Goal: Task Accomplishment & Management: Use online tool/utility

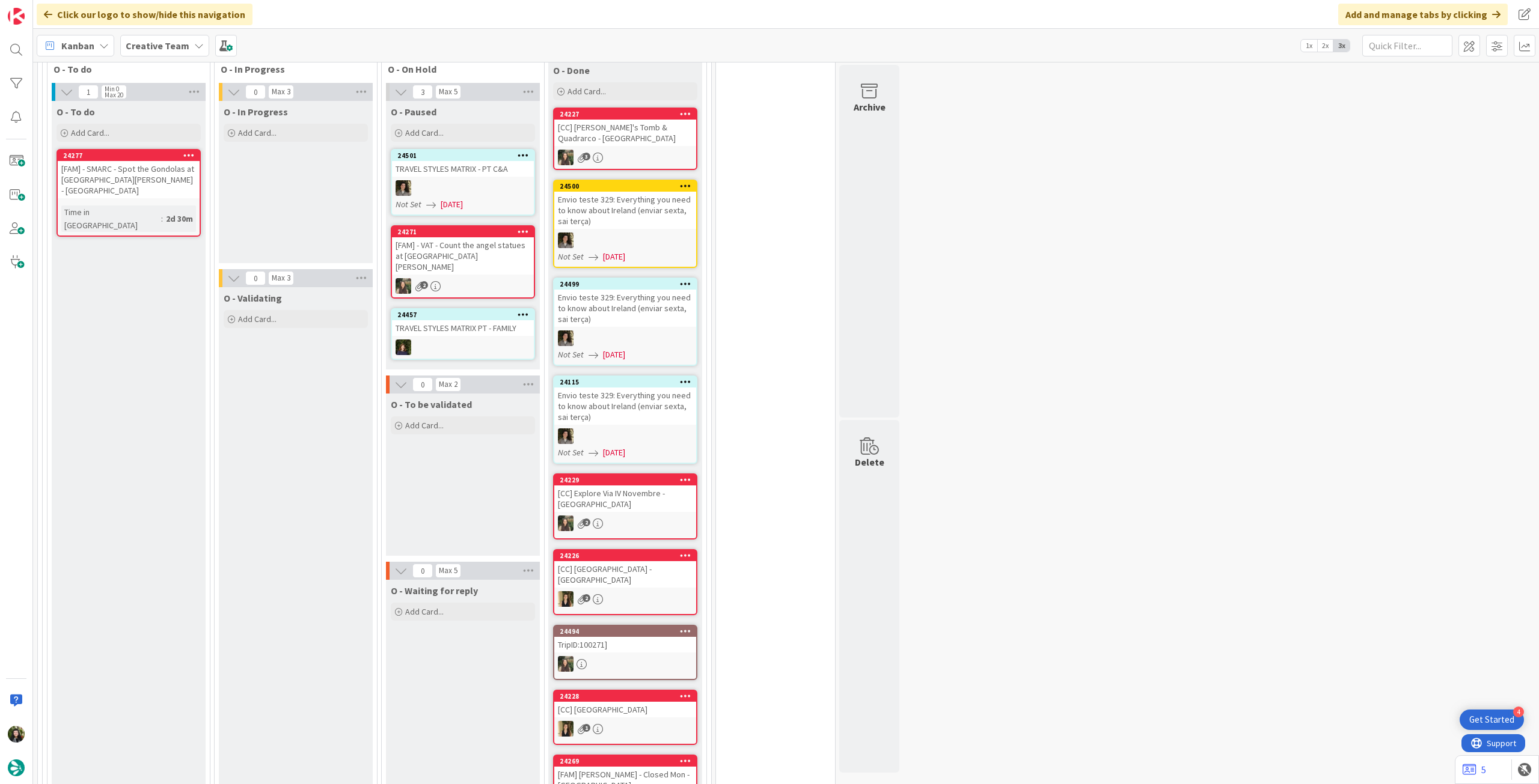
scroll to position [640, 0]
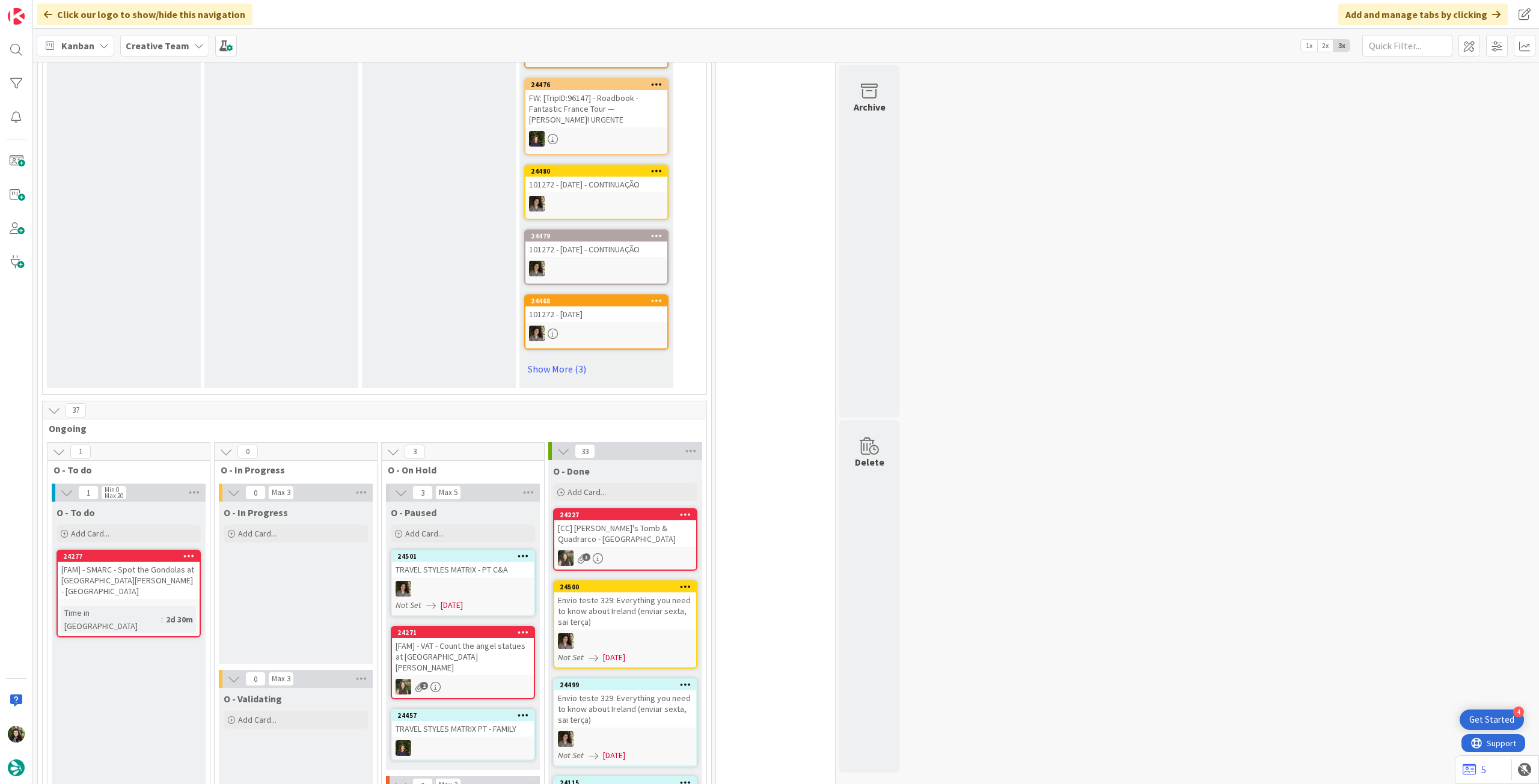
click at [173, 44] on b "Creative Team" at bounding box center [157, 45] width 64 height 12
click at [184, 180] on div "Creative Team - Análise" at bounding box center [221, 172] width 184 height 23
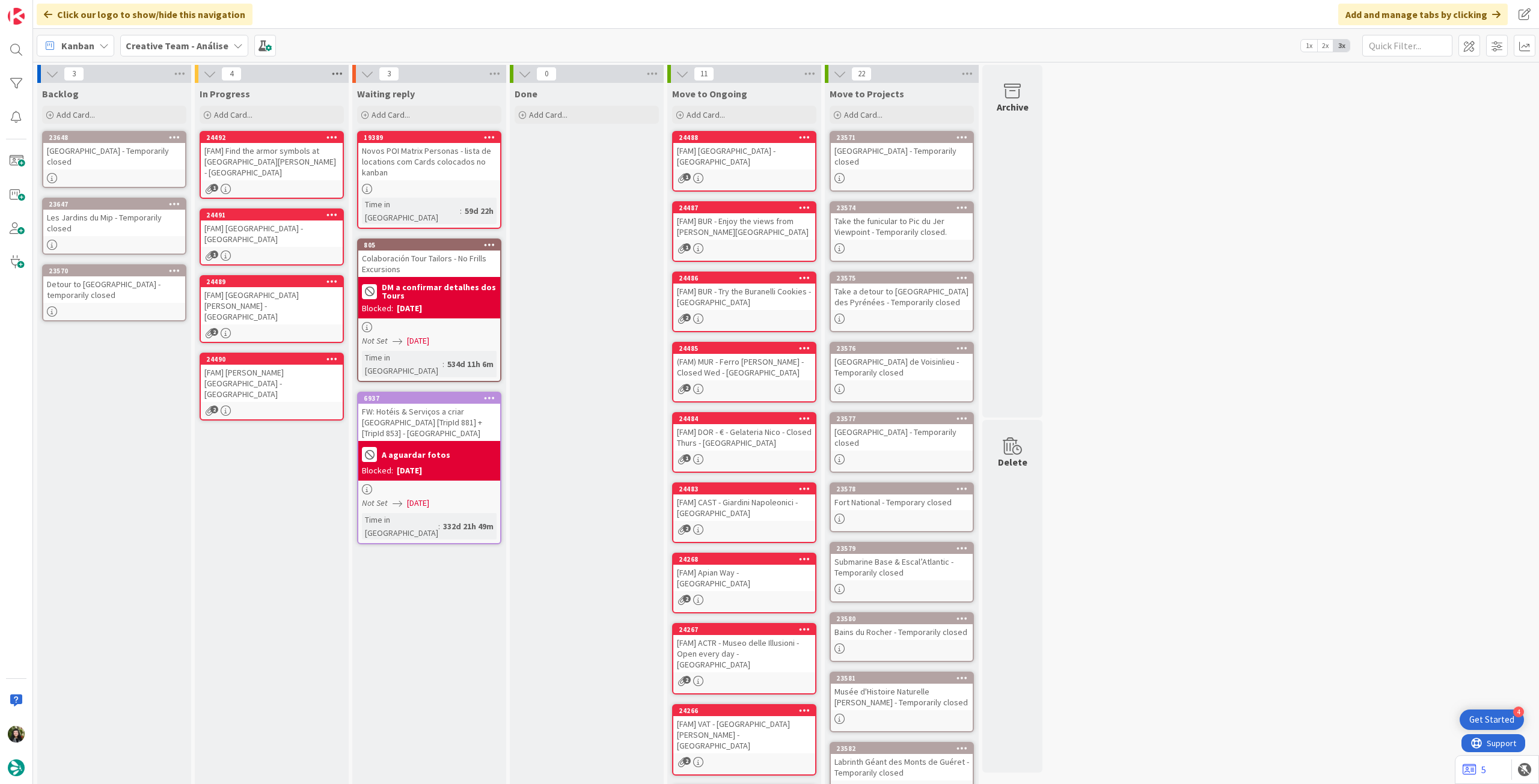
click at [344, 74] on icon at bounding box center [337, 74] width 16 height 18
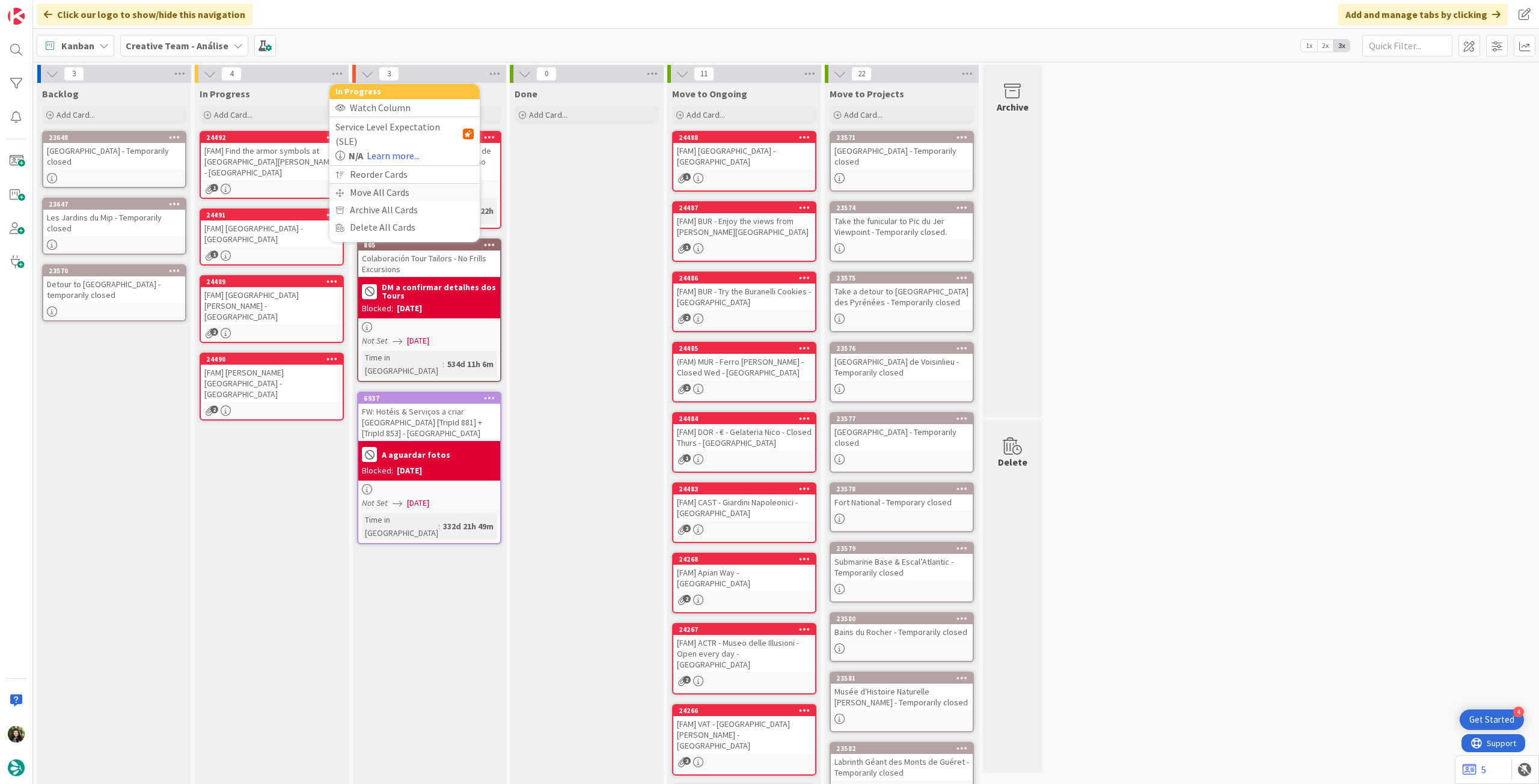
click at [357, 184] on div "Move All Cards" at bounding box center [404, 192] width 150 height 18
click at [376, 125] on span "Creative Team - Análise" at bounding box center [390, 130] width 97 height 12
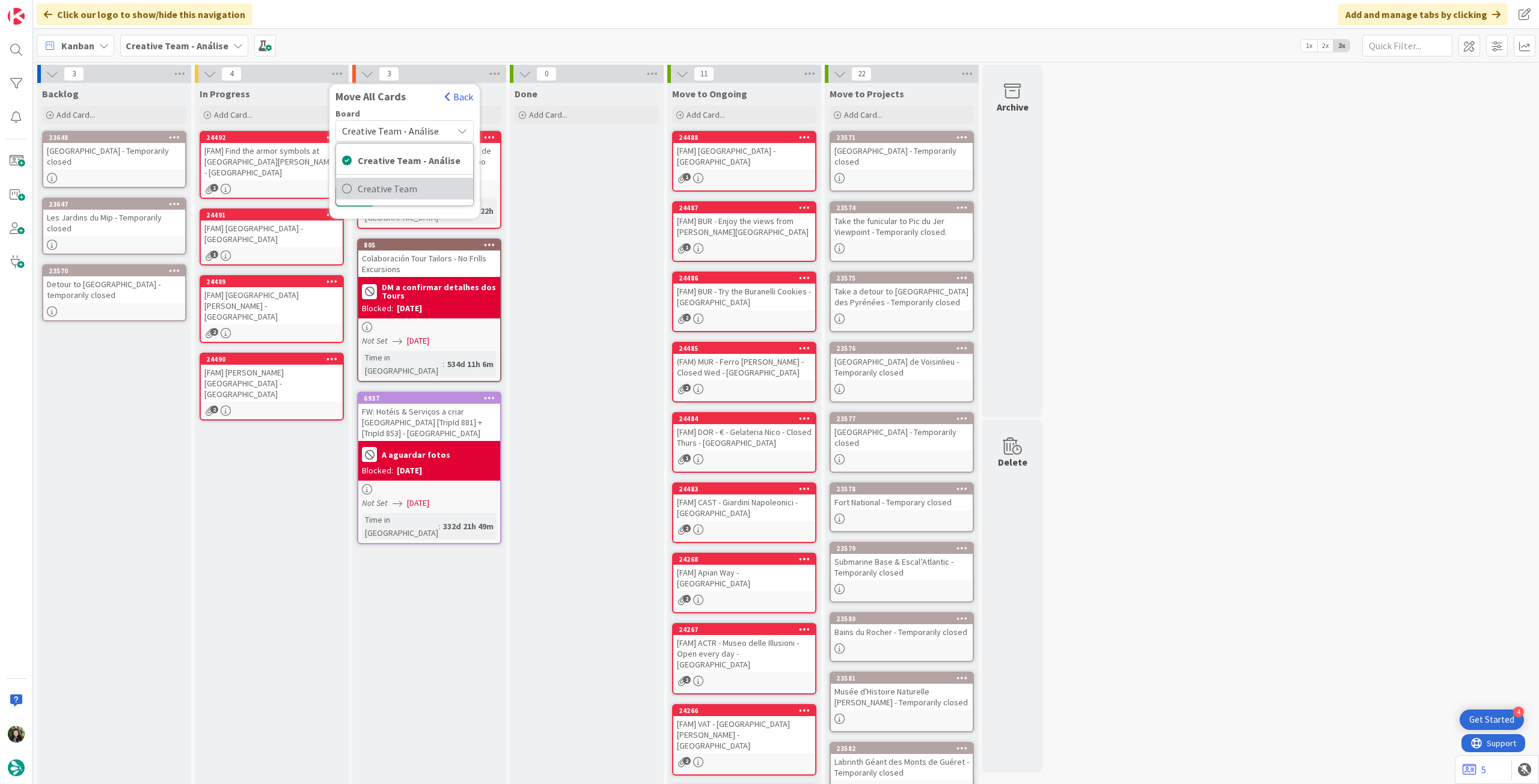
click at [378, 182] on span "Creative Team" at bounding box center [412, 189] width 110 height 18
click at [392, 162] on span "Select a Column..." at bounding box center [381, 169] width 78 height 16
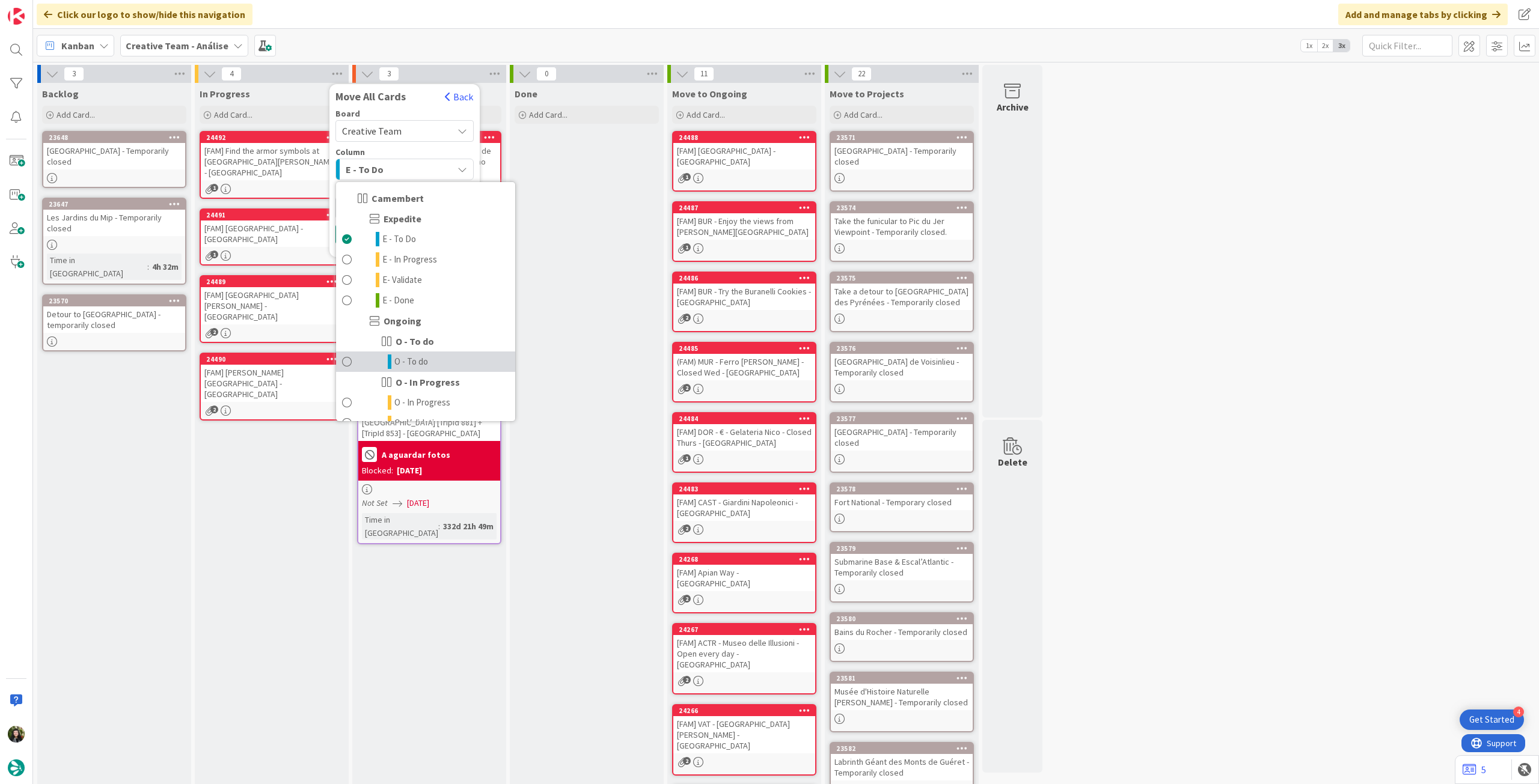
click at [390, 359] on icon at bounding box center [389, 362] width 4 height 15
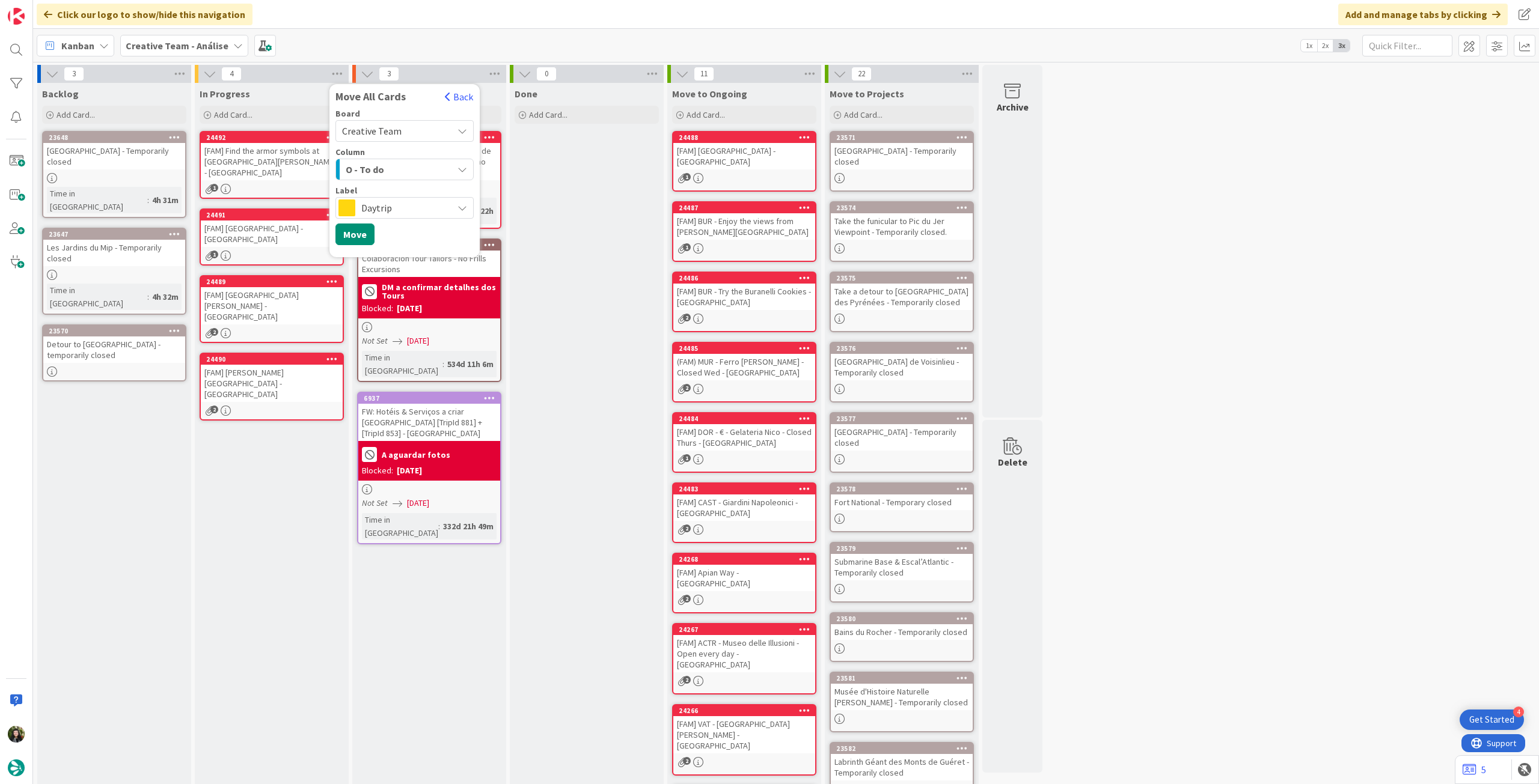
click at [386, 214] on span "Daytrip" at bounding box center [404, 208] width 86 height 17
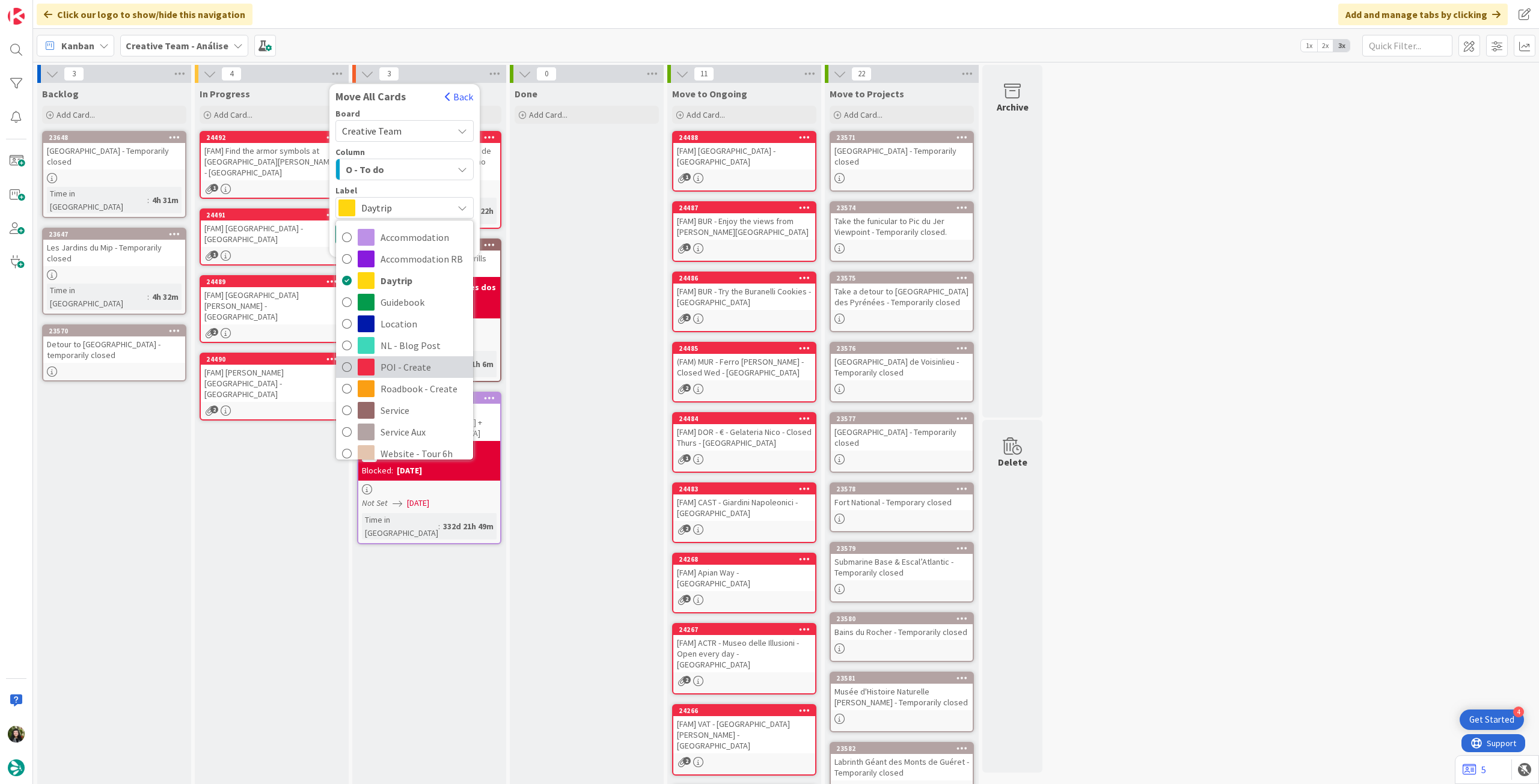
click at [427, 364] on span "POI - Create" at bounding box center [424, 367] width 87 height 18
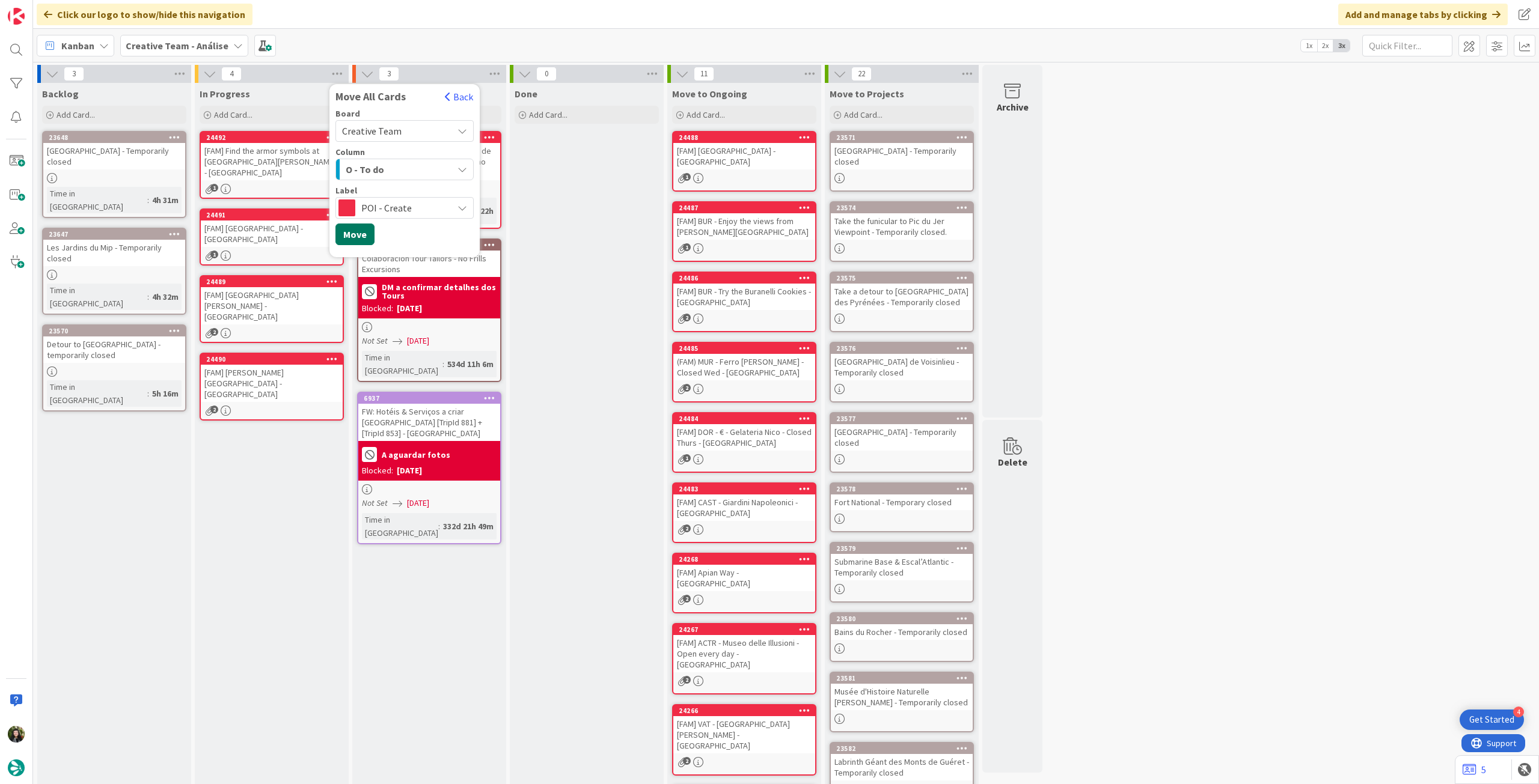
click at [362, 232] on button "Move" at bounding box center [355, 233] width 39 height 21
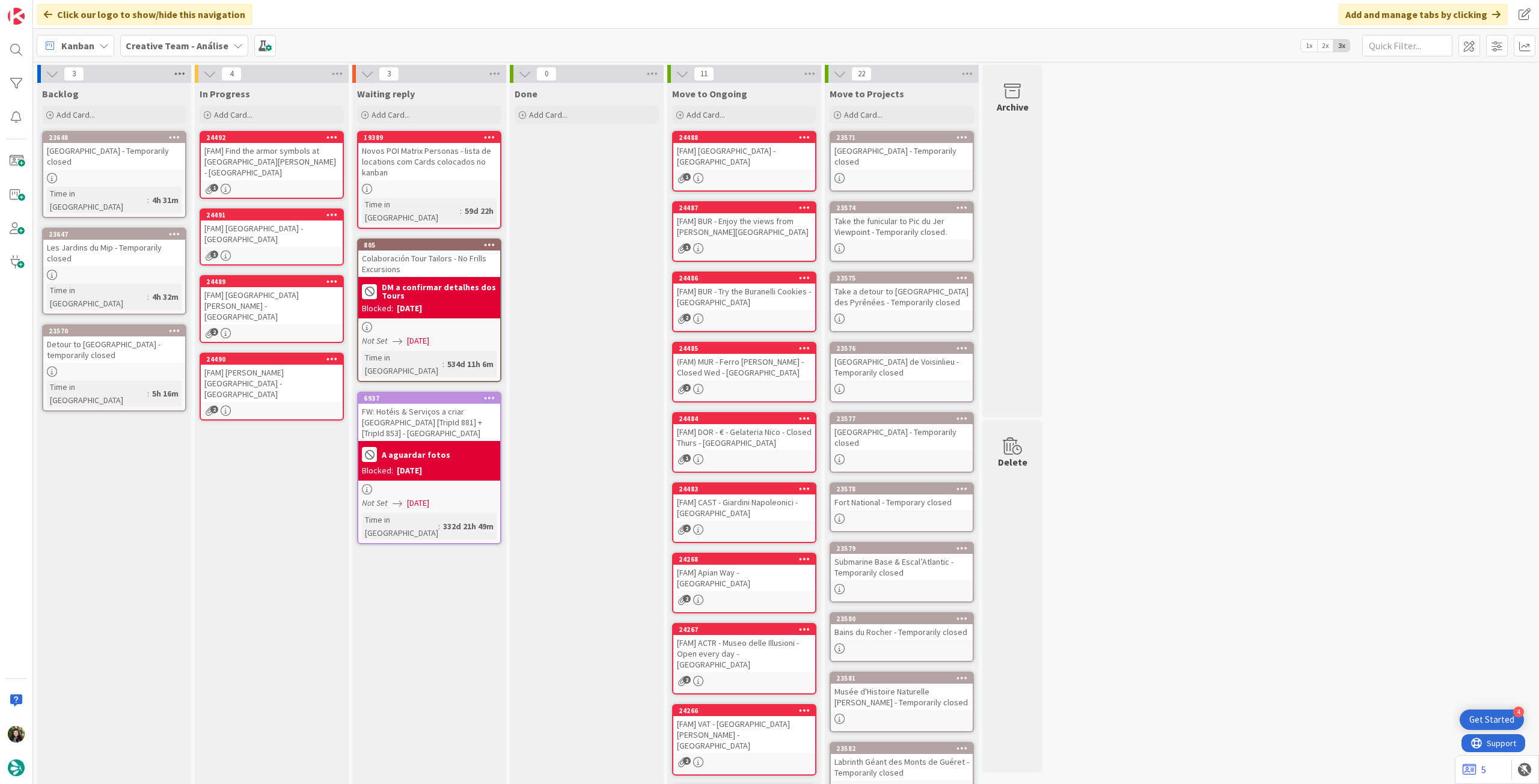
click at [182, 75] on icon at bounding box center [179, 74] width 16 height 18
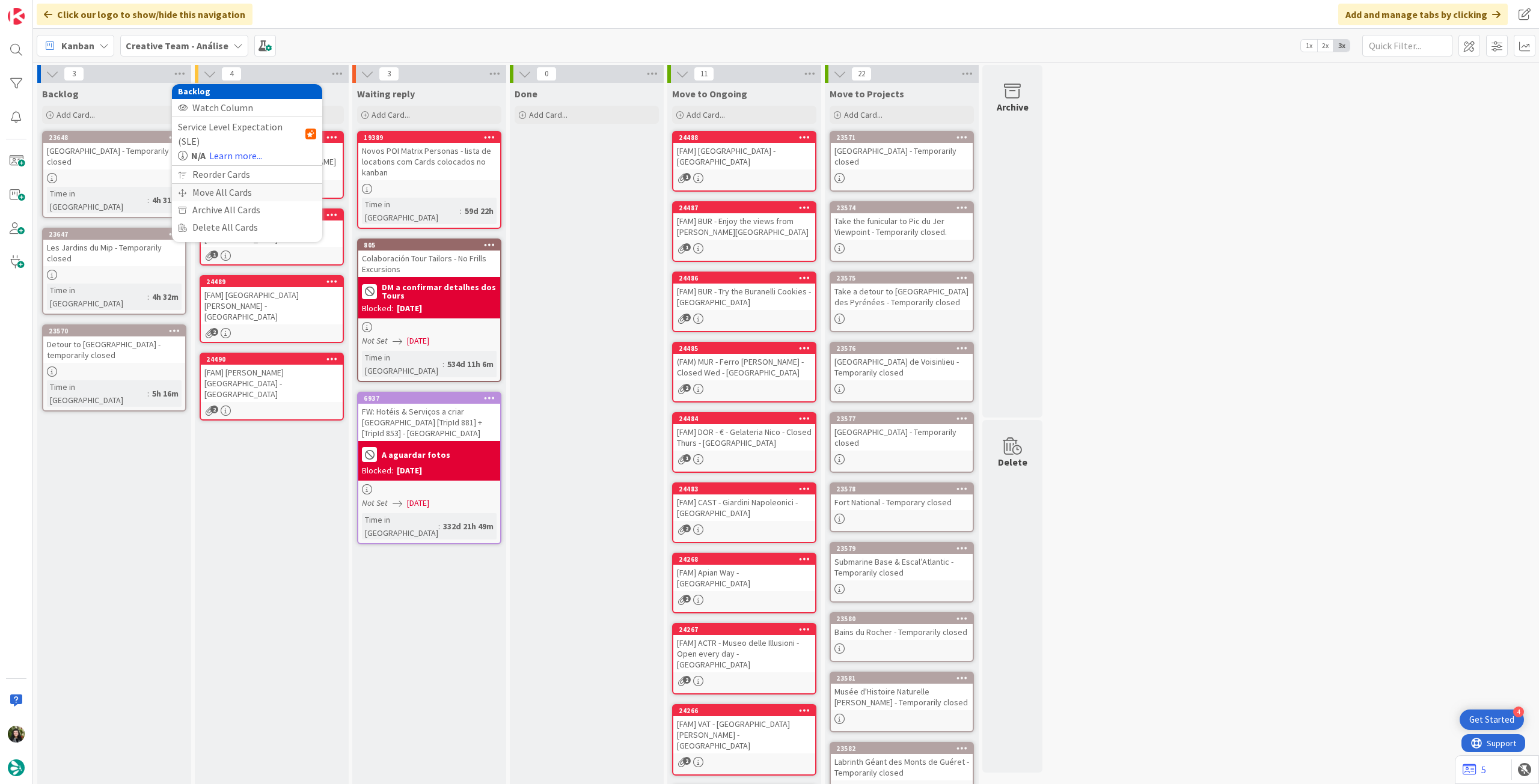
click at [190, 184] on div "Move All Cards" at bounding box center [246, 192] width 150 height 18
click at [207, 135] on span "Creative Team - Análise" at bounding box center [233, 130] width 97 height 12
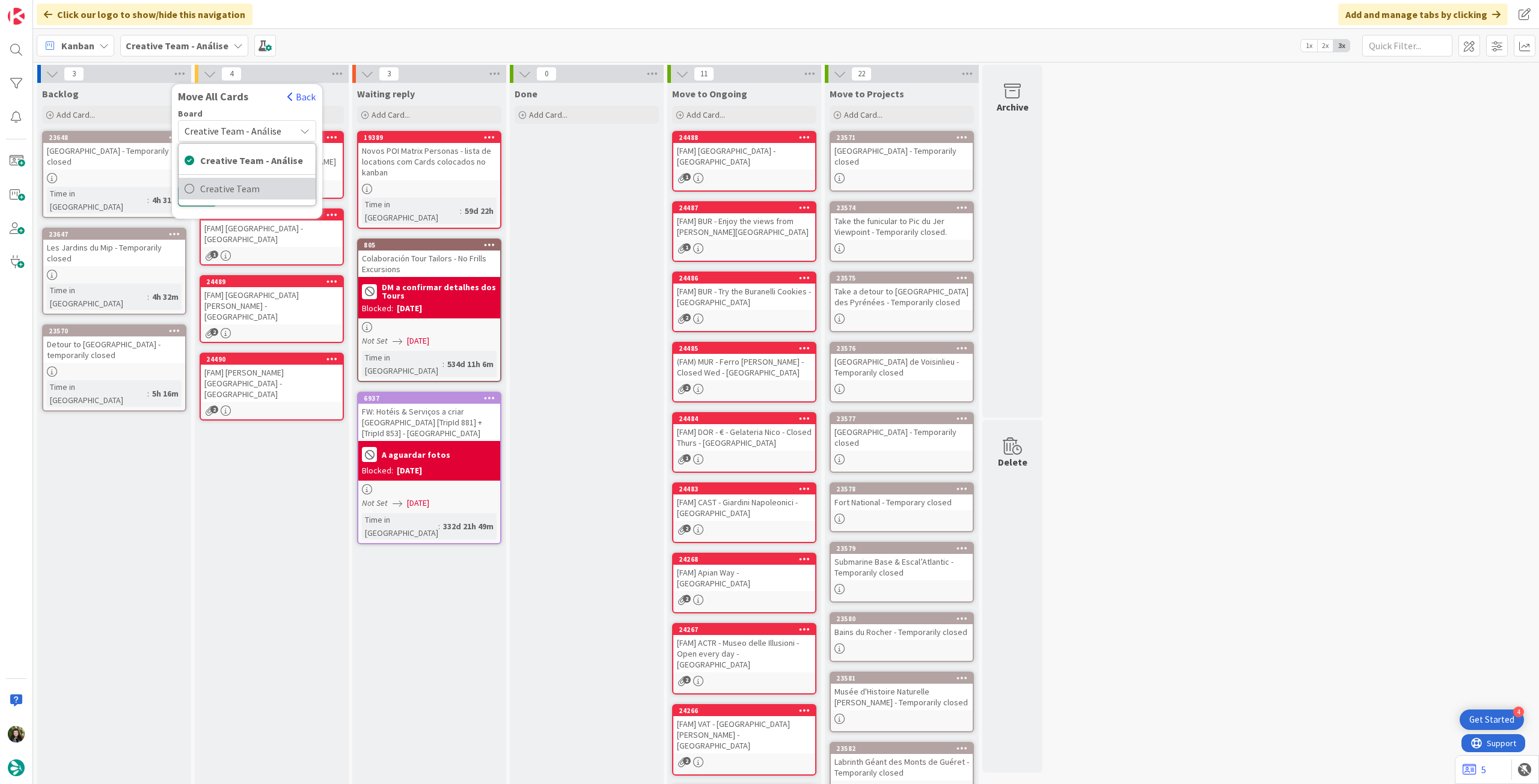
click at [215, 181] on span "Creative Team" at bounding box center [255, 189] width 110 height 18
click at [219, 167] on span "Select a Column..." at bounding box center [223, 169] width 78 height 16
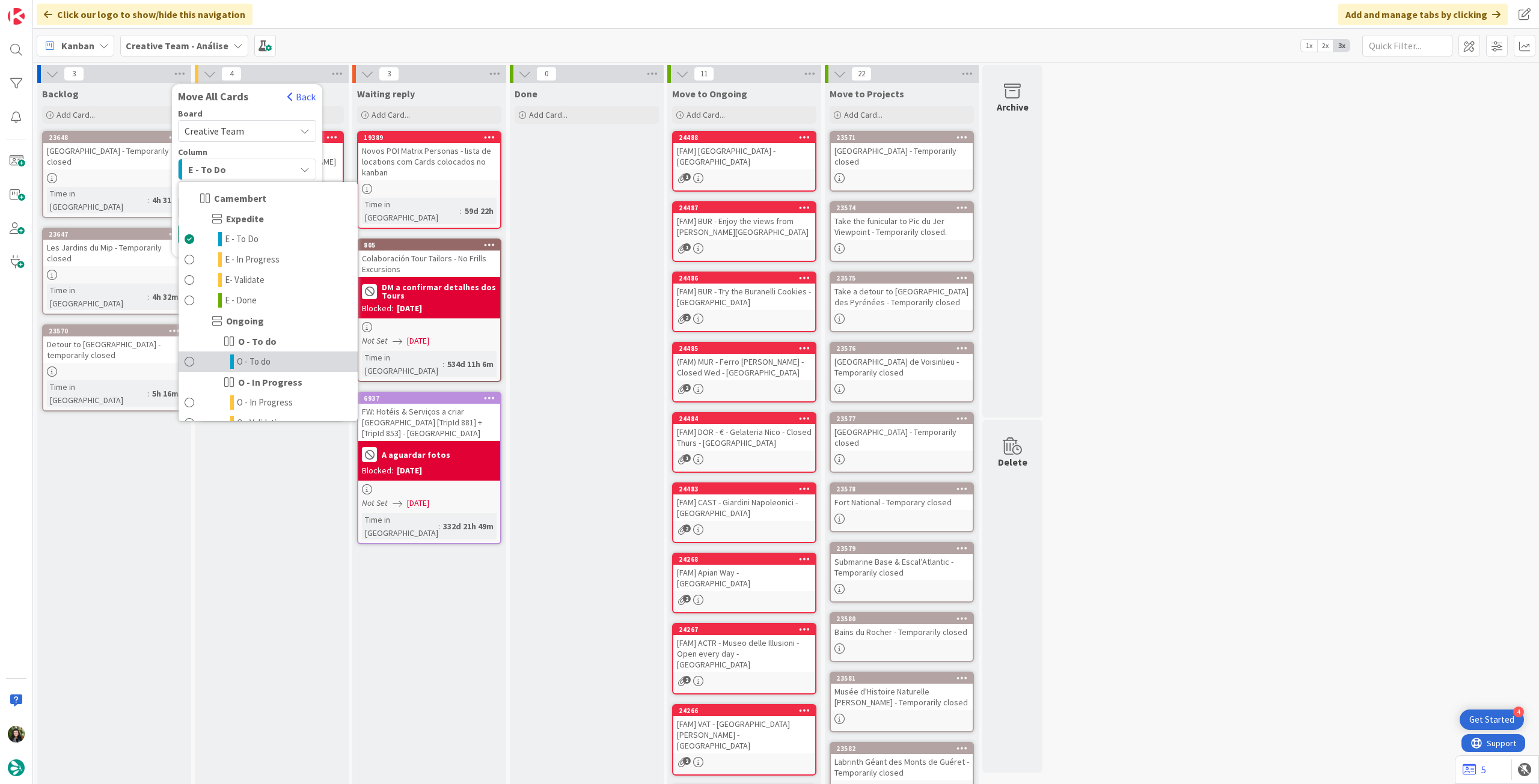
click at [237, 366] on span "O - To do" at bounding box center [254, 362] width 33 height 15
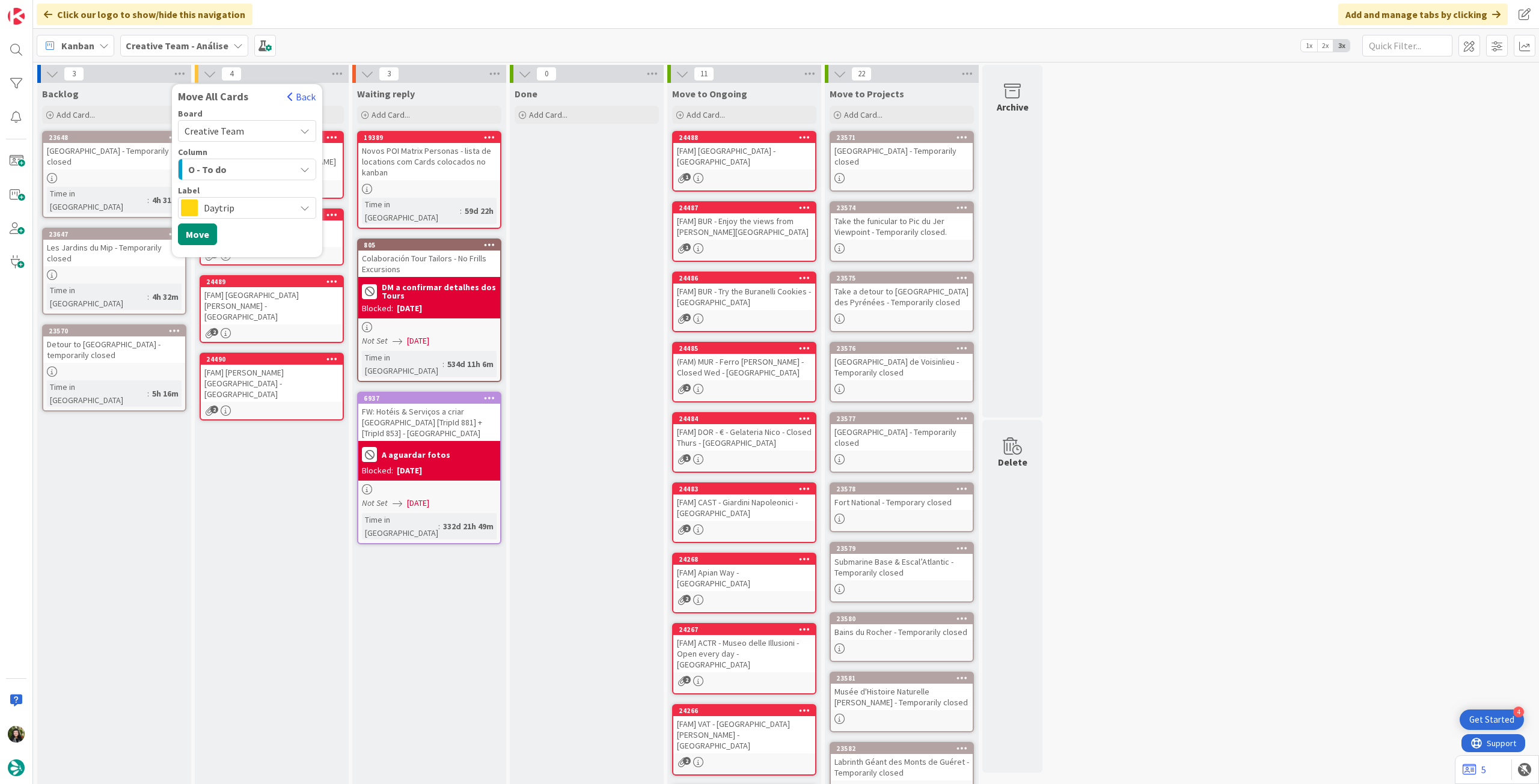
click at [244, 208] on span "Daytrip" at bounding box center [246, 208] width 86 height 17
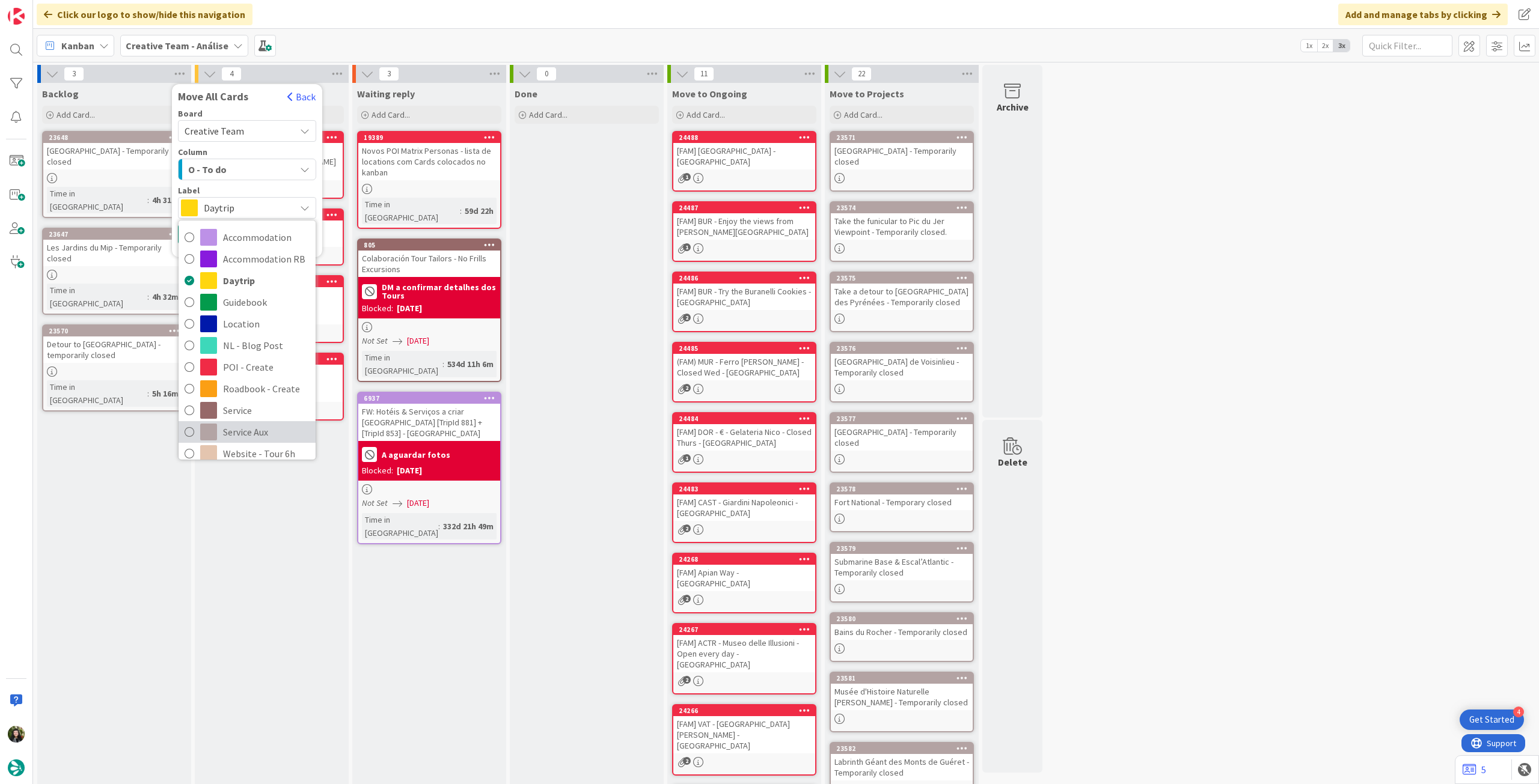
click at [256, 423] on span "Service Aux" at bounding box center [267, 433] width 87 height 18
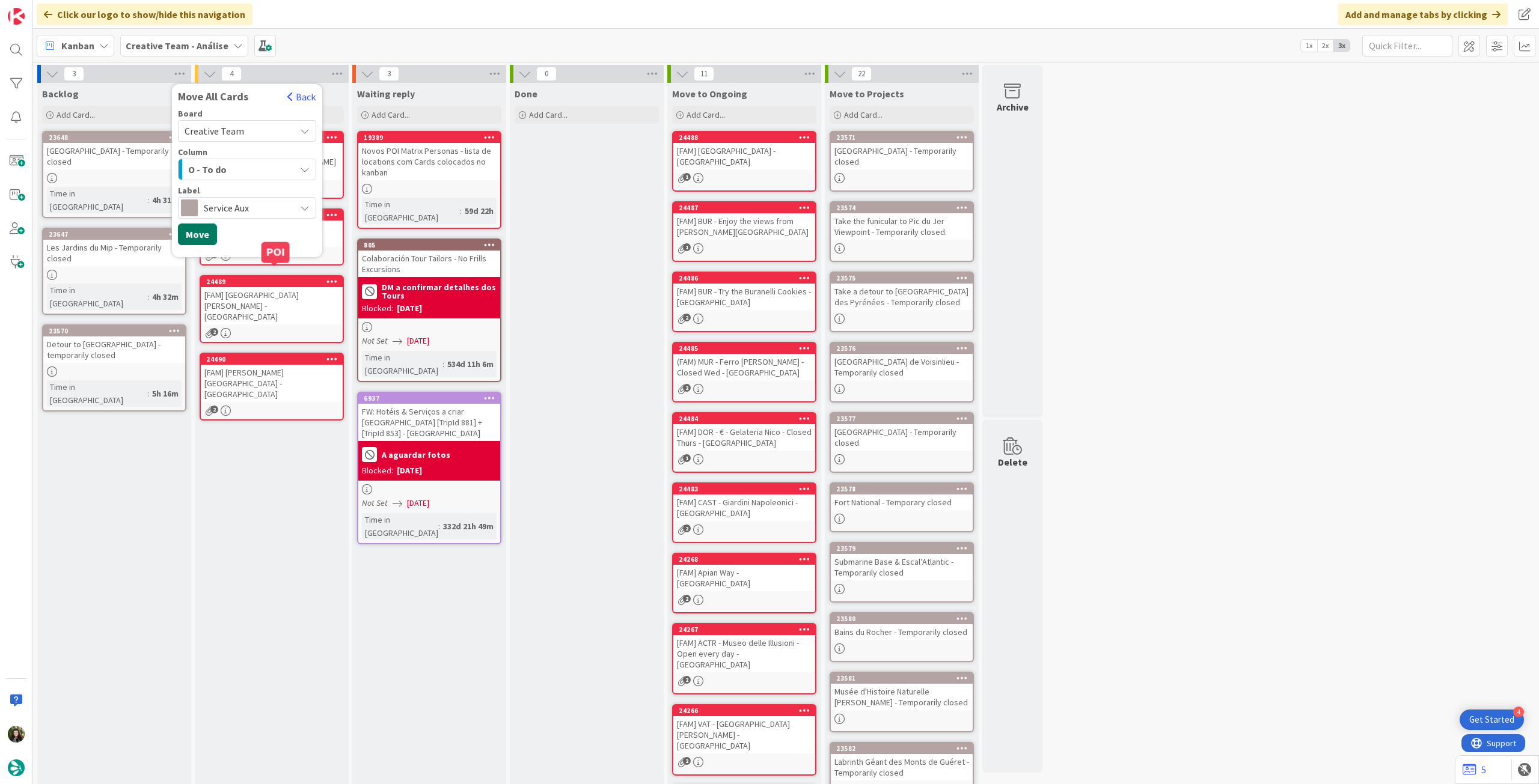
click at [204, 241] on button "Move" at bounding box center [197, 233] width 39 height 21
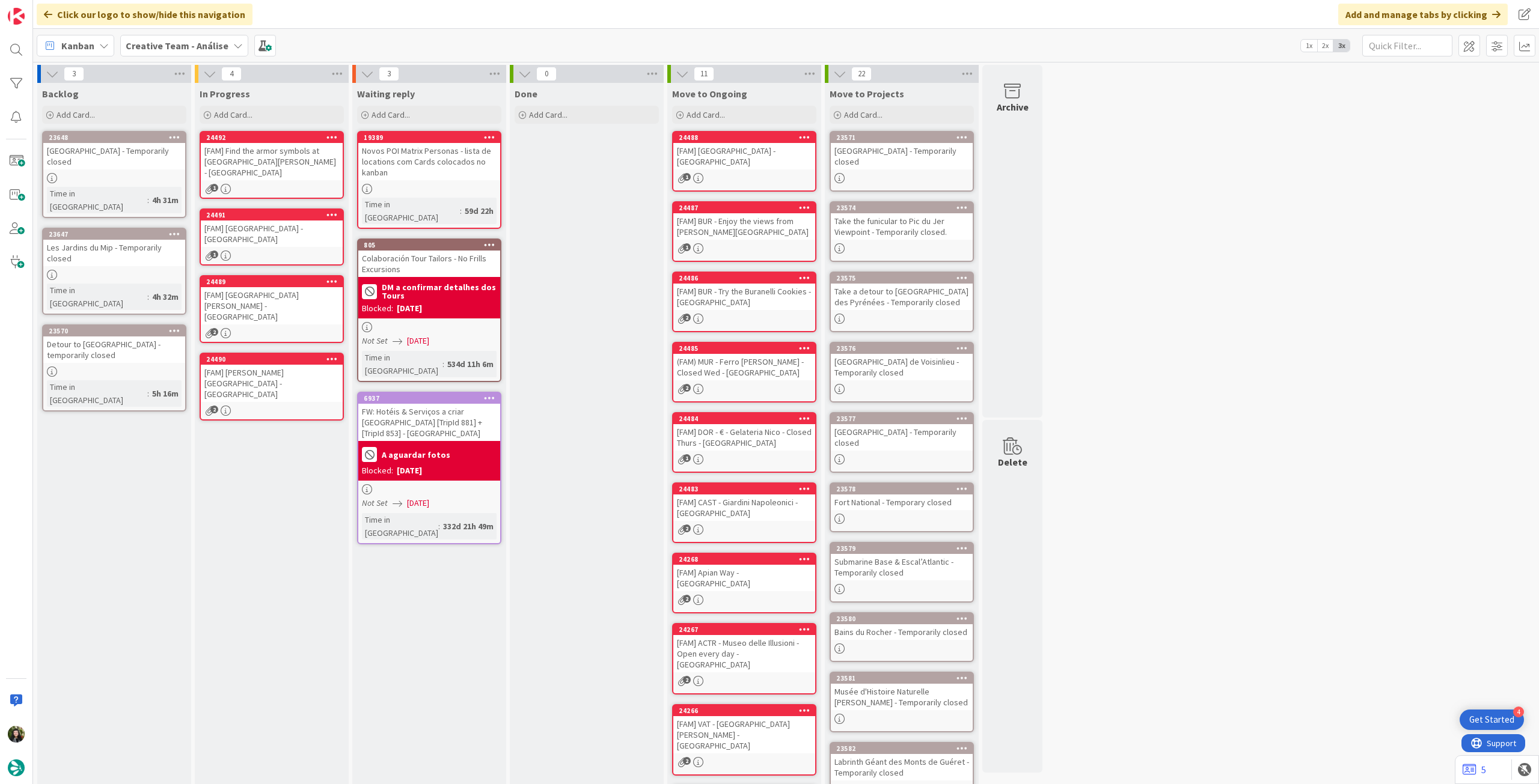
click at [198, 42] on b "Creative Team - Análise" at bounding box center [176, 45] width 102 height 12
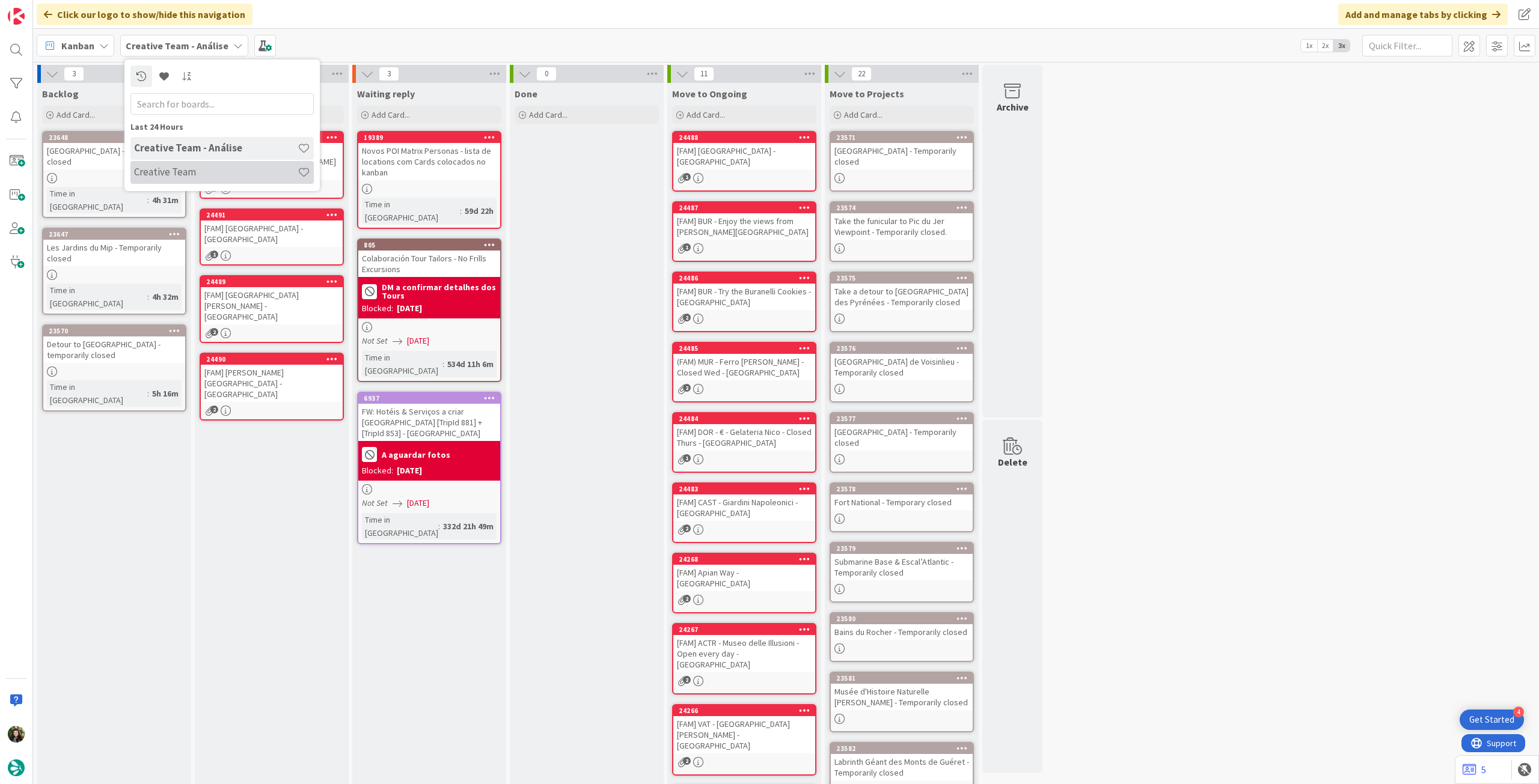
click at [178, 168] on h4 "Creative Team" at bounding box center [215, 172] width 163 height 12
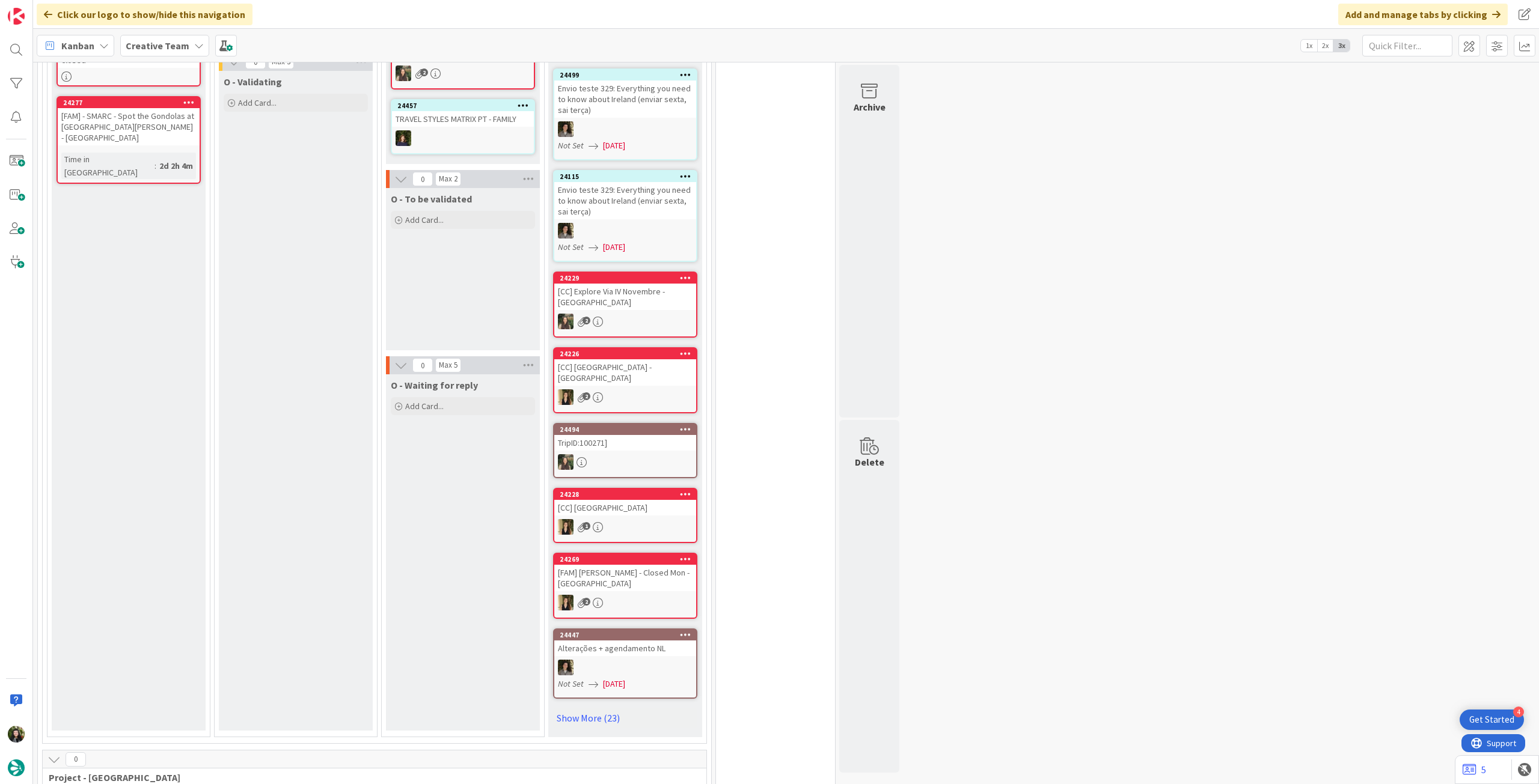
scroll to position [1361, 0]
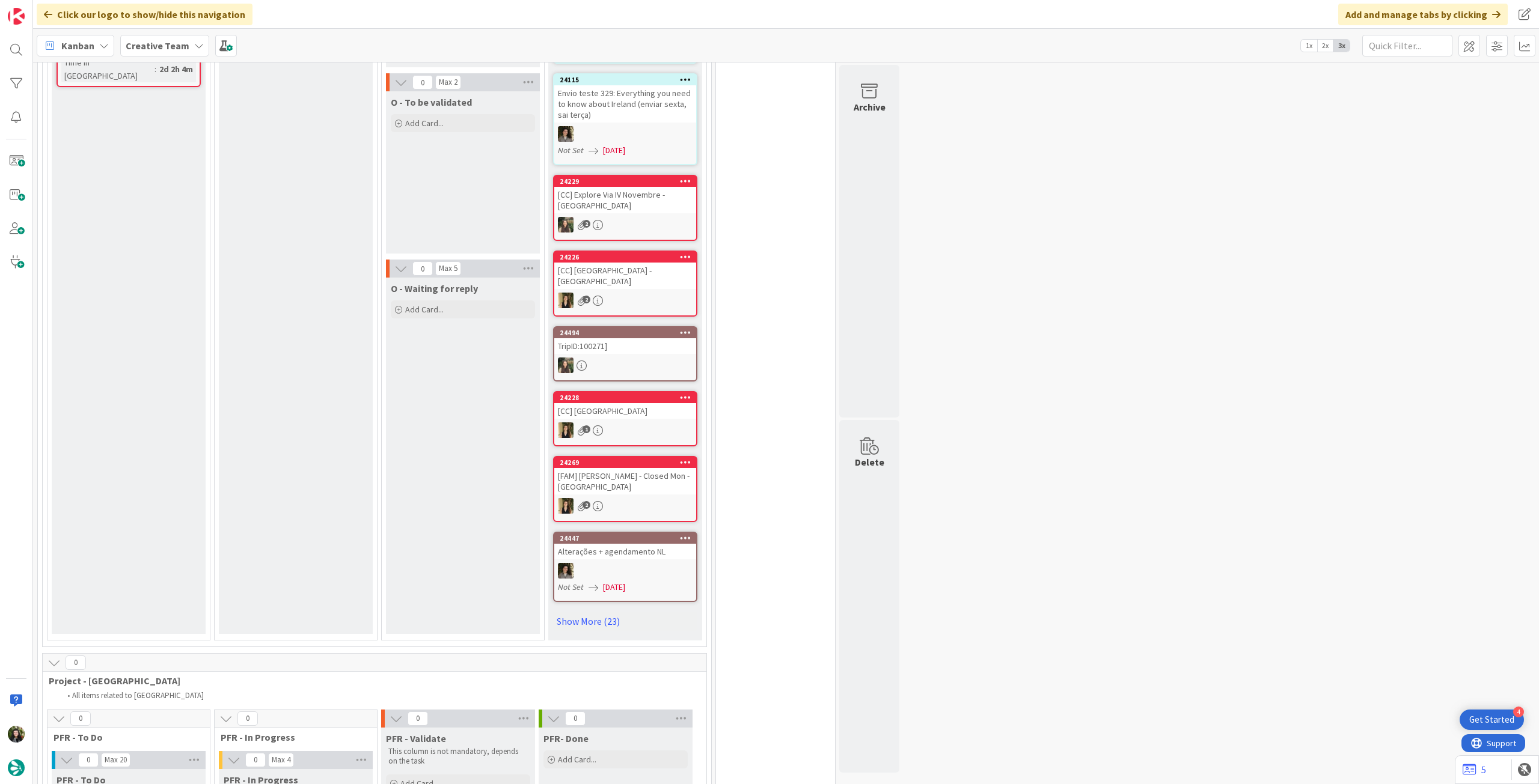
drag, startPoint x: 582, startPoint y: 616, endPoint x: 532, endPoint y: 599, distance: 52.8
click at [583, 616] on link "Show More (23)" at bounding box center [625, 621] width 144 height 19
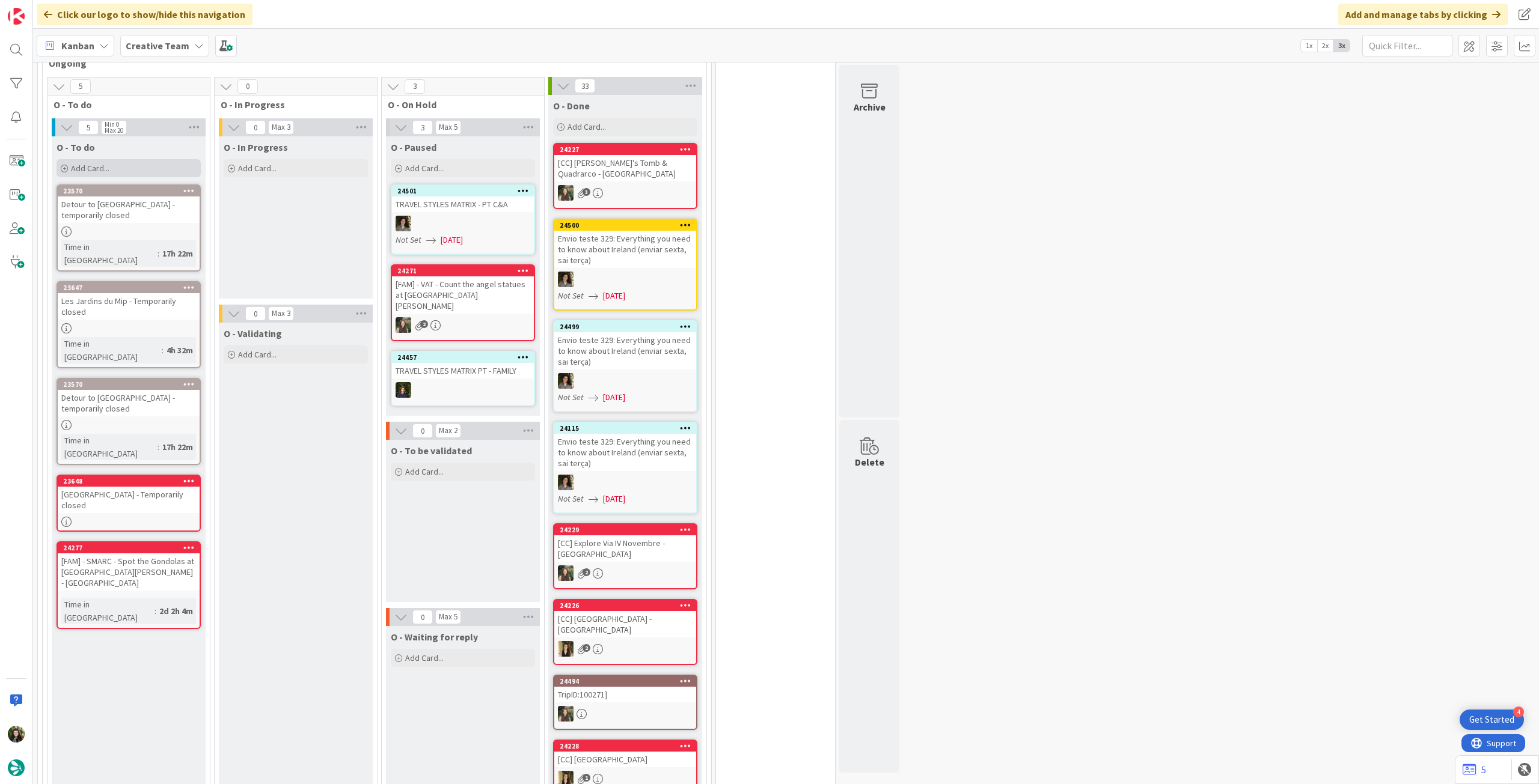
scroll to position [1041, 0]
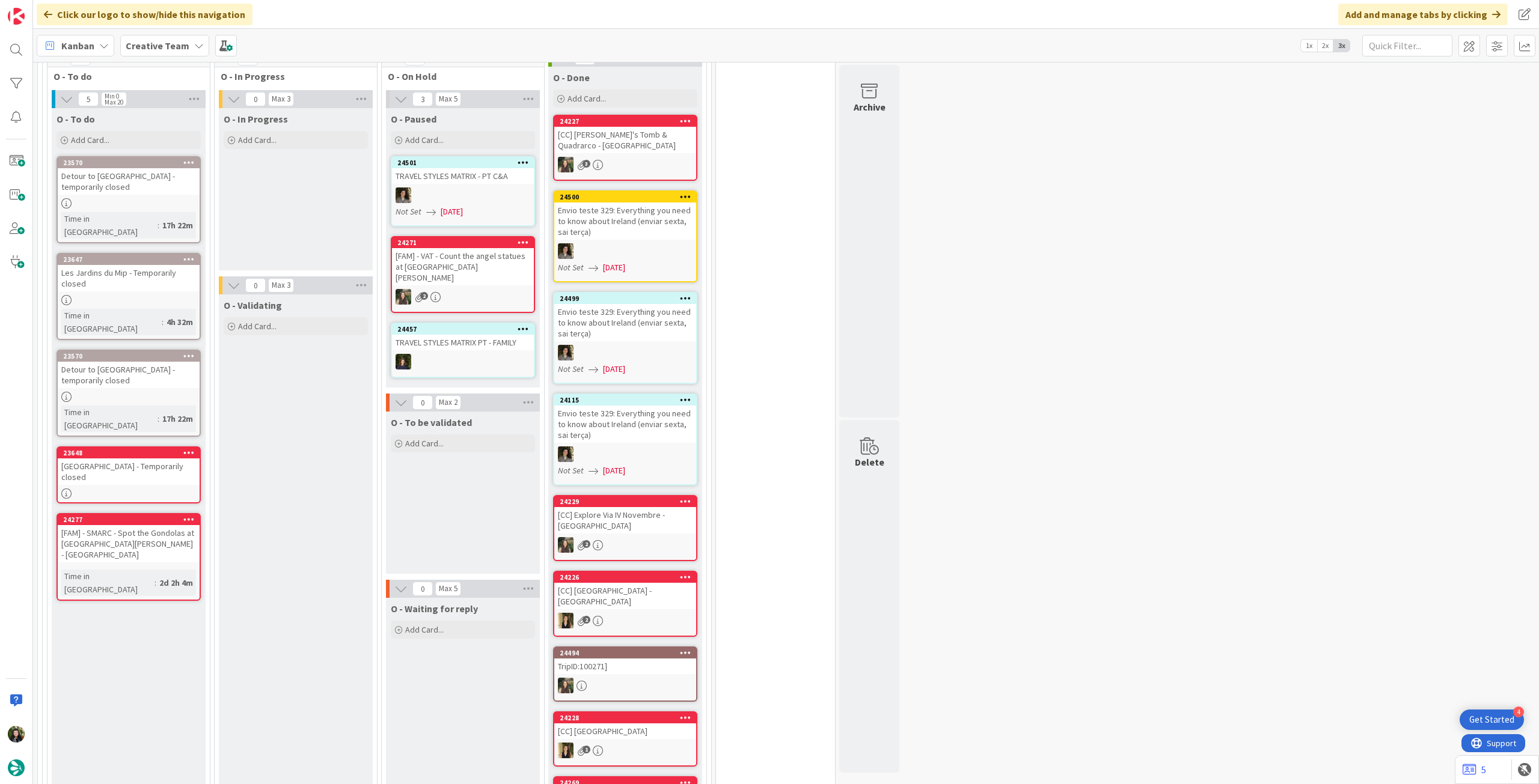
click at [157, 50] on b "Creative Team" at bounding box center [157, 45] width 64 height 12
click at [176, 164] on div "Creative Team - Análise" at bounding box center [221, 172] width 184 height 23
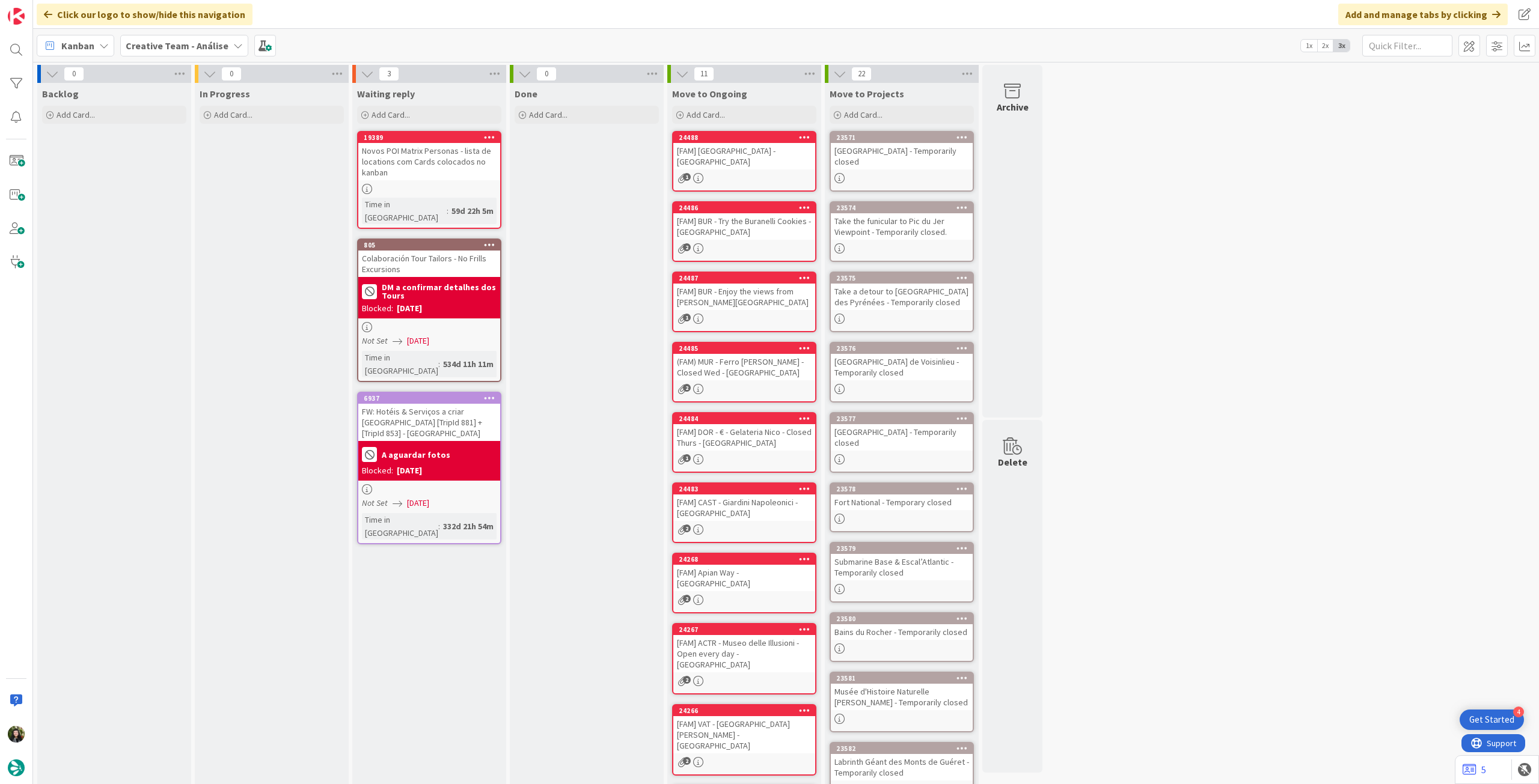
click at [187, 44] on b "Creative Team - Análise" at bounding box center [176, 45] width 102 height 12
click at [186, 168] on h4 "Creative Team" at bounding box center [215, 172] width 163 height 12
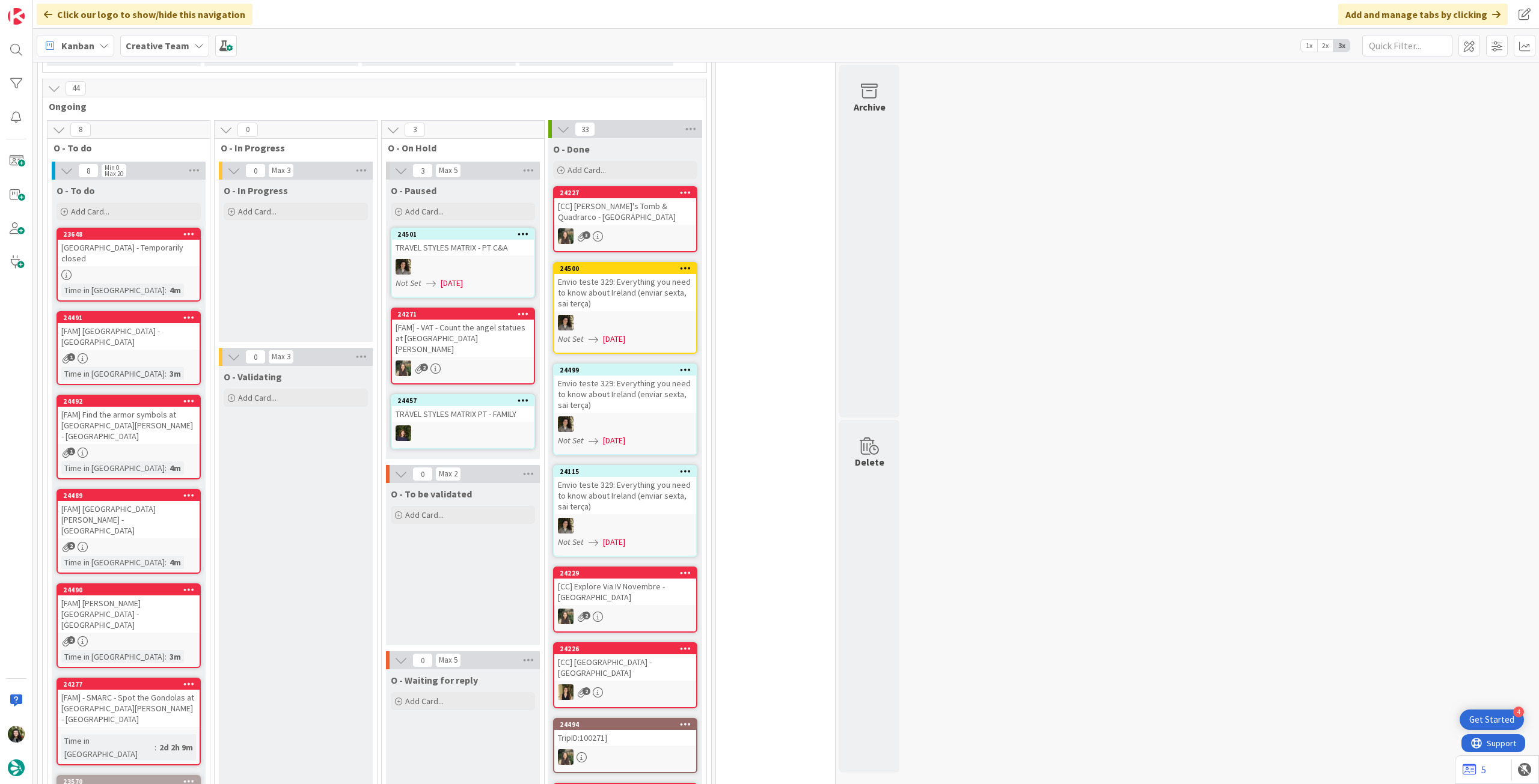
scroll to position [897, 0]
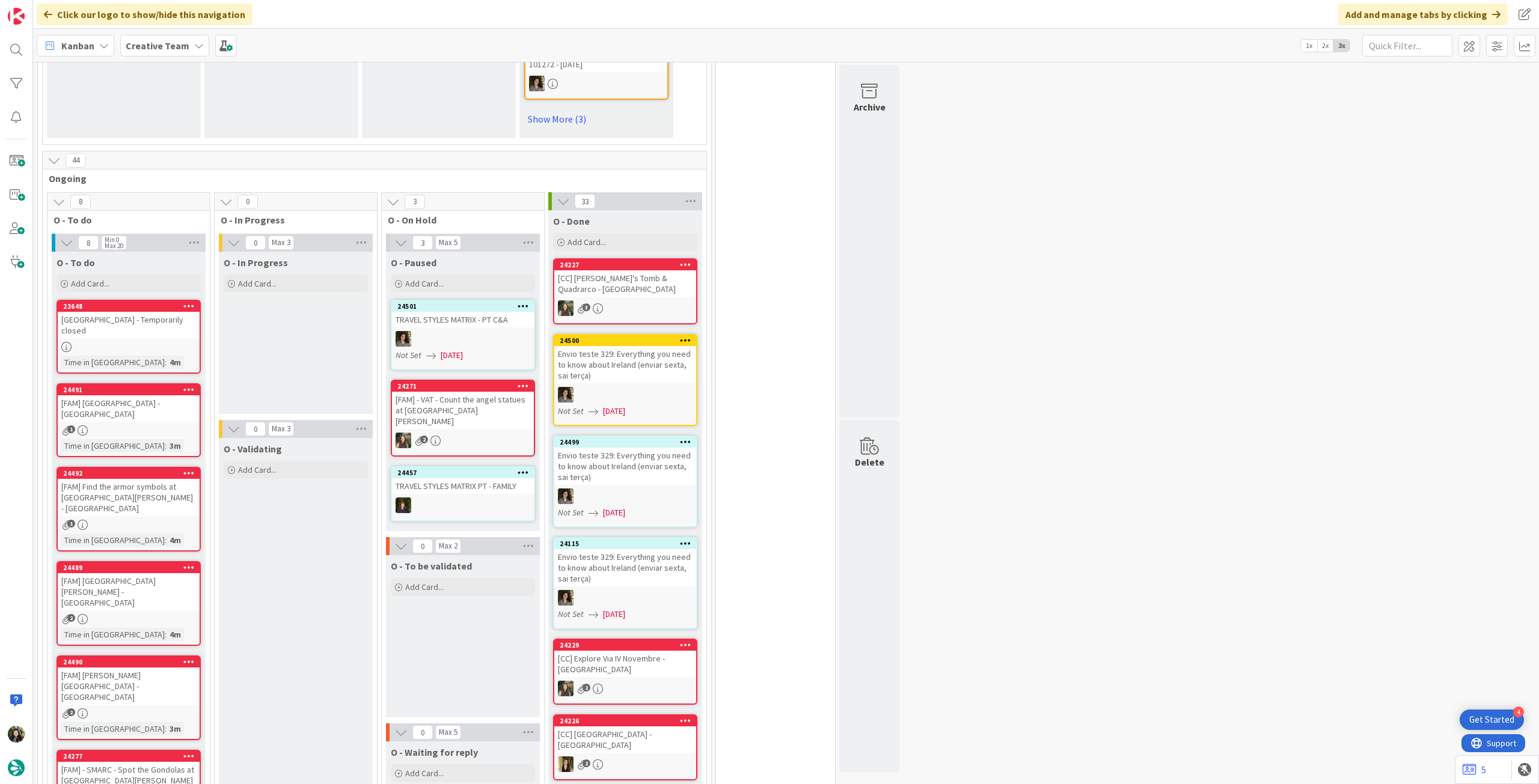
click at [149, 40] on b "Creative Team" at bounding box center [157, 45] width 64 height 12
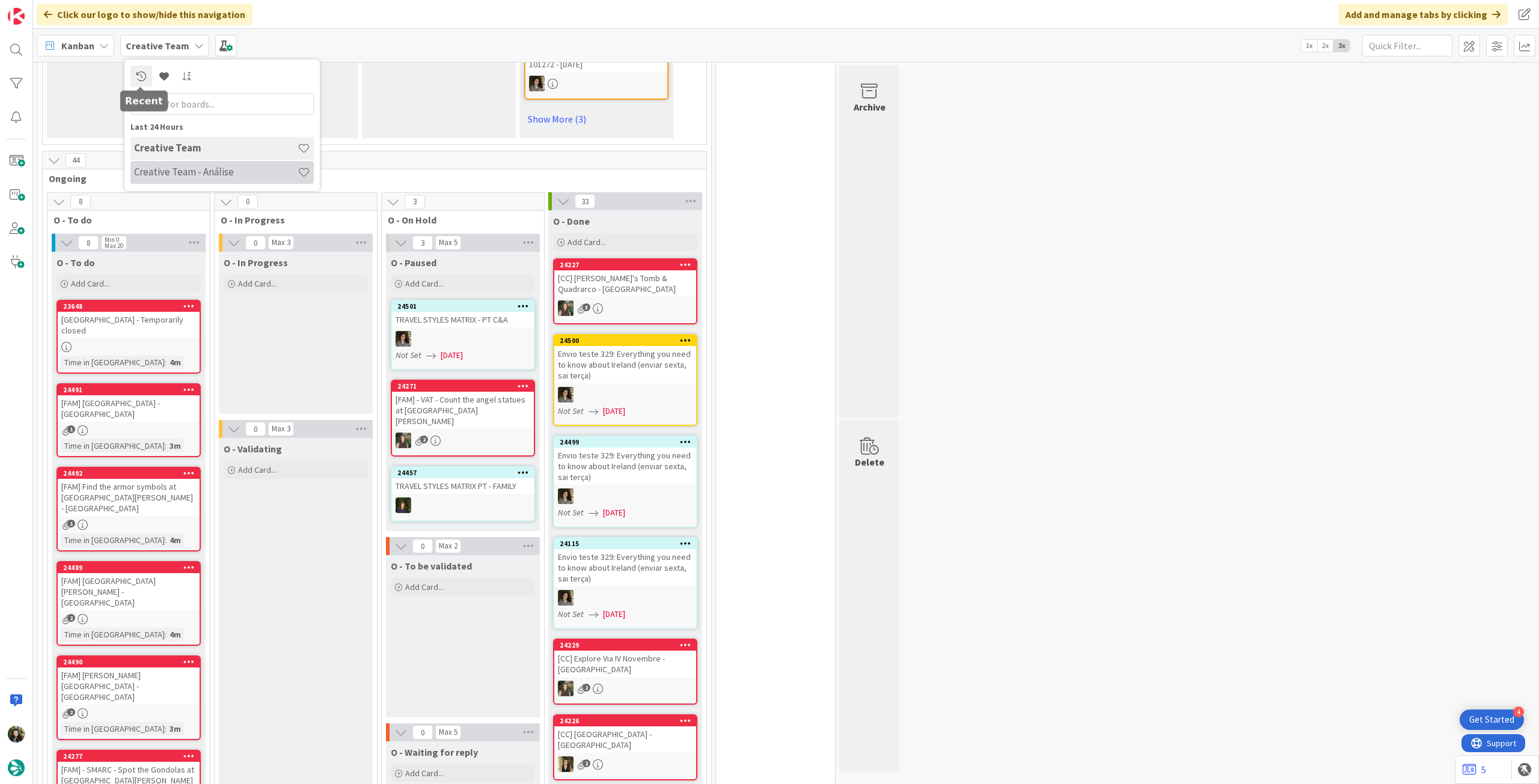
click at [168, 172] on h4 "Creative Team - Análise" at bounding box center [215, 172] width 163 height 12
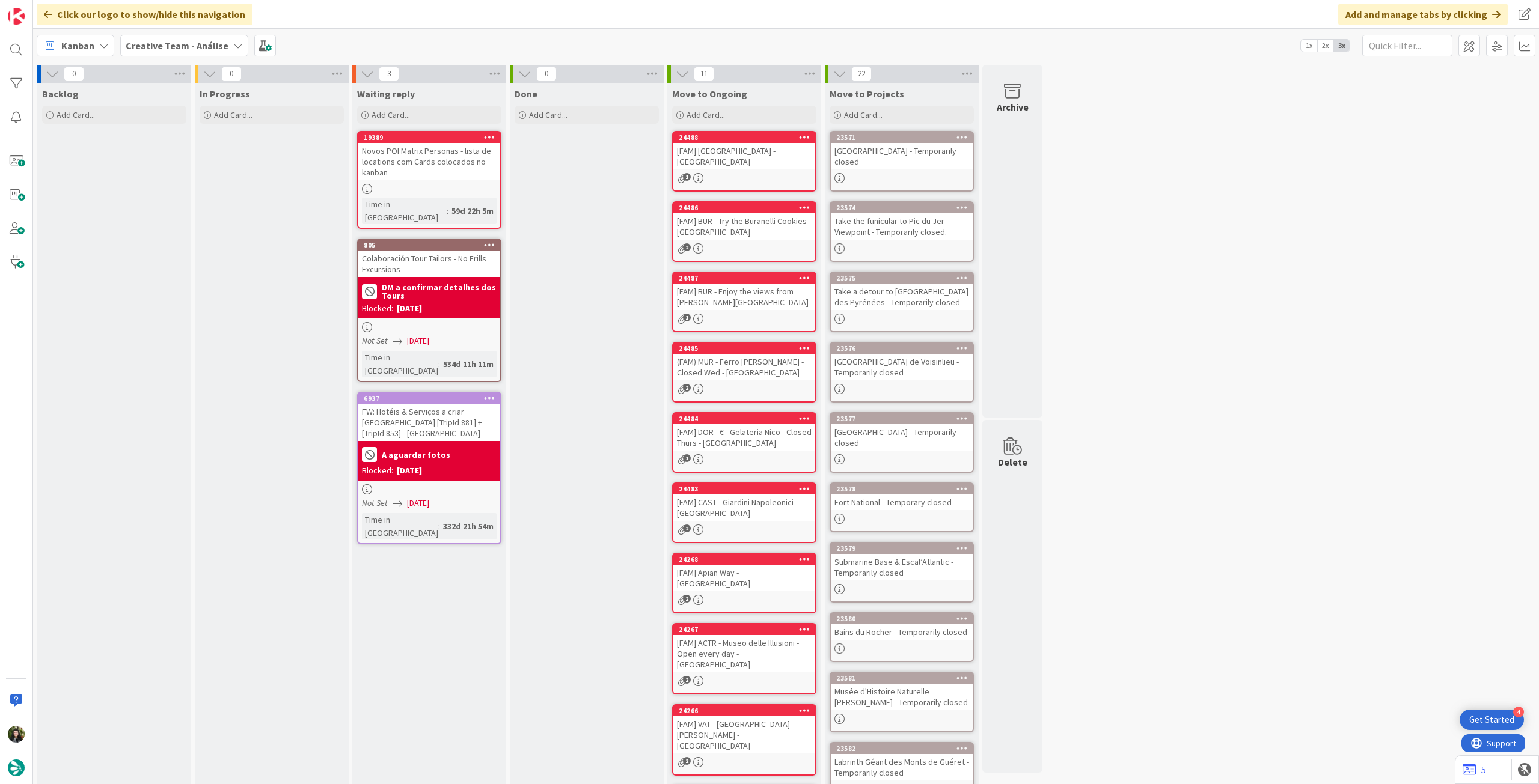
click at [161, 45] on b "Creative Team - Análise" at bounding box center [176, 45] width 102 height 12
click at [147, 168] on h4 "Creative Team" at bounding box center [215, 172] width 163 height 12
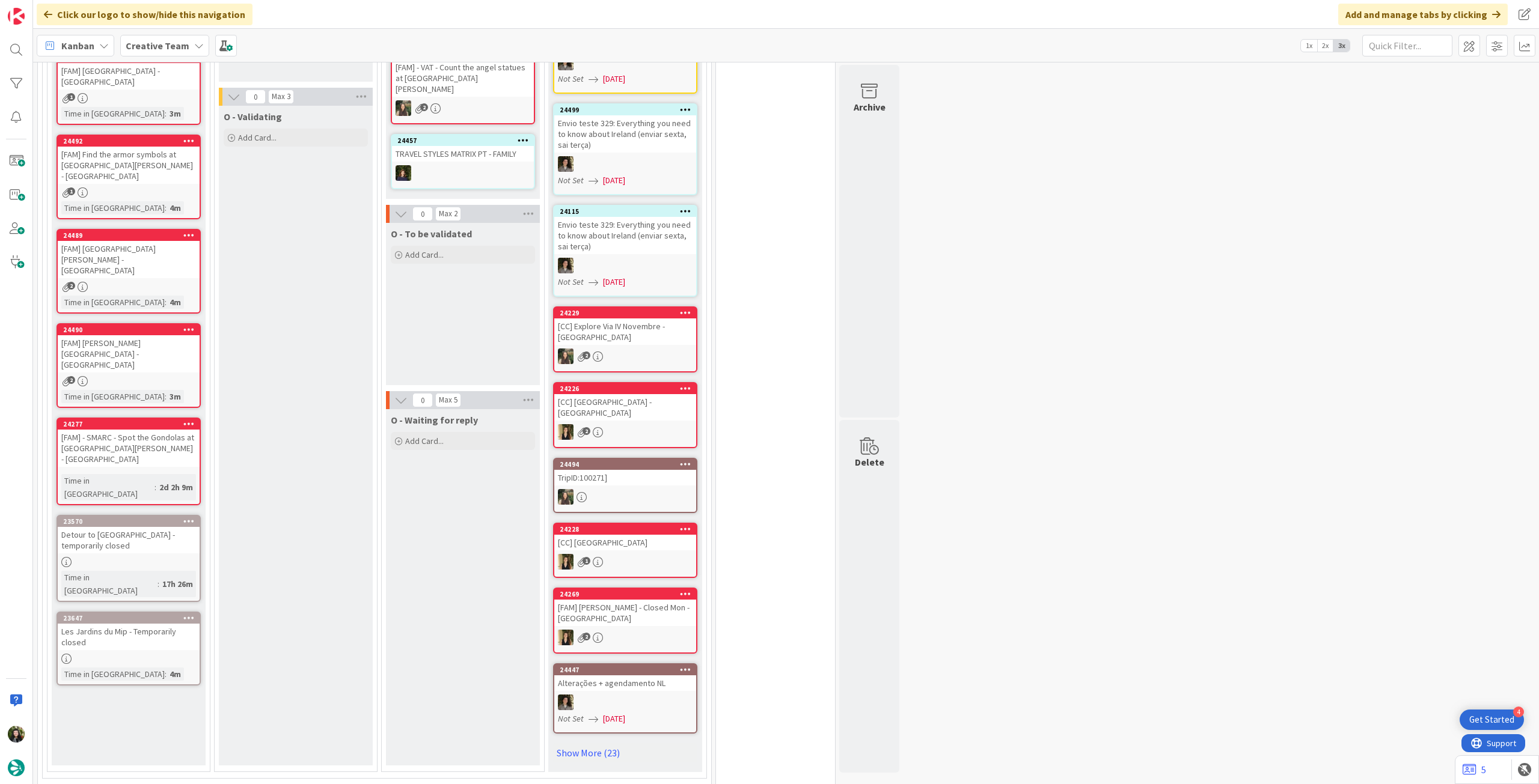
scroll to position [1282, 0]
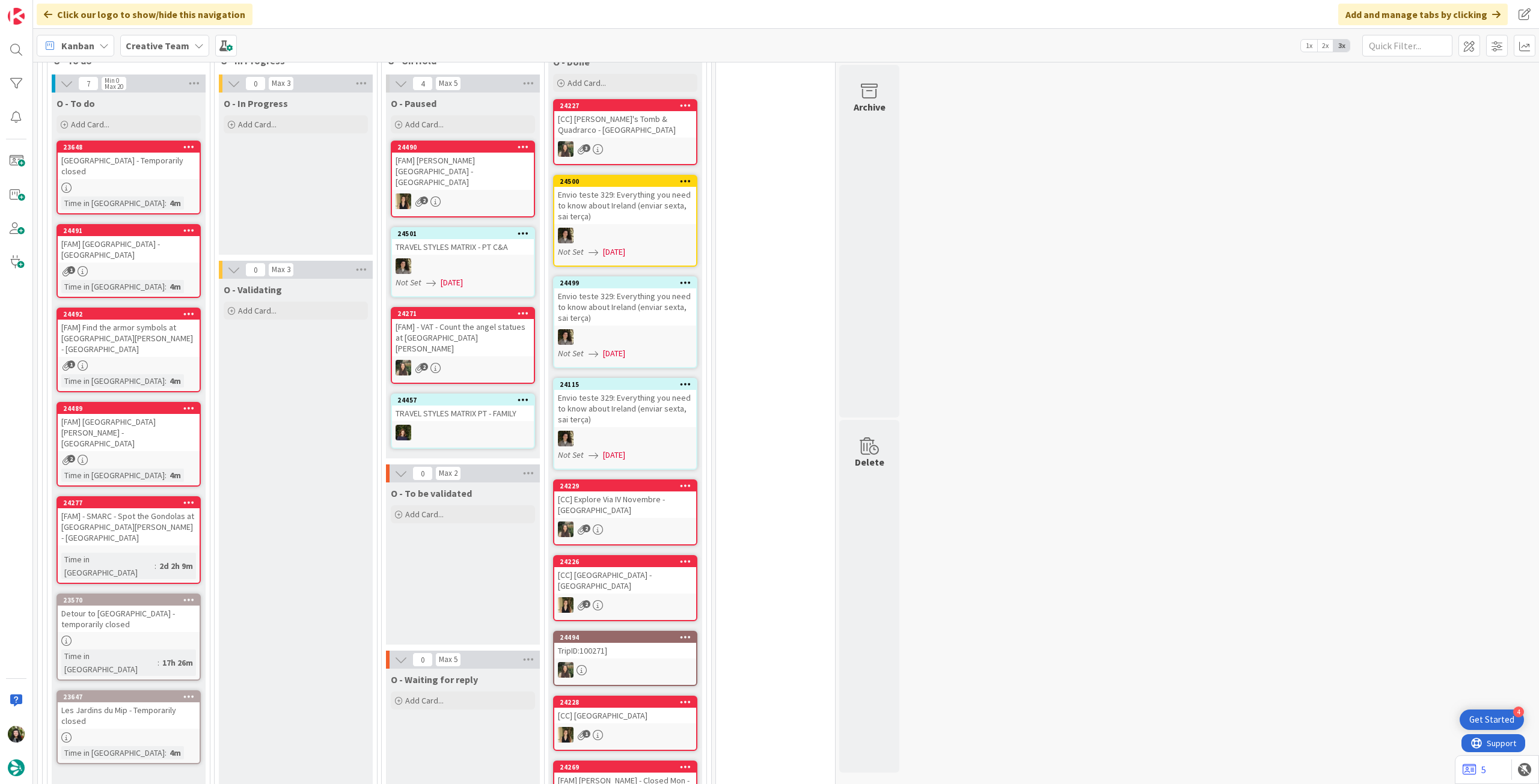
scroll to position [1041, 0]
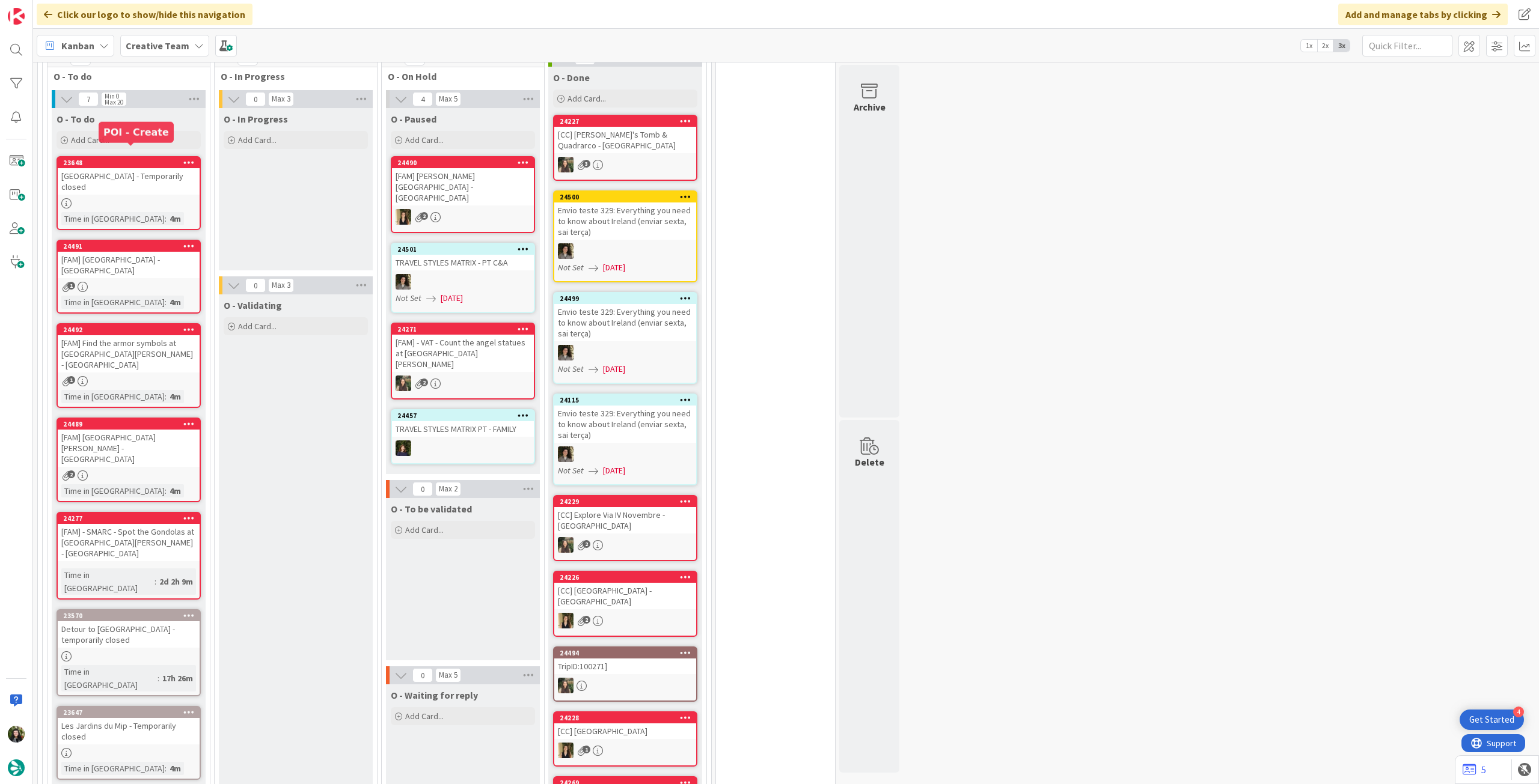
click at [151, 159] on div "23648" at bounding box center [131, 162] width 137 height 8
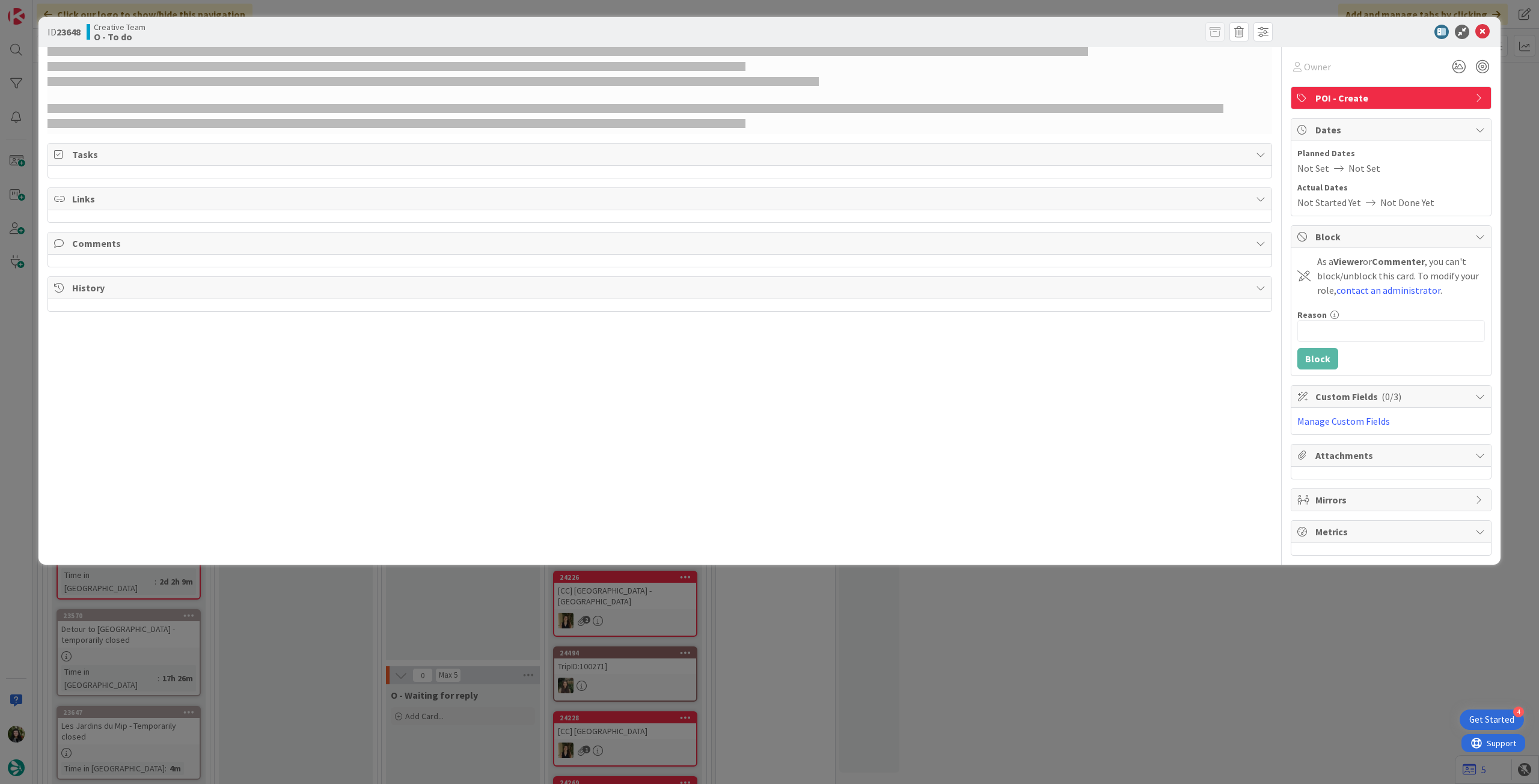
click at [1368, 101] on span "POI - Create" at bounding box center [1391, 98] width 154 height 15
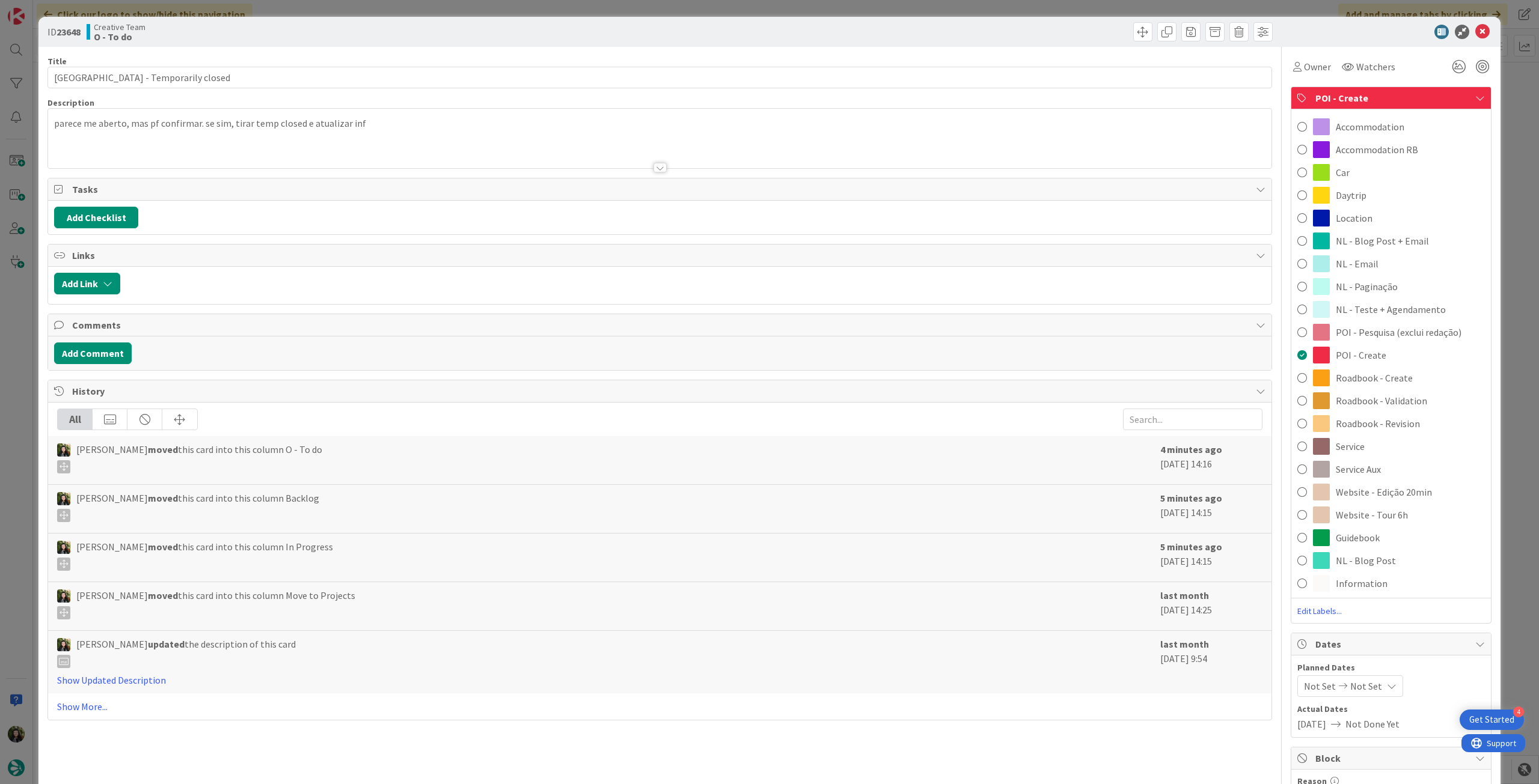
drag, startPoint x: 1365, startPoint y: 472, endPoint x: 1365, endPoint y: 448, distance: 24.0
click at [1365, 474] on span "Service Aux" at bounding box center [1357, 469] width 45 height 15
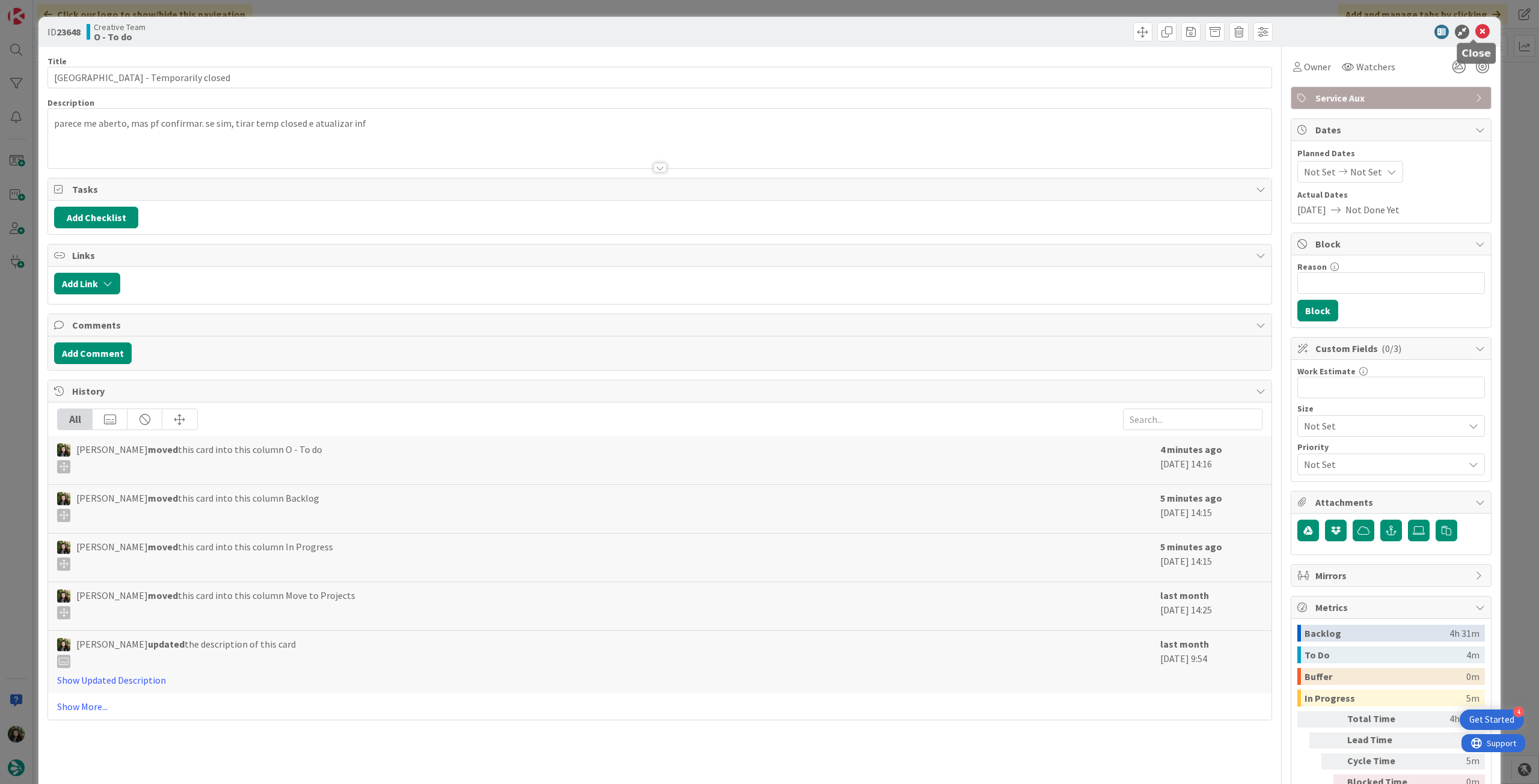
drag, startPoint x: 1467, startPoint y: 29, endPoint x: 607, endPoint y: 231, distance: 883.4
click at [1475, 27] on icon at bounding box center [1483, 32] width 15 height 15
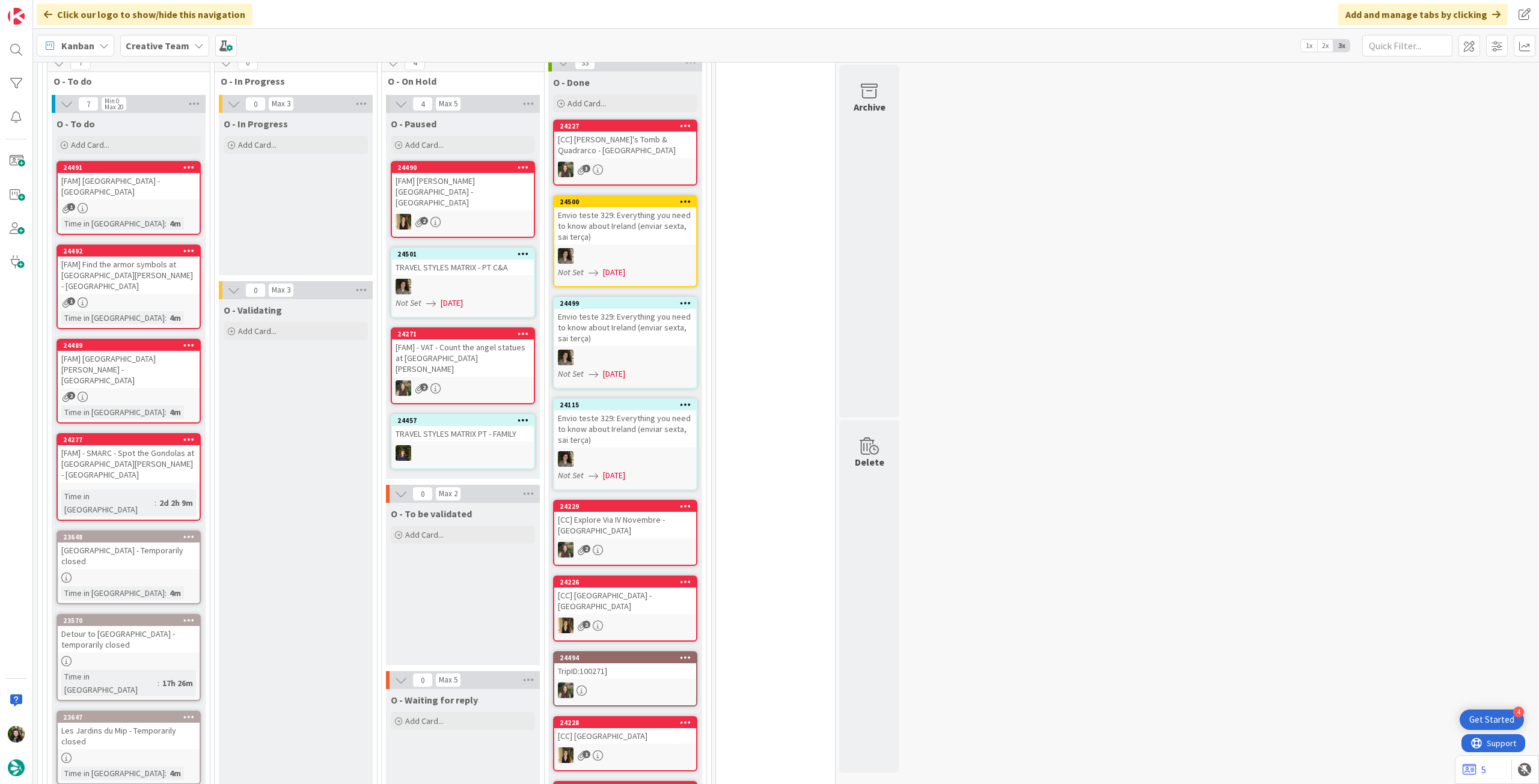
click at [171, 40] on b "Creative Team" at bounding box center [157, 45] width 64 height 12
click at [152, 168] on h4 "Creative Team - Análise" at bounding box center [215, 172] width 163 height 12
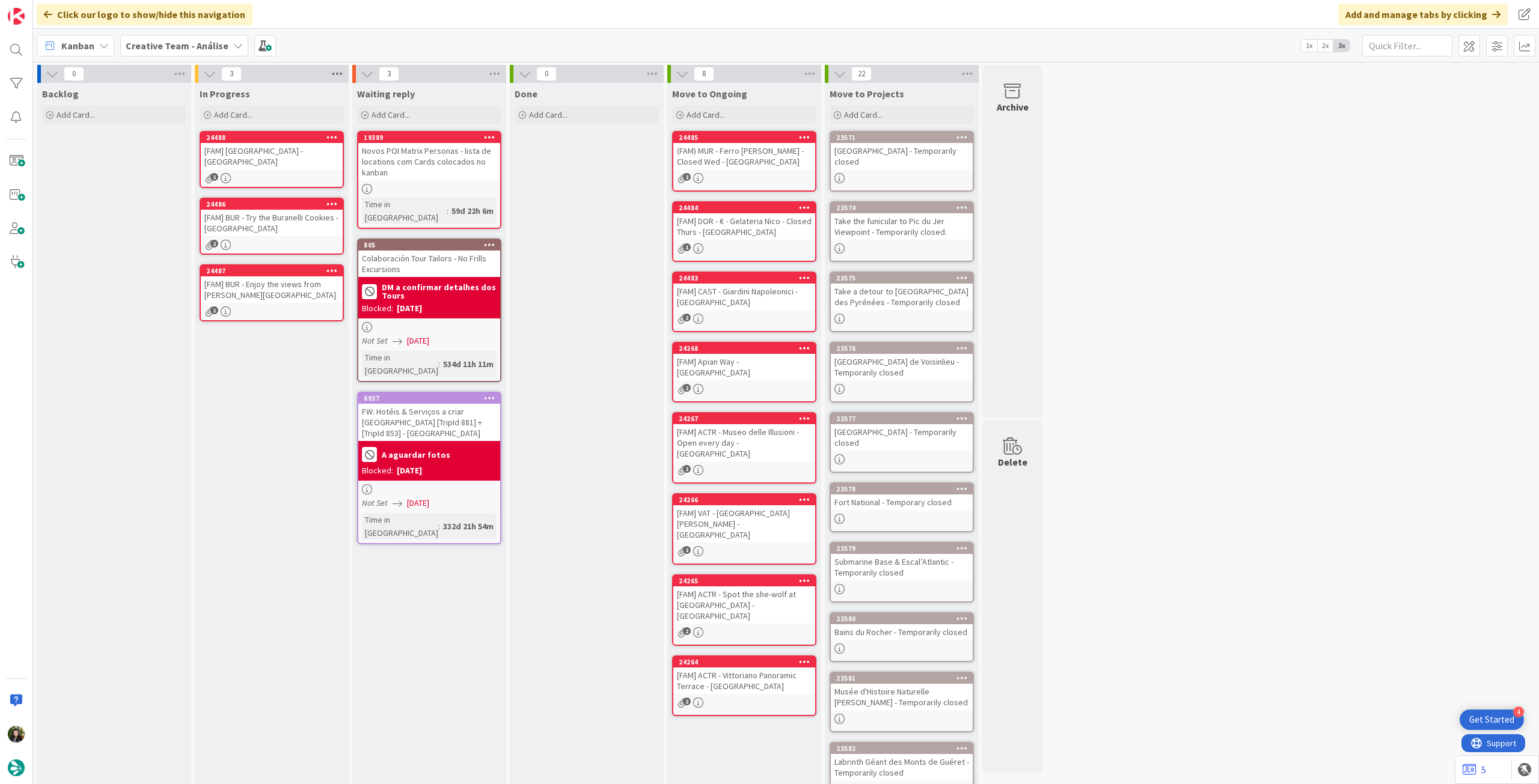
click at [333, 79] on icon at bounding box center [337, 74] width 16 height 18
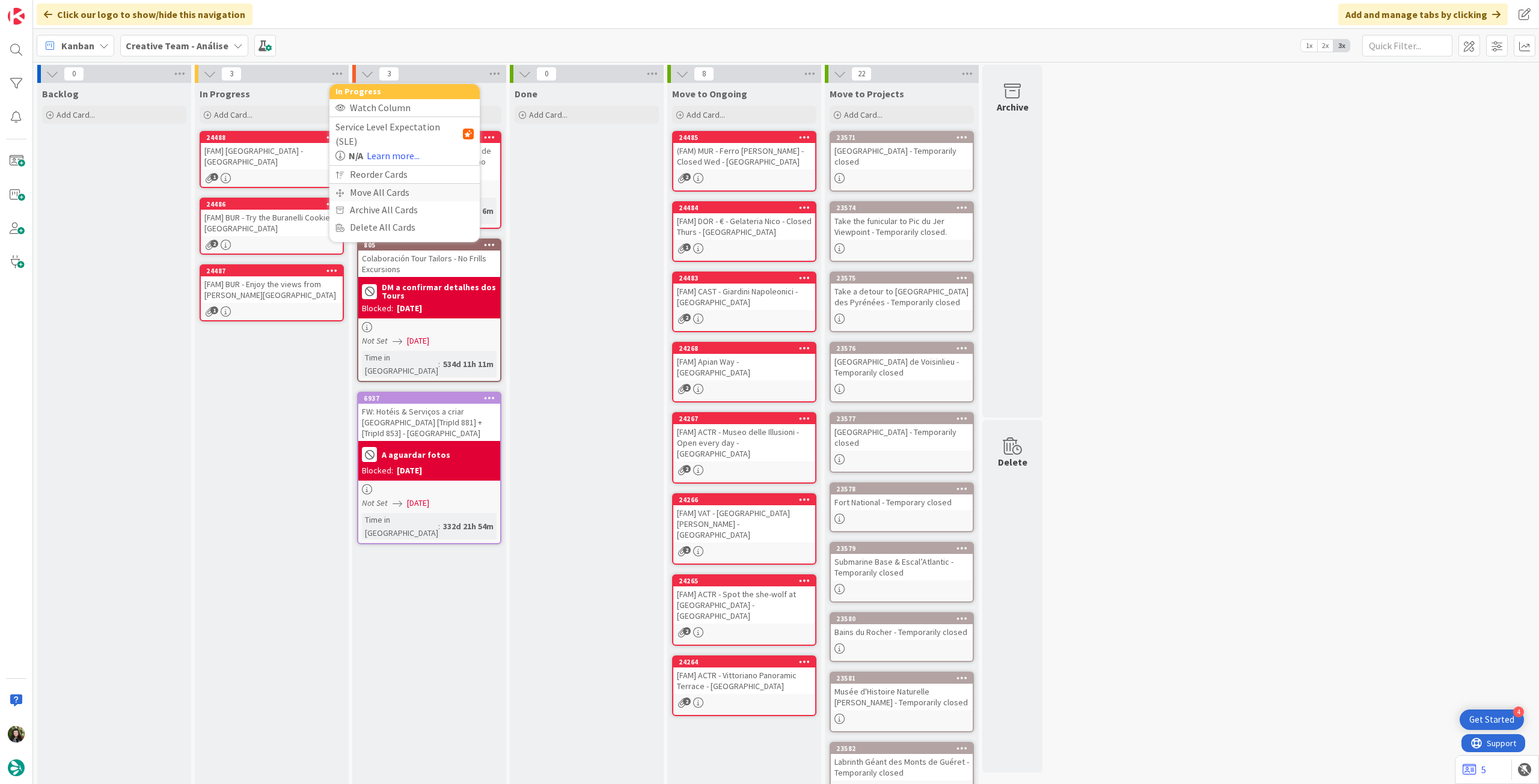
click at [360, 184] on div "Move All Cards" at bounding box center [404, 192] width 150 height 18
click at [388, 132] on span "Creative Team - Análise" at bounding box center [390, 130] width 97 height 12
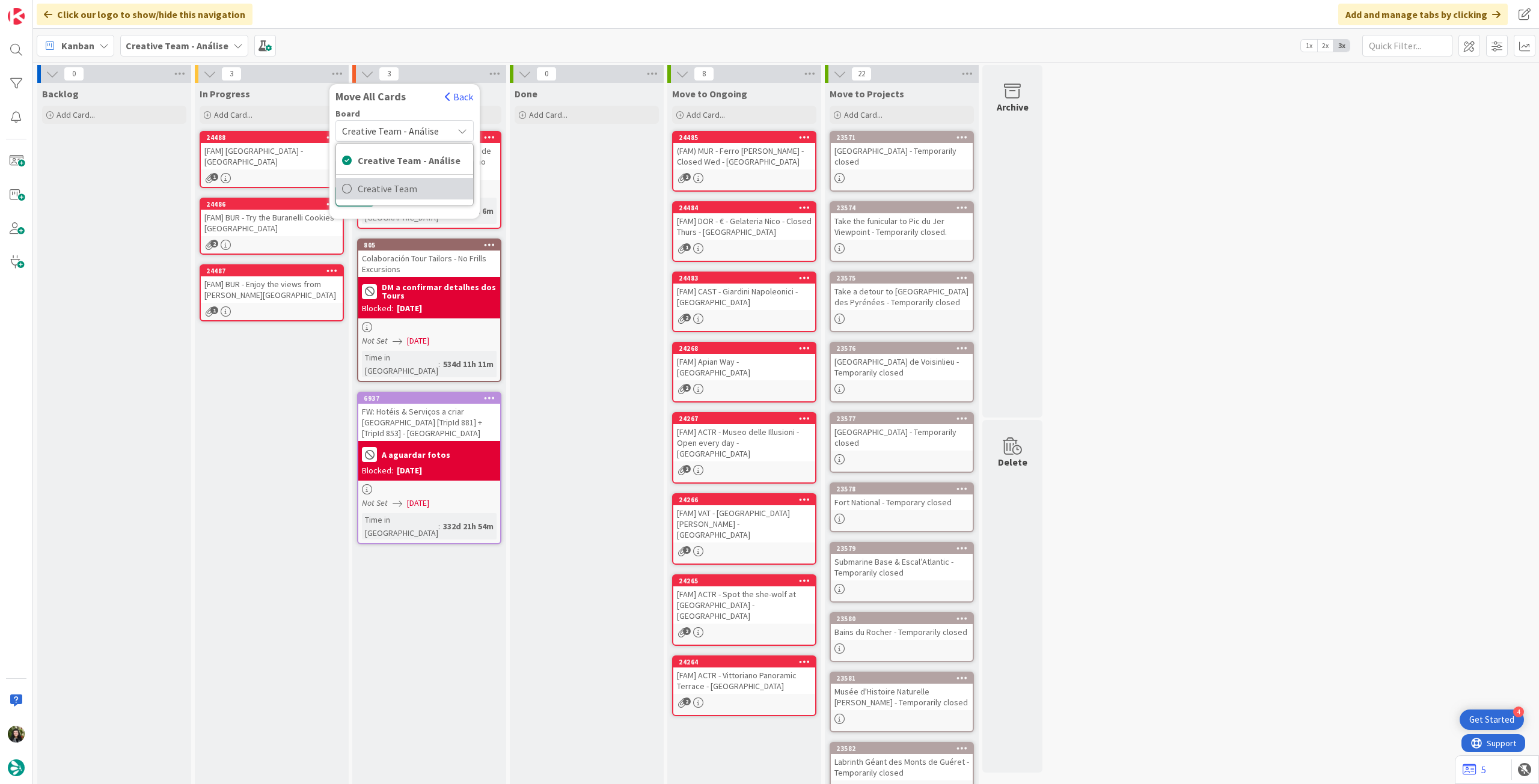
click at [398, 190] on span "Creative Team" at bounding box center [412, 189] width 110 height 18
click at [408, 170] on span "Select a Column..." at bounding box center [381, 169] width 78 height 16
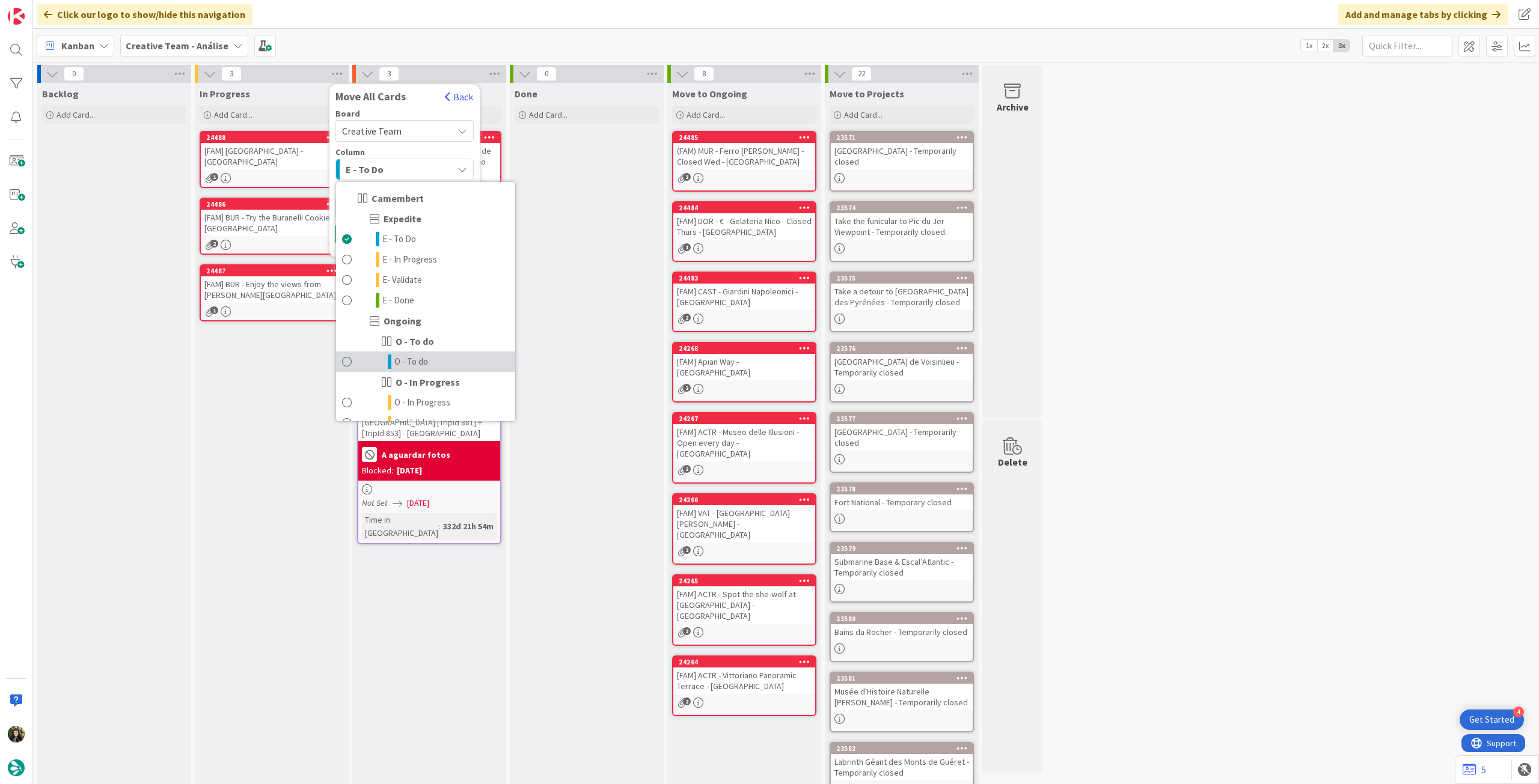
click at [395, 363] on span "O - To do" at bounding box center [411, 362] width 33 height 15
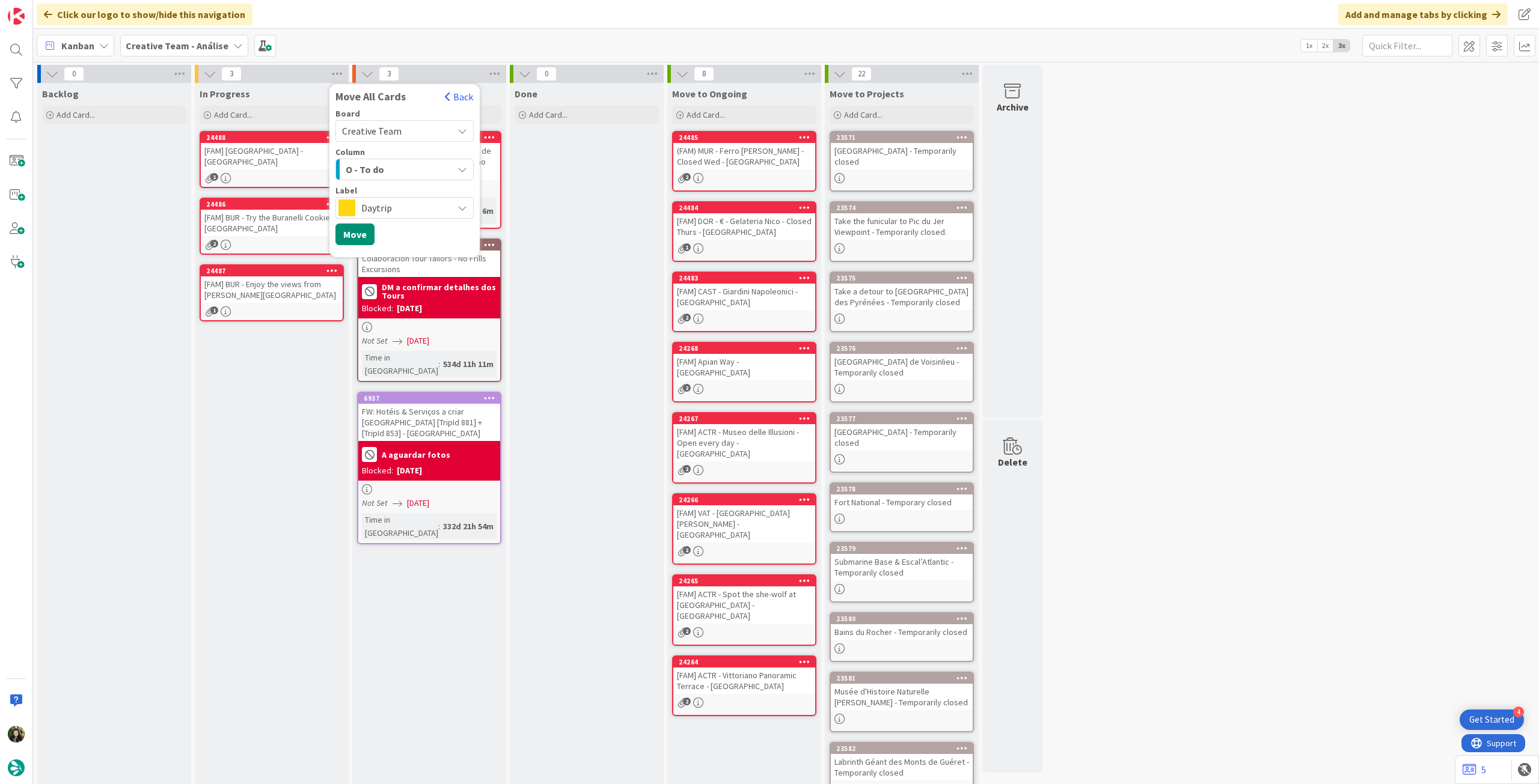
click at [384, 206] on span "Daytrip" at bounding box center [404, 208] width 86 height 17
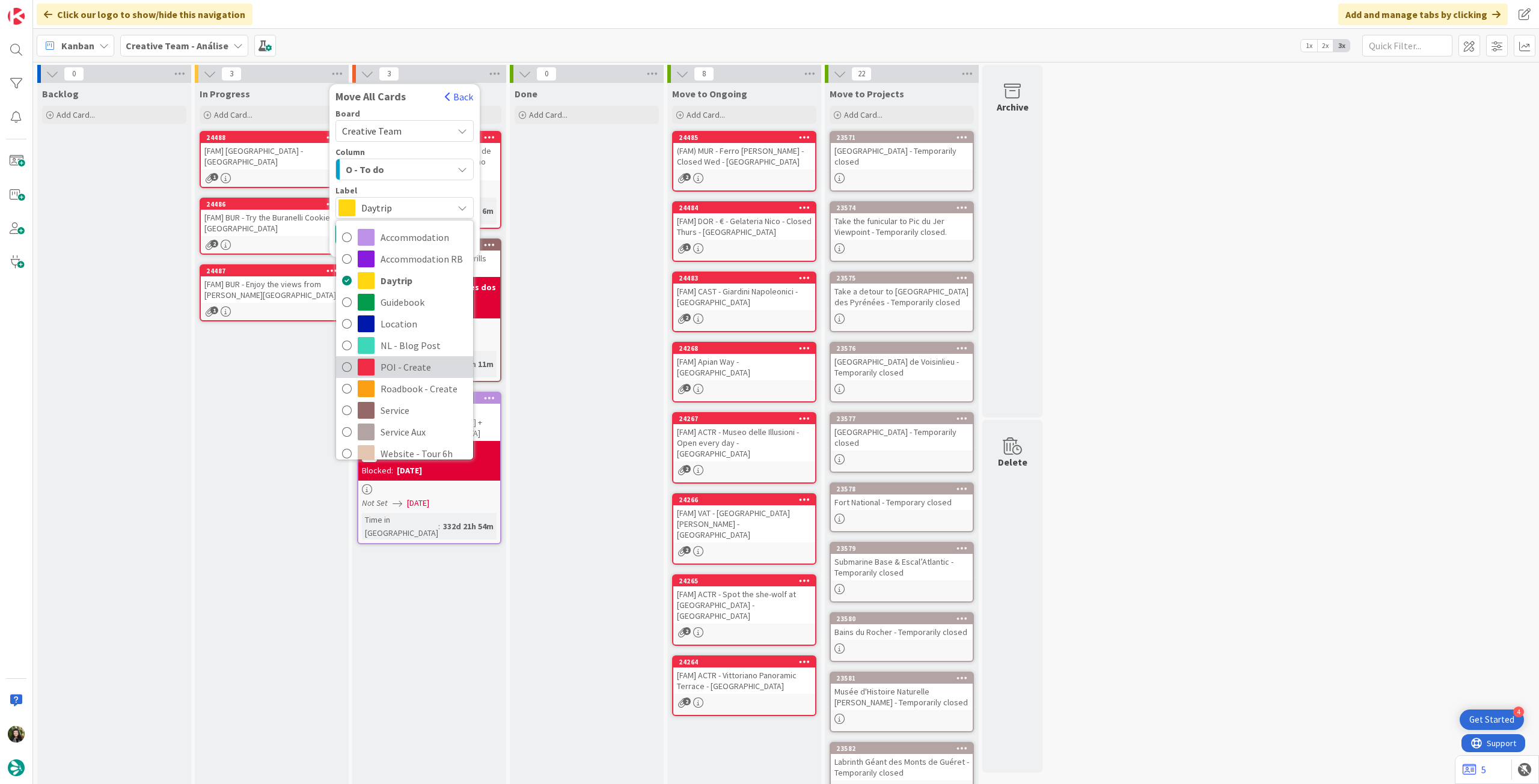
drag, startPoint x: 403, startPoint y: 364, endPoint x: 362, endPoint y: 336, distance: 49.6
click at [402, 364] on span "POI - Create" at bounding box center [424, 367] width 87 height 18
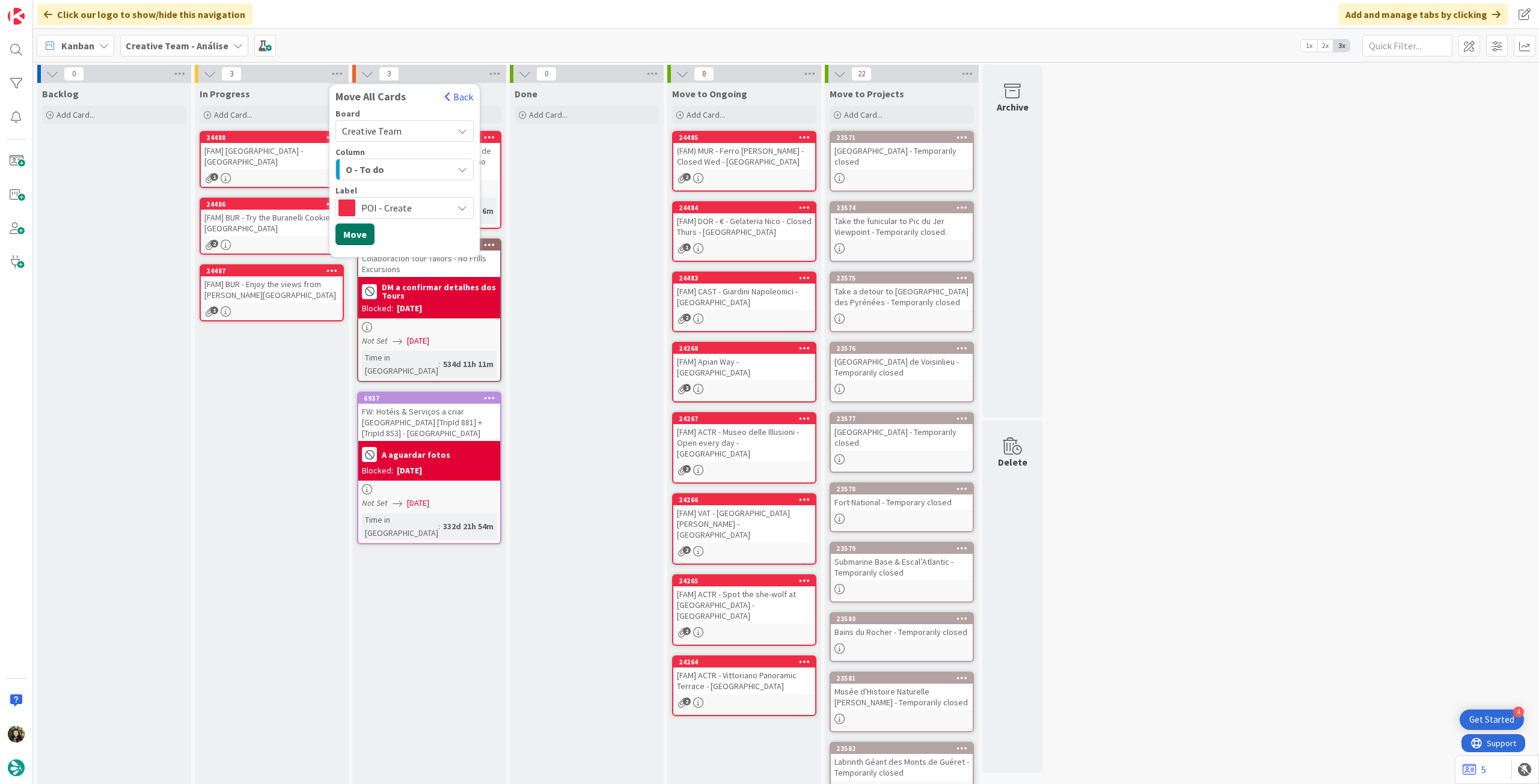
click at [346, 228] on button "Move" at bounding box center [355, 233] width 39 height 21
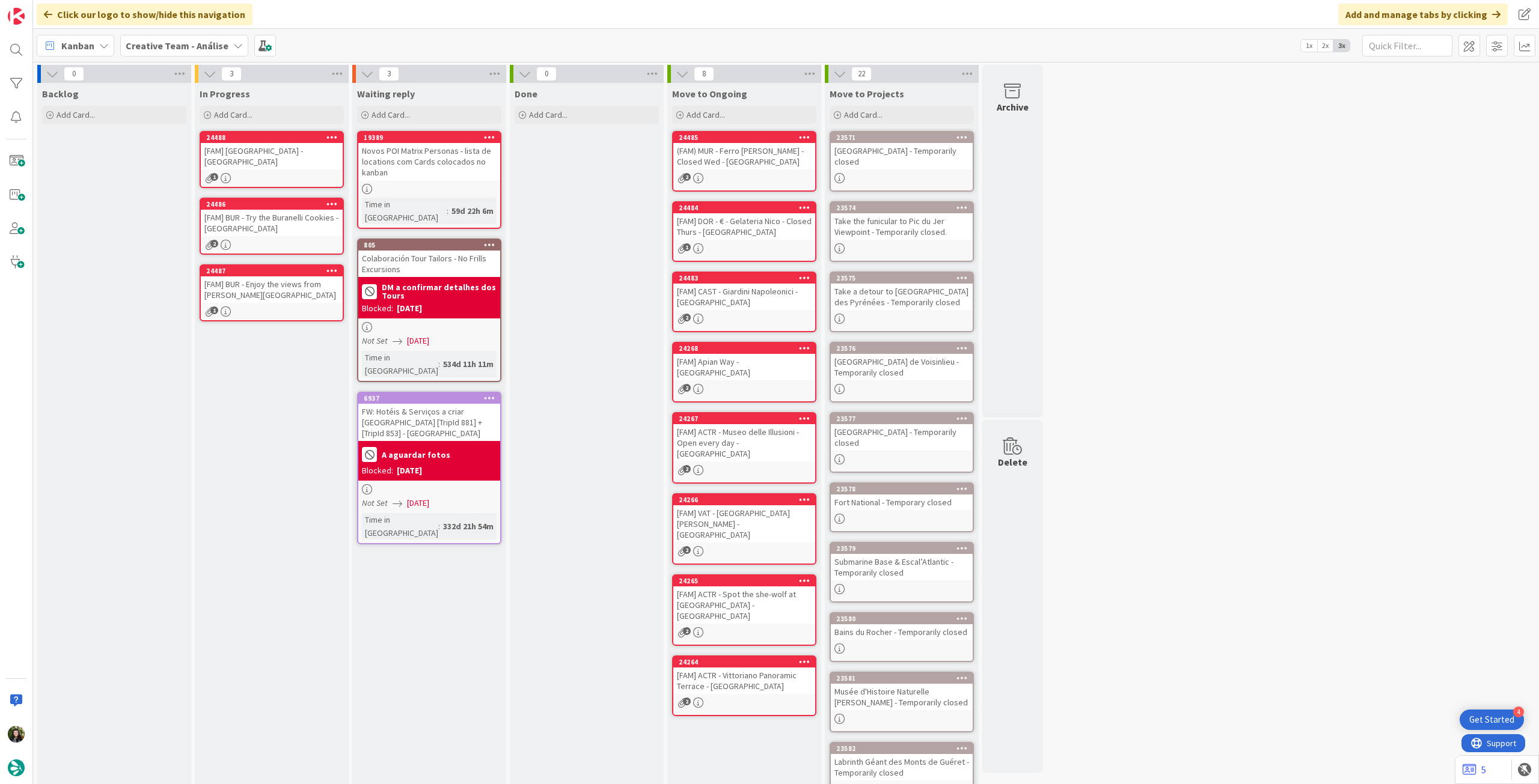
click at [144, 50] on b "Creative Team - Análise" at bounding box center [176, 45] width 102 height 12
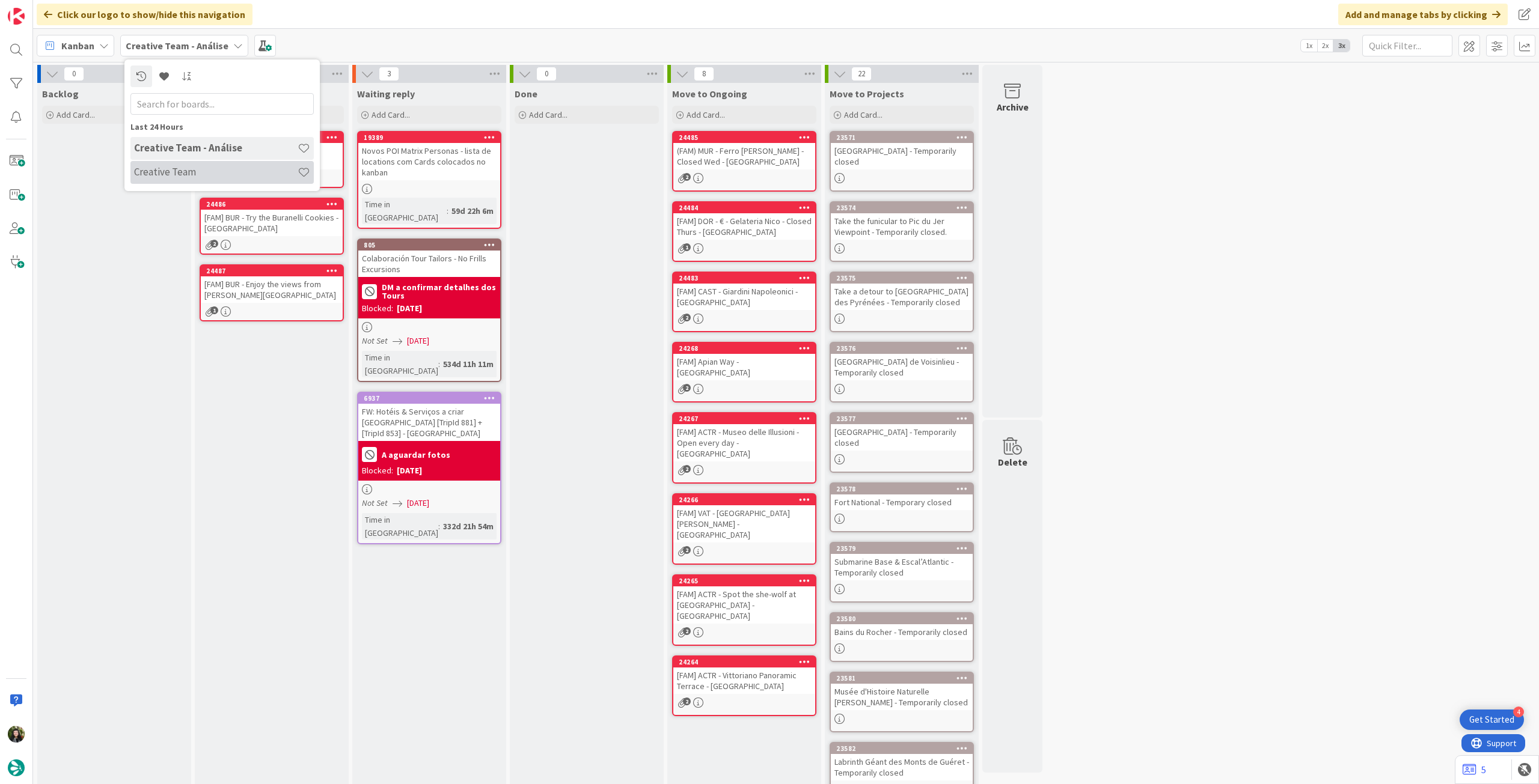
click at [158, 175] on h4 "Creative Team" at bounding box center [215, 172] width 163 height 12
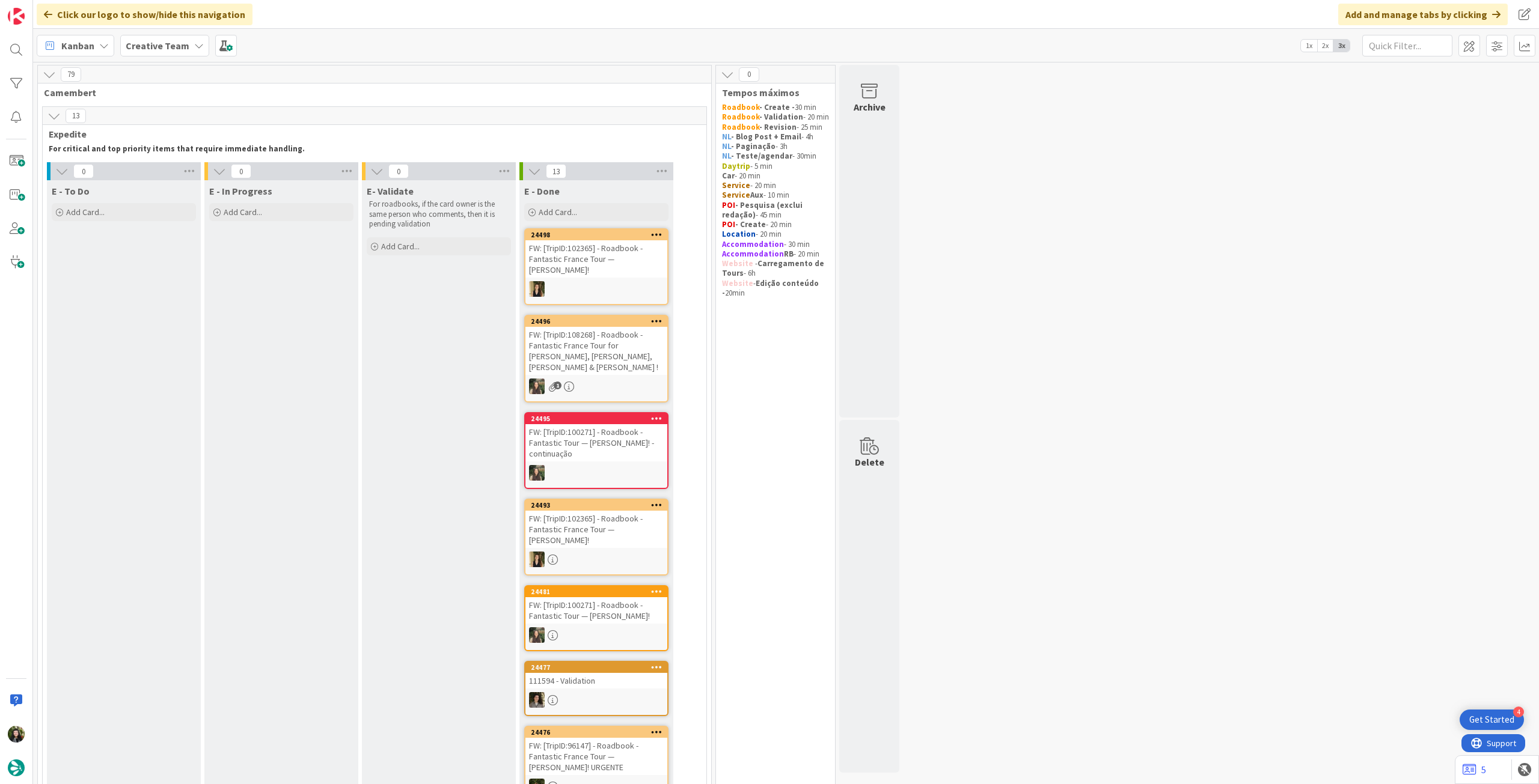
click at [139, 45] on b "Creative Team" at bounding box center [157, 45] width 64 height 12
click at [180, 173] on h4 "Creative Team - Análise" at bounding box center [215, 172] width 163 height 12
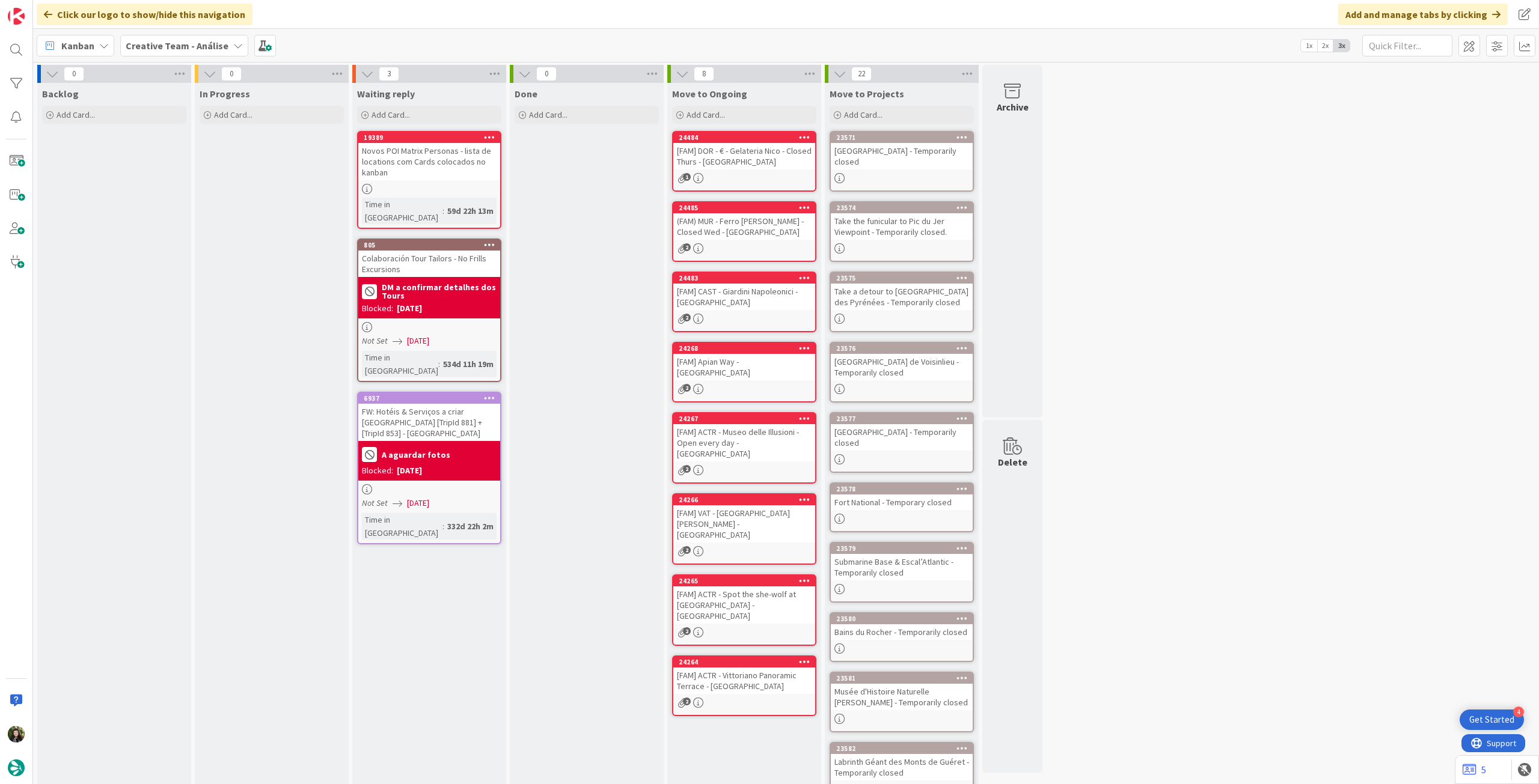
click at [173, 47] on b "Creative Team - Análise" at bounding box center [176, 45] width 102 height 12
click at [171, 173] on h4 "Creative Team" at bounding box center [215, 172] width 163 height 12
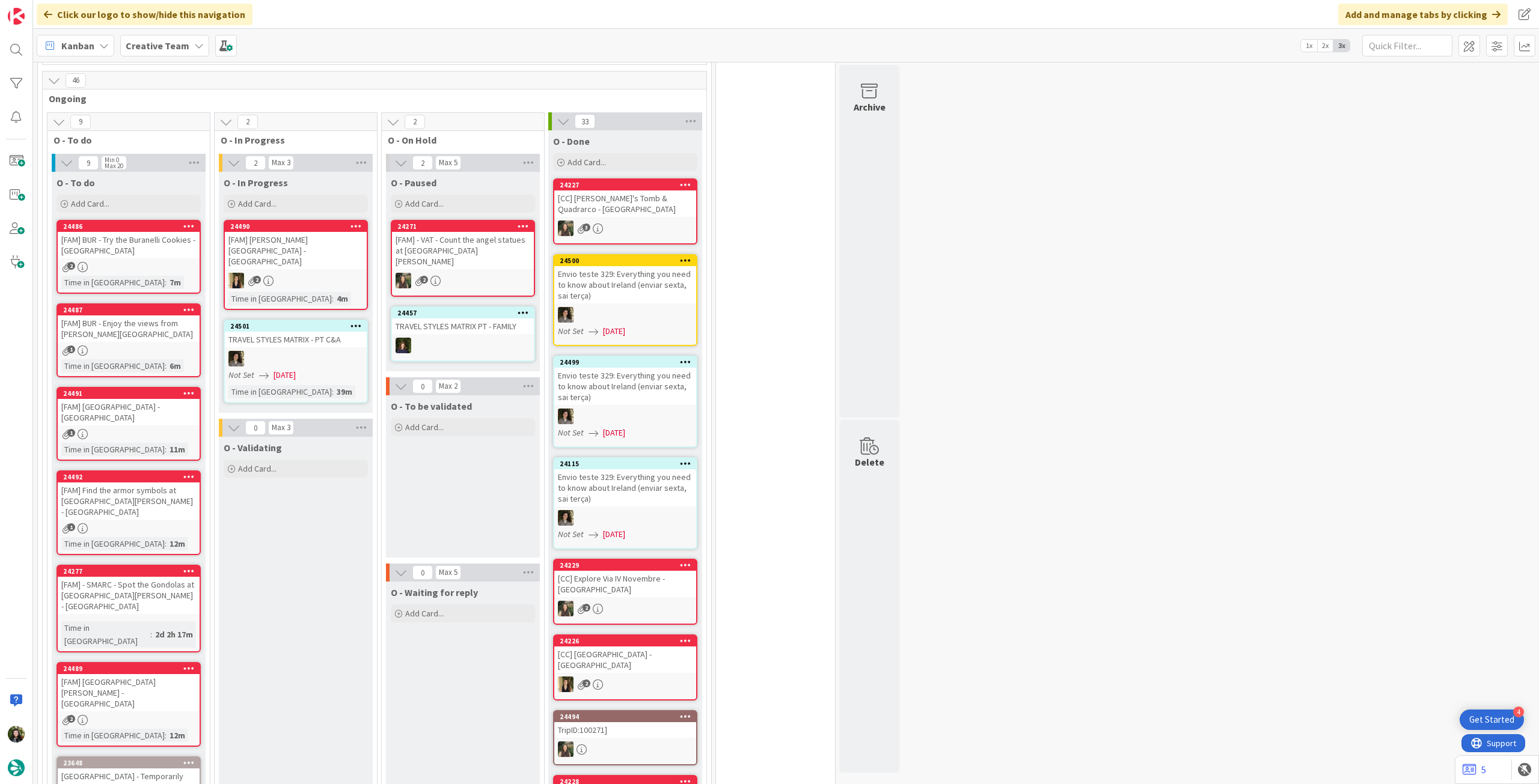
scroll to position [961, 0]
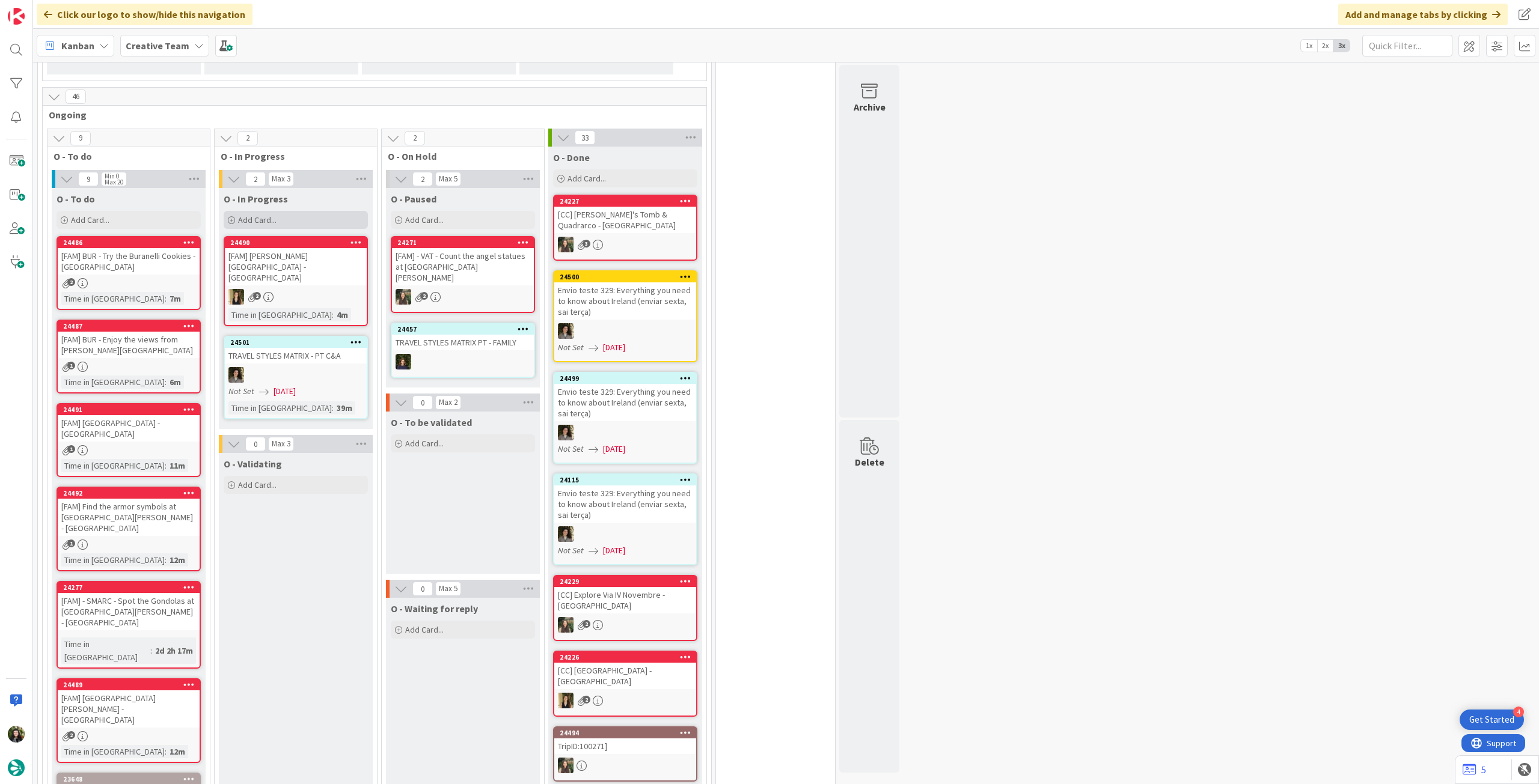
click at [287, 211] on div "Add Card..." at bounding box center [295, 220] width 144 height 18
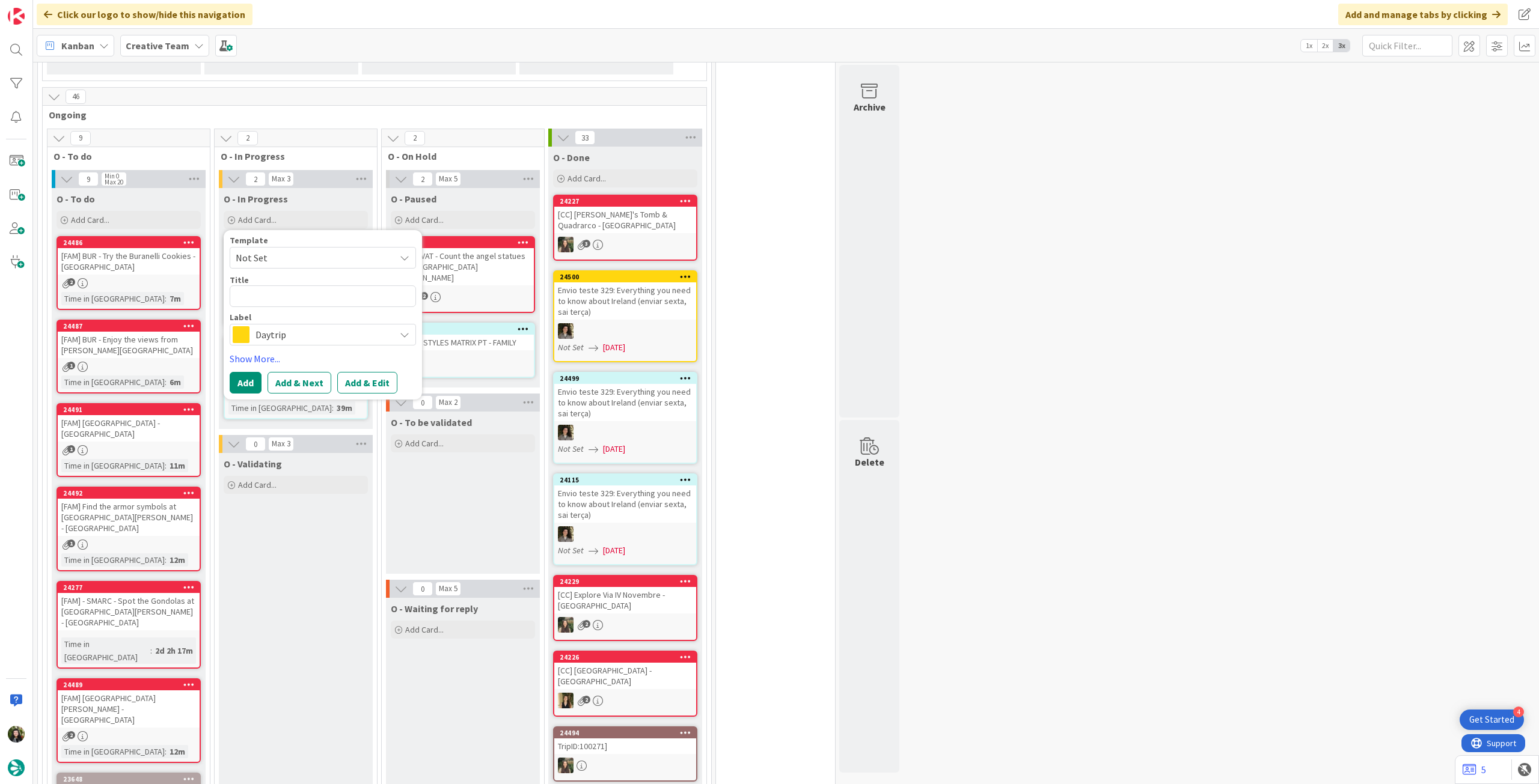
click at [313, 327] on span "Daytrip" at bounding box center [322, 335] width 134 height 17
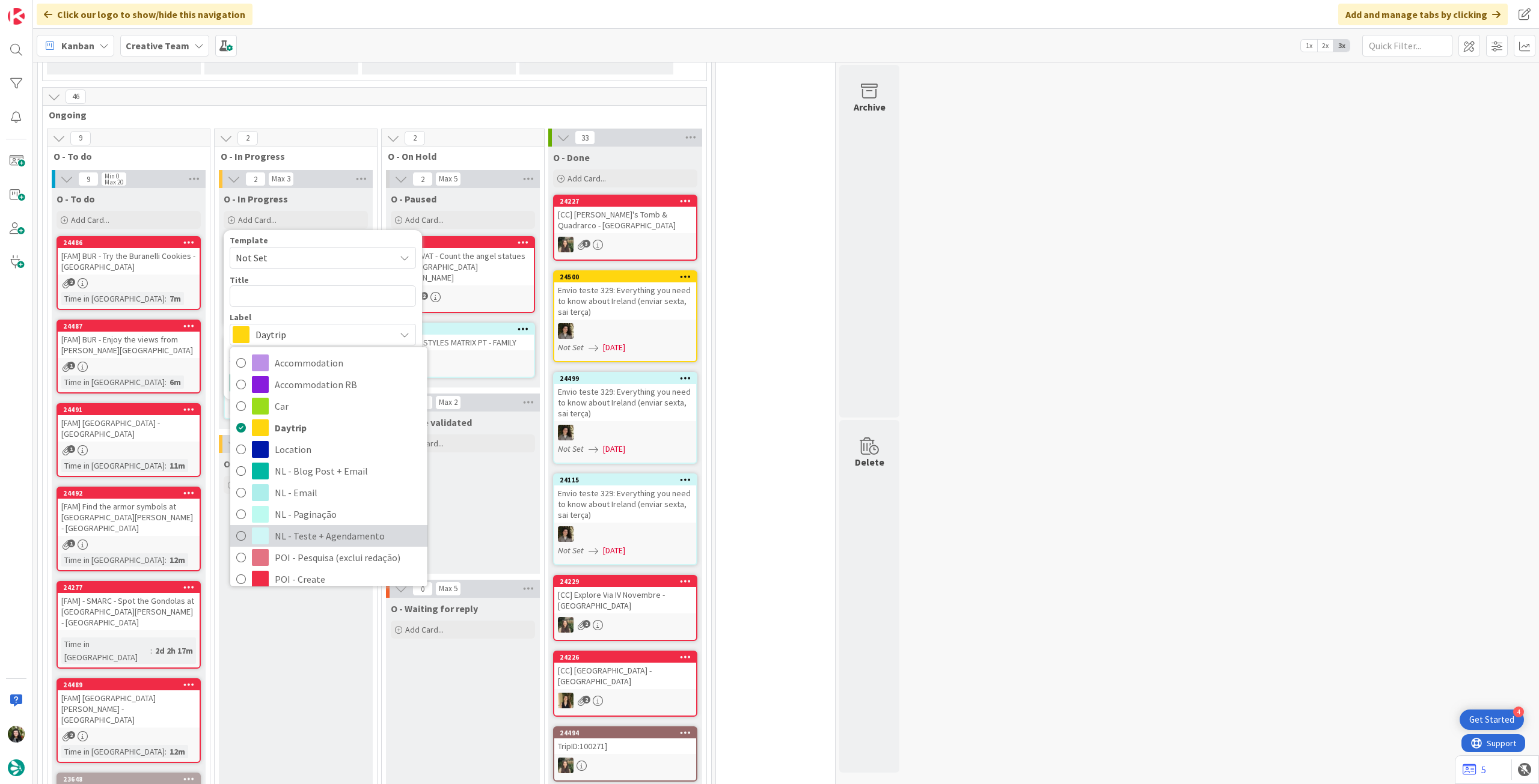
click at [352, 527] on span "NL - Teste + Agendamento" at bounding box center [348, 536] width 147 height 18
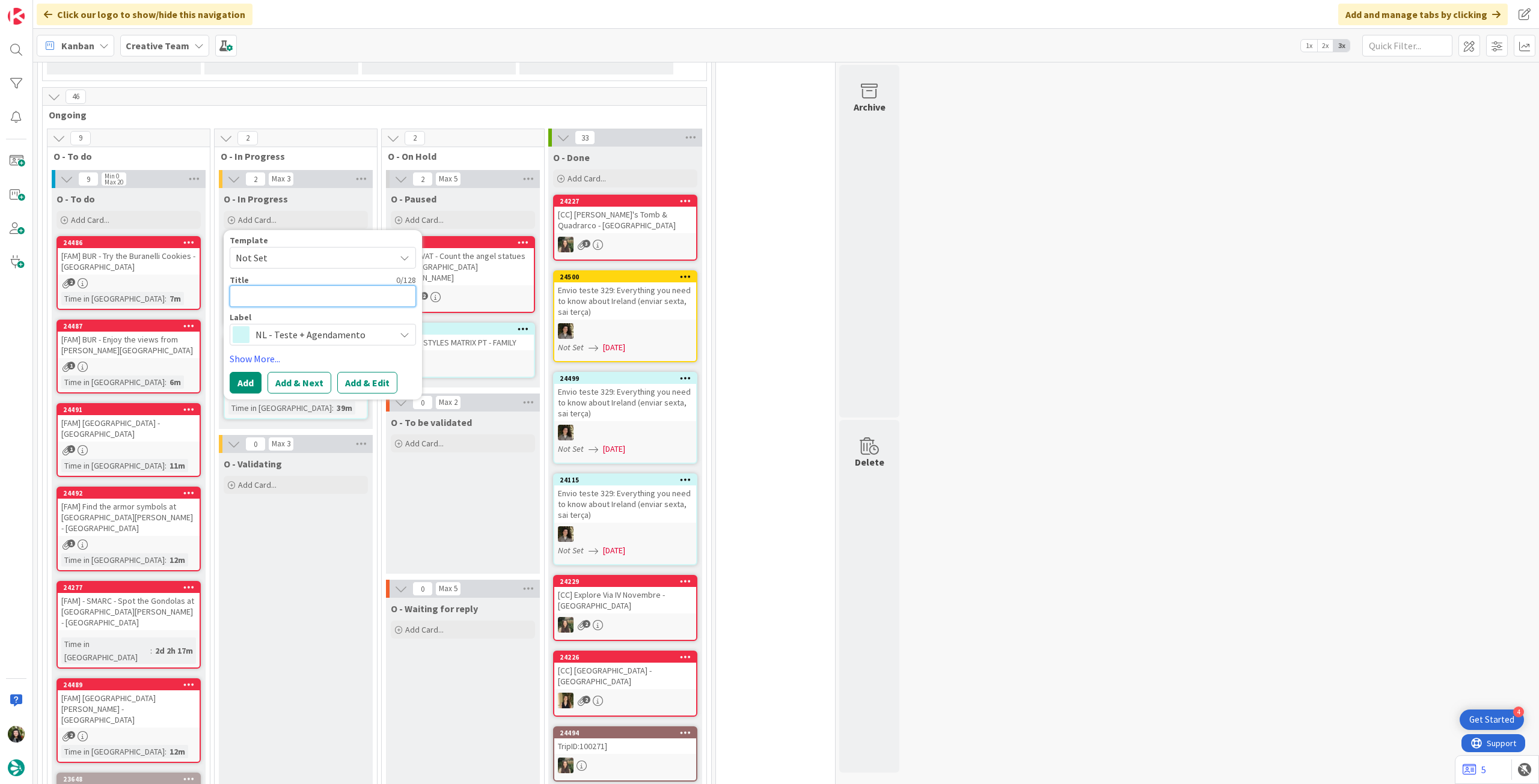
click at [316, 287] on textarea at bounding box center [323, 295] width 186 height 21
type textarea "x"
type textarea "M"
type textarea "x"
type textarea "Ma"
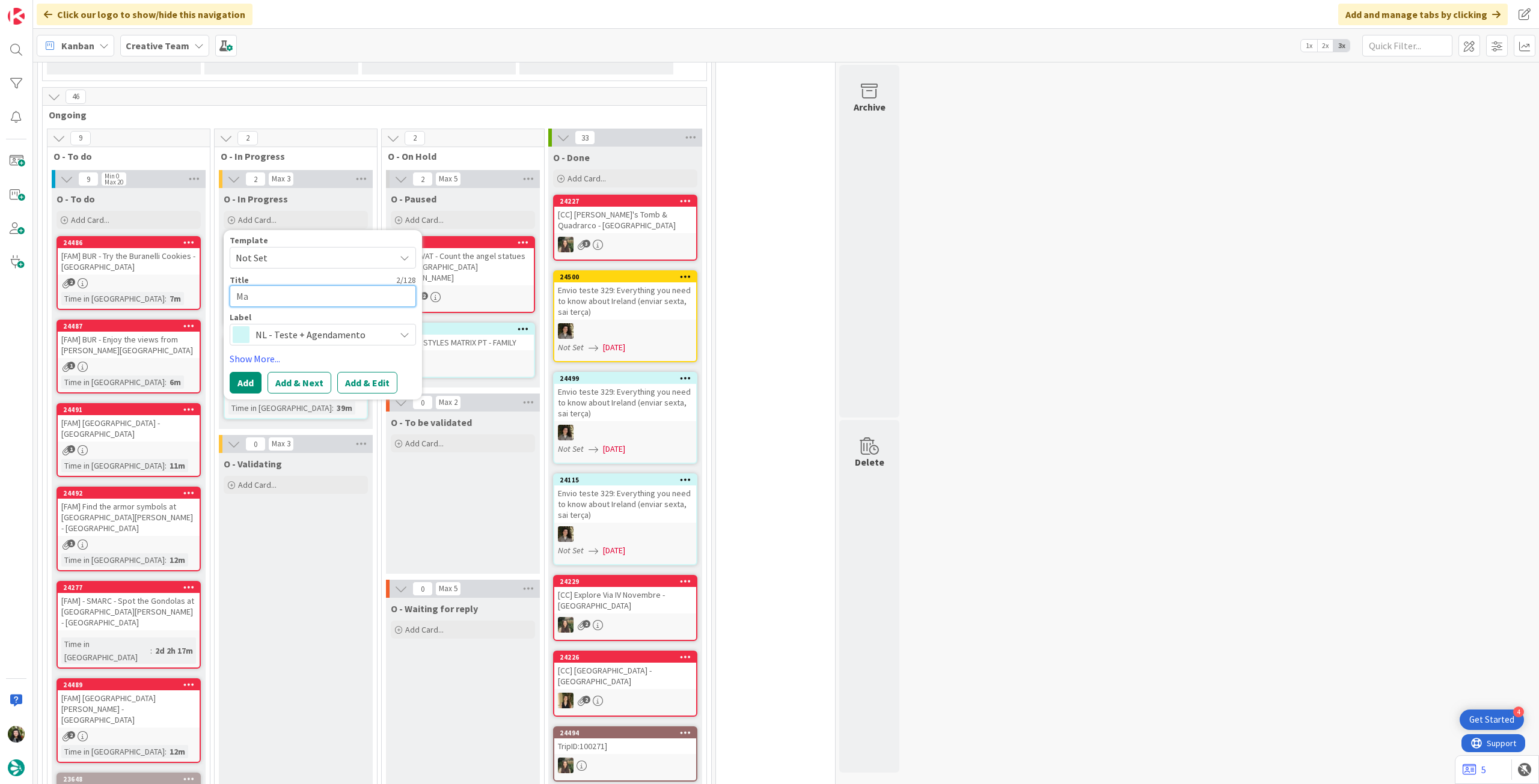
type textarea "x"
type textarea "Maq"
type textarea "x"
type textarea "Maqu"
type textarea "x"
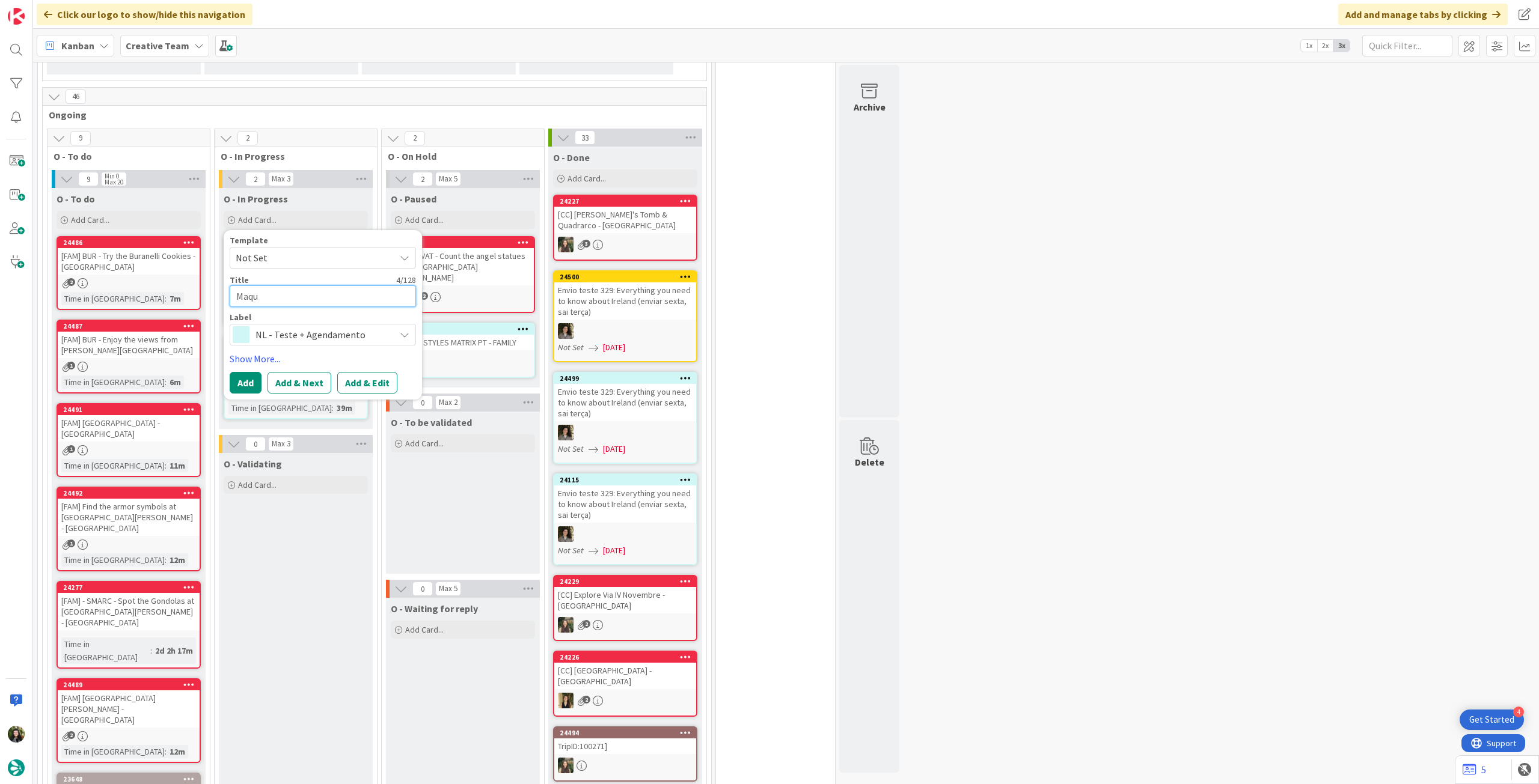
type textarea "Maque"
type textarea "x"
type textarea "Maquet"
type textarea "x"
type textarea "Maquete"
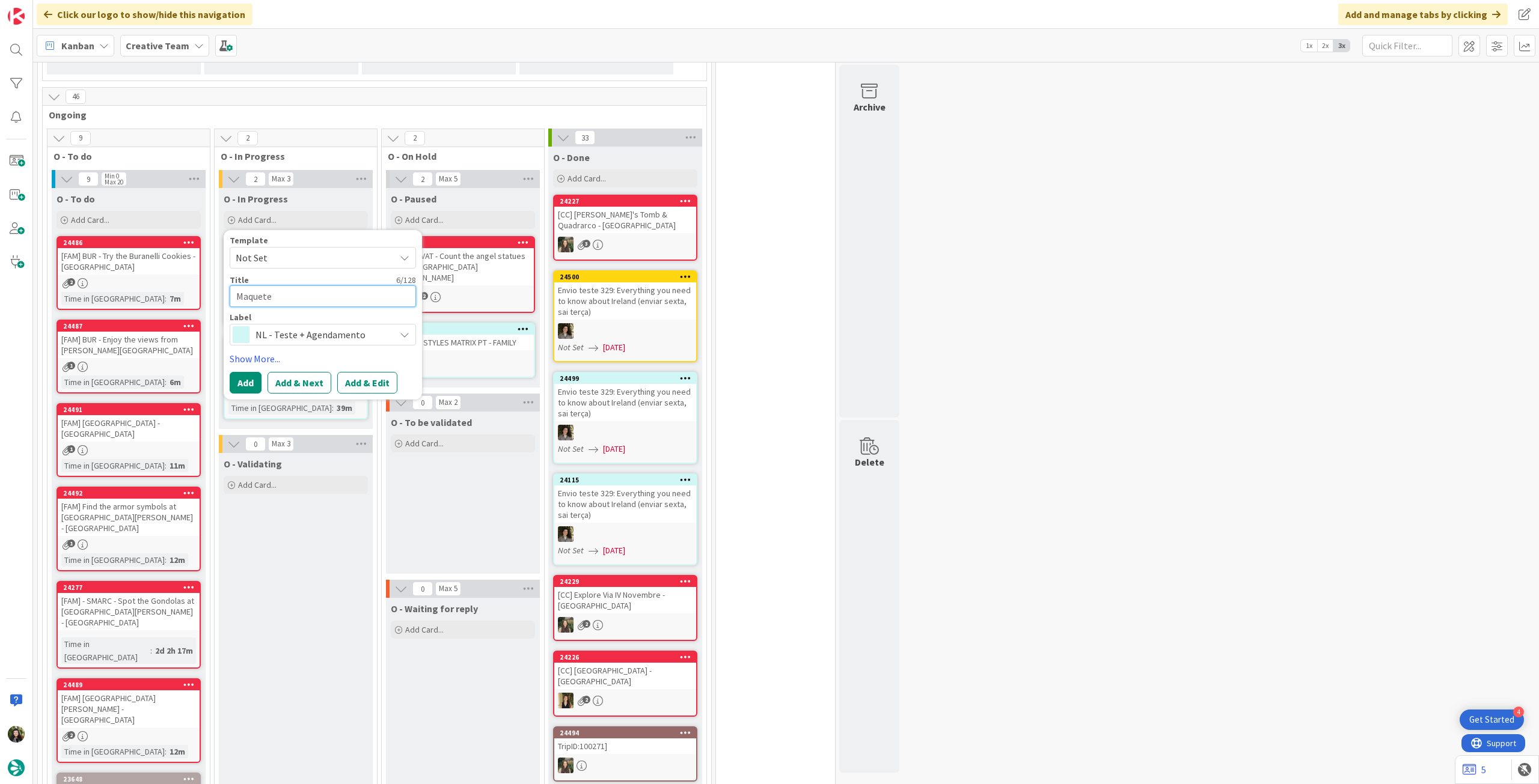
type textarea "x"
type textarea "Maquete"
type textarea "x"
type textarea "Maquete n"
type textarea "x"
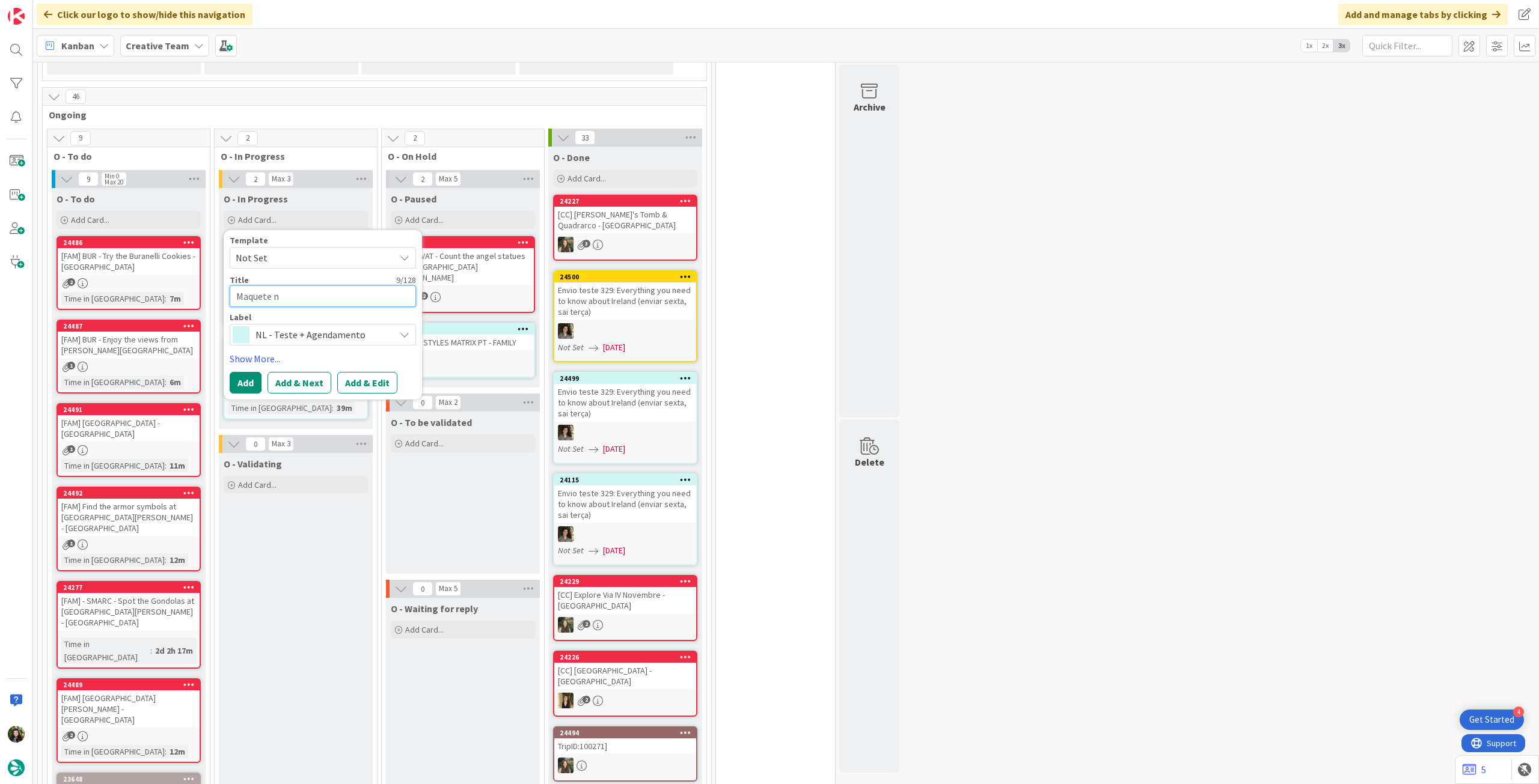
type textarea "Maquete no"
type textarea "x"
type textarea "Maquete novo"
type textarea "x"
type textarea "Maquete novo"
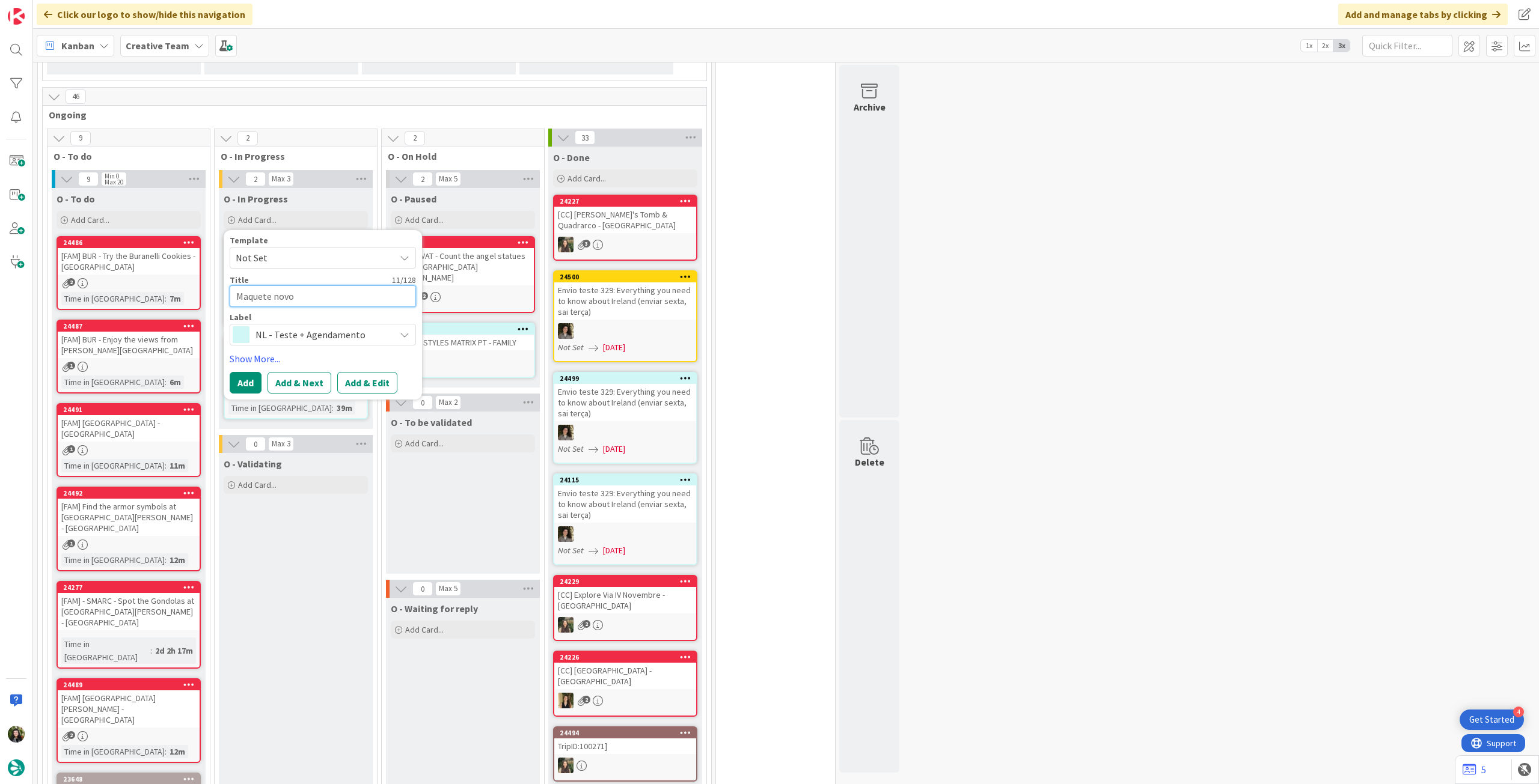
type textarea "x"
type textarea "Maquete novo si"
type textarea "x"
type textarea "Maquete novo sit"
type textarea "x"
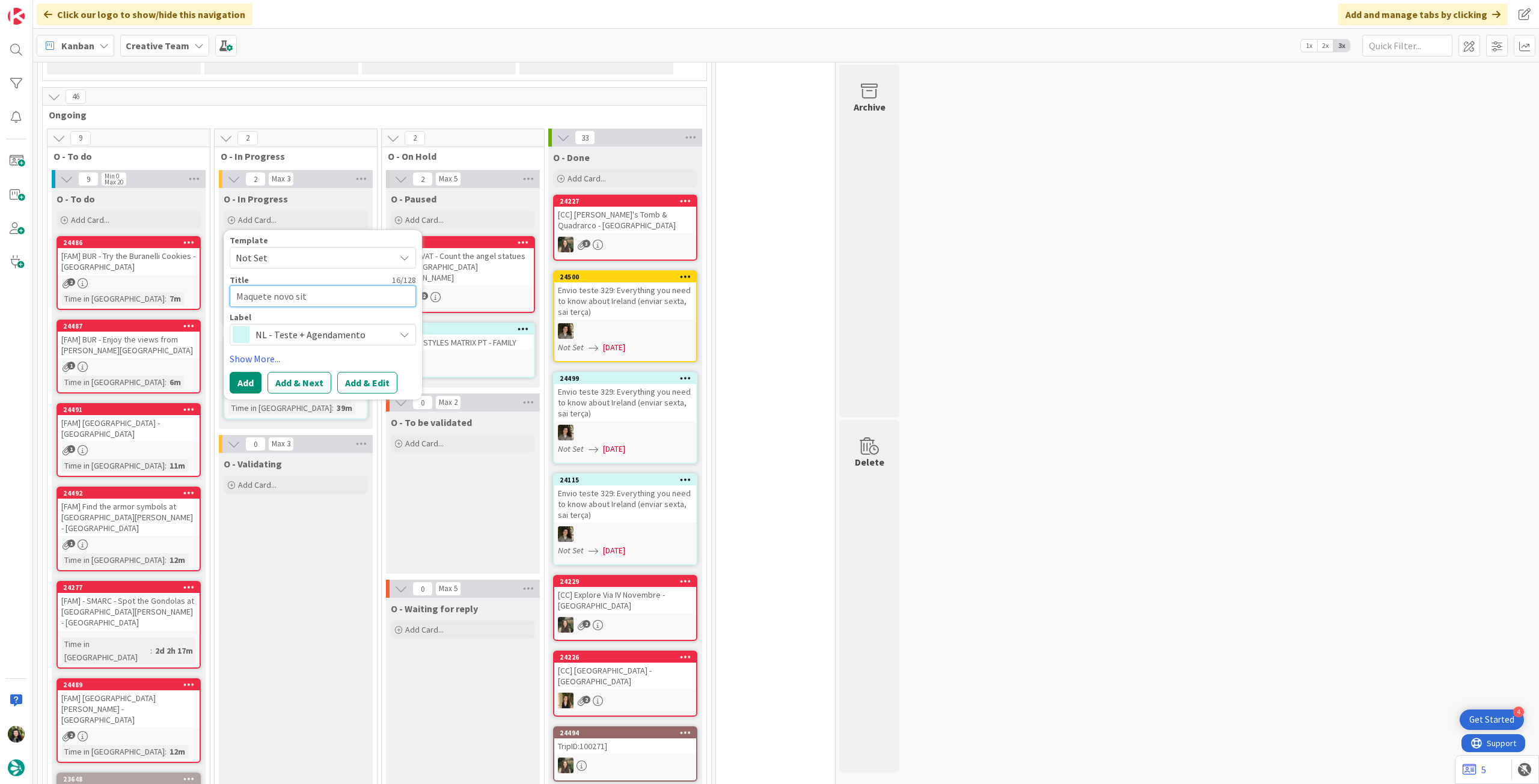
type textarea "Maquete novo site"
type textarea "x"
type textarea "Maquete novo site"
type textarea "x"
type textarea "Maquete novo site +"
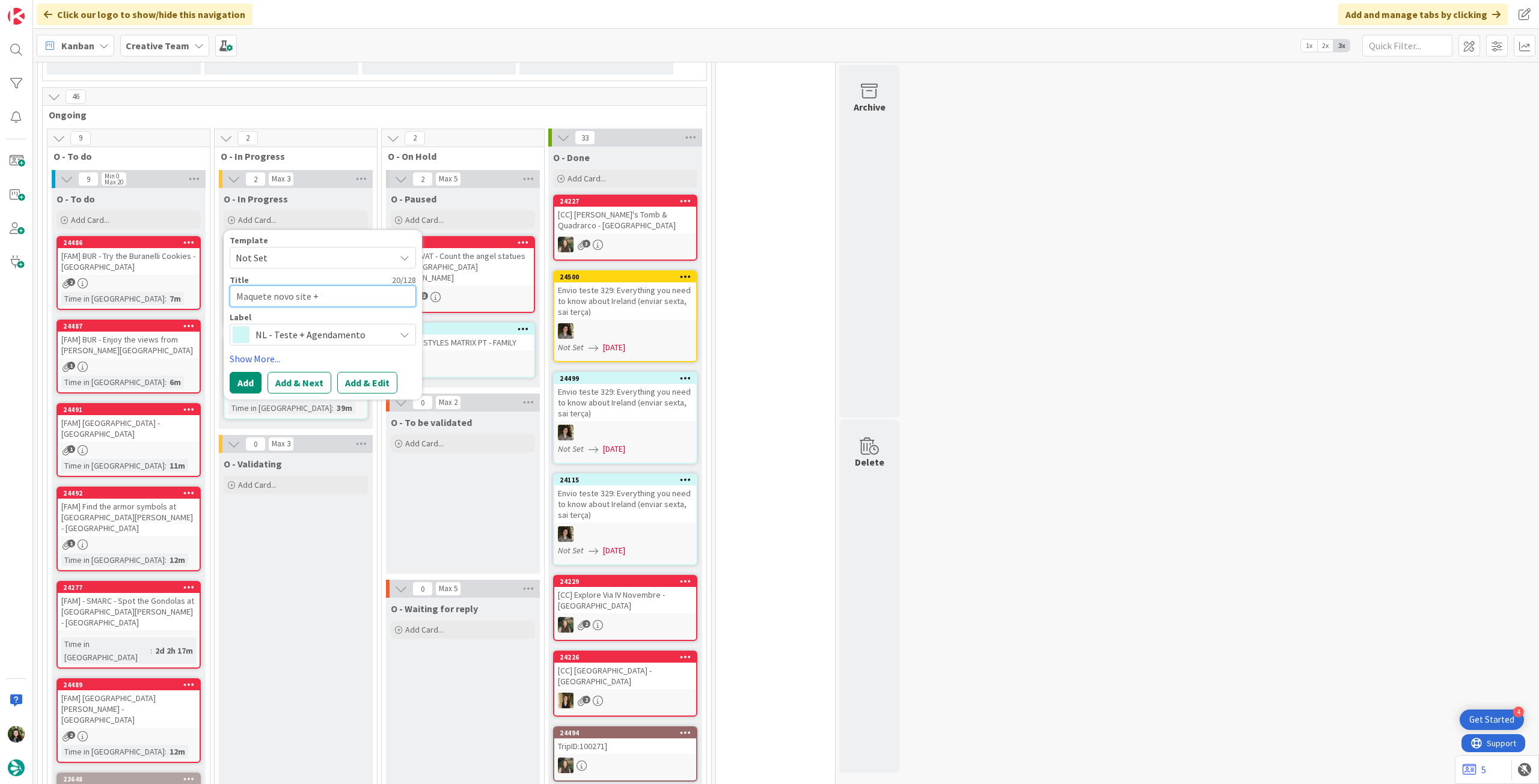
type textarea "x"
type textarea "Maquete novo site +"
type textarea "x"
type textarea "Maquete novo site + m"
type textarea "x"
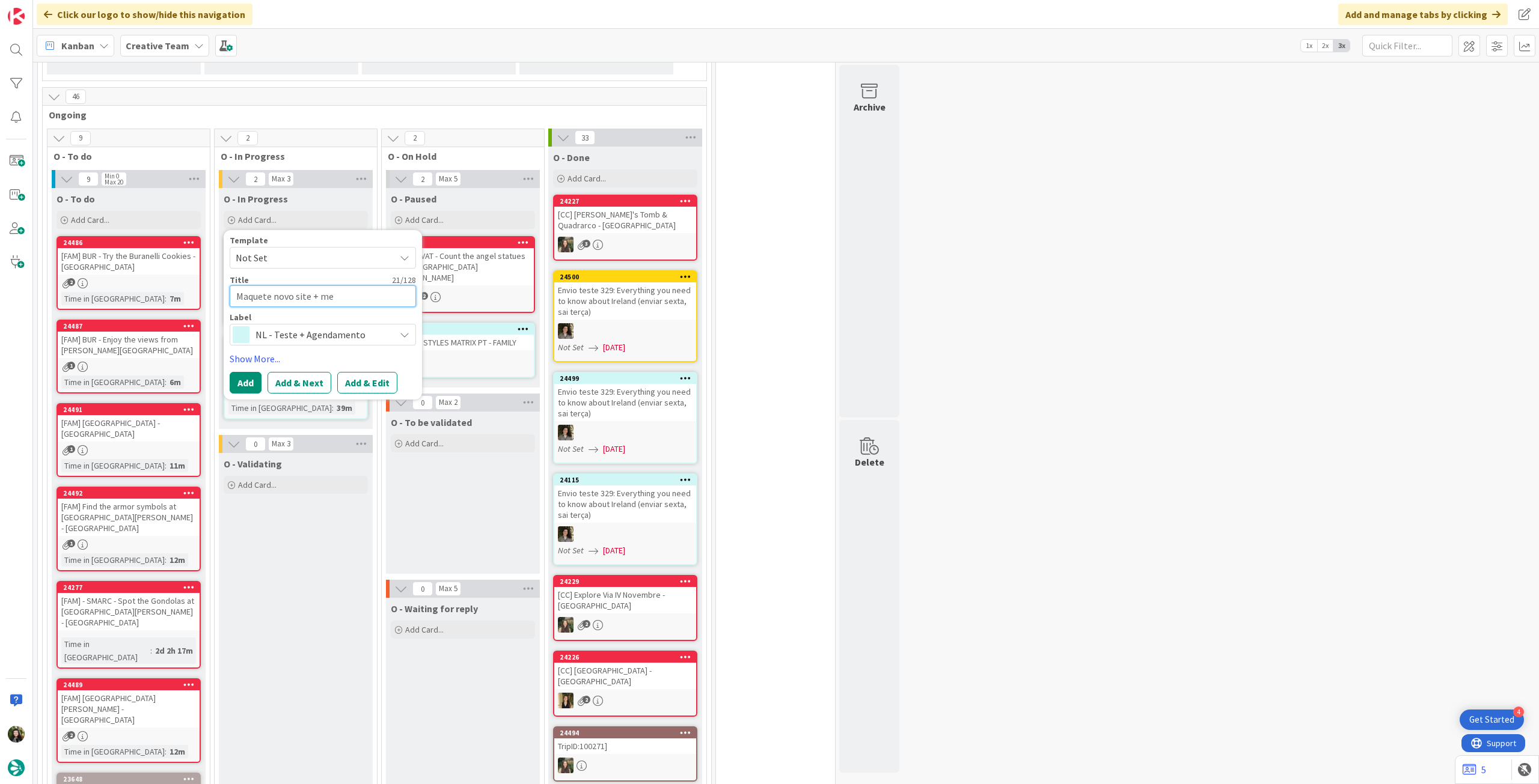
type textarea "Maquete novo site + mem"
type textarea "x"
type textarea "Maquete novo site + memór"
type textarea "x"
type textarea "Maquete novo site + memóri"
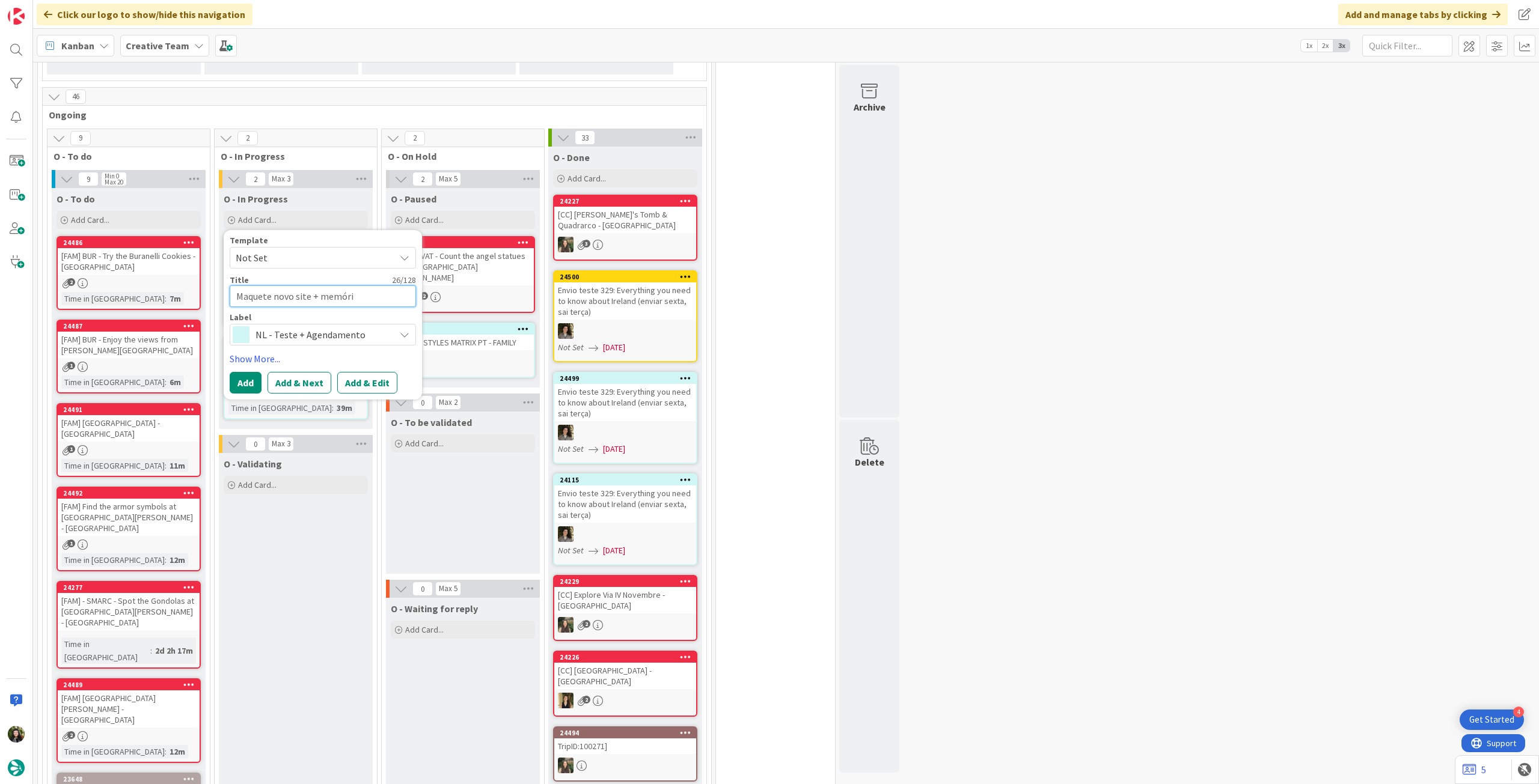
type textarea "x"
type textarea "Maquete novo site + memória"
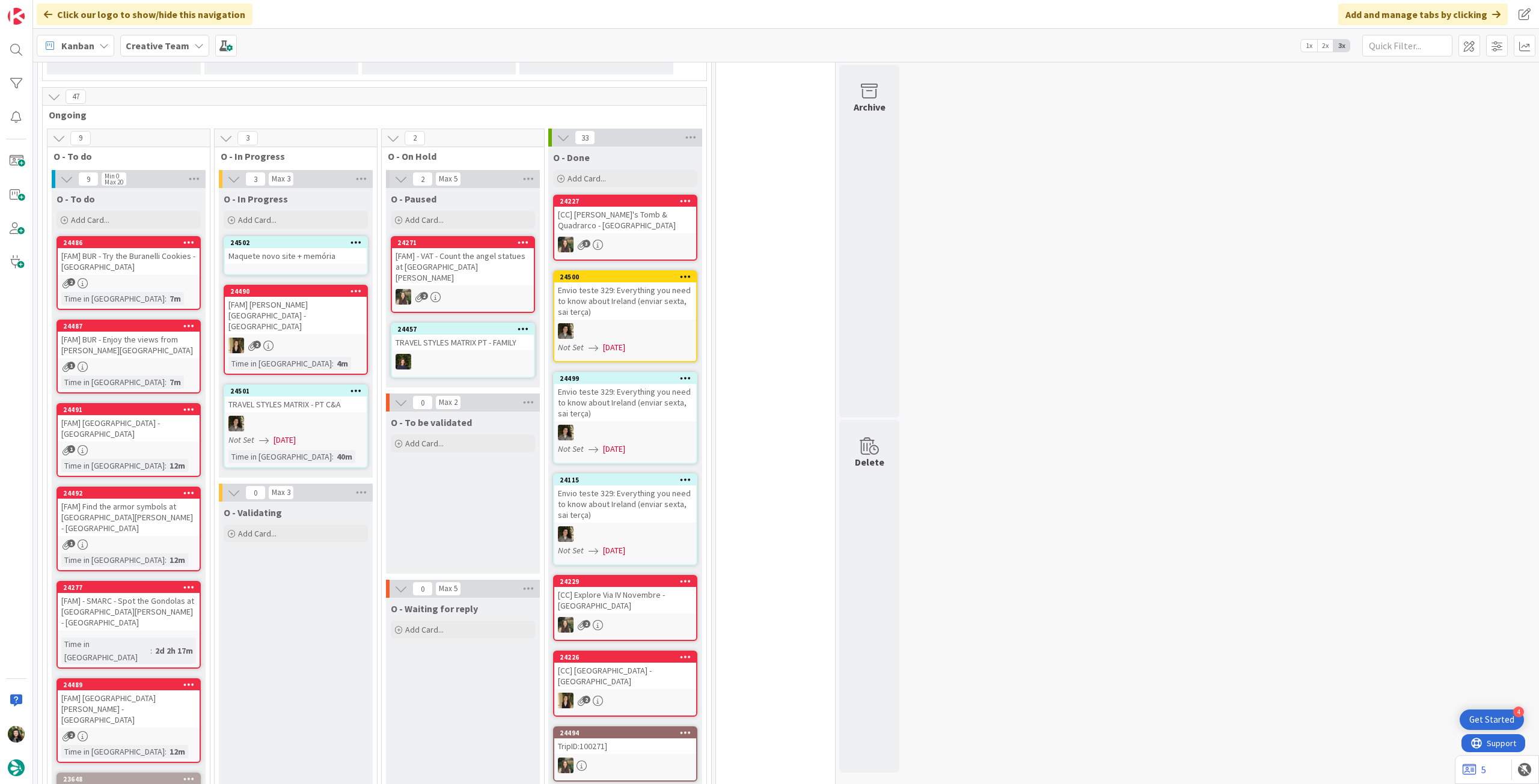
click at [293, 248] on div "Maquete novo site + memória" at bounding box center [296, 255] width 142 height 16
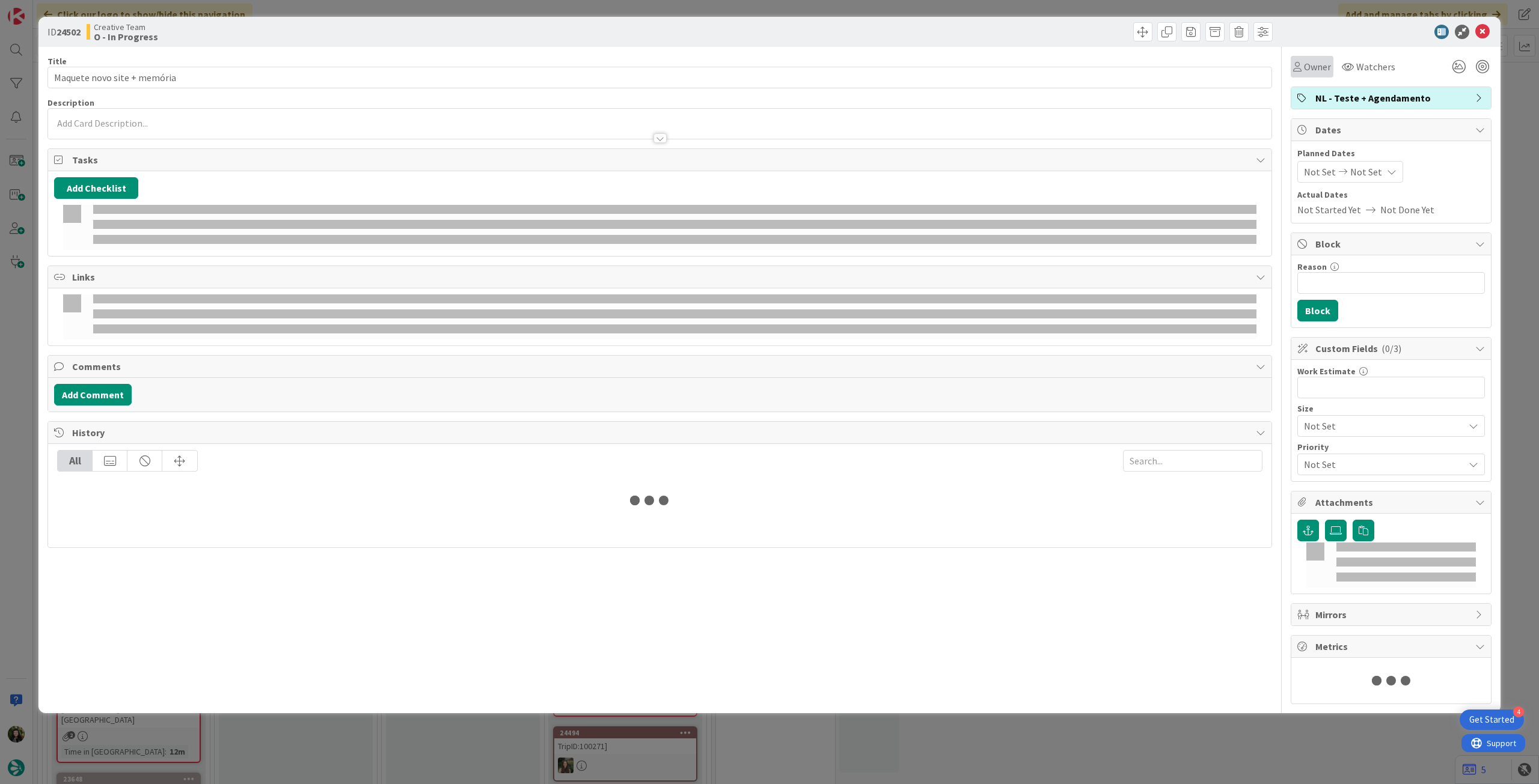
click at [1315, 65] on span "Owner" at bounding box center [1317, 66] width 27 height 15
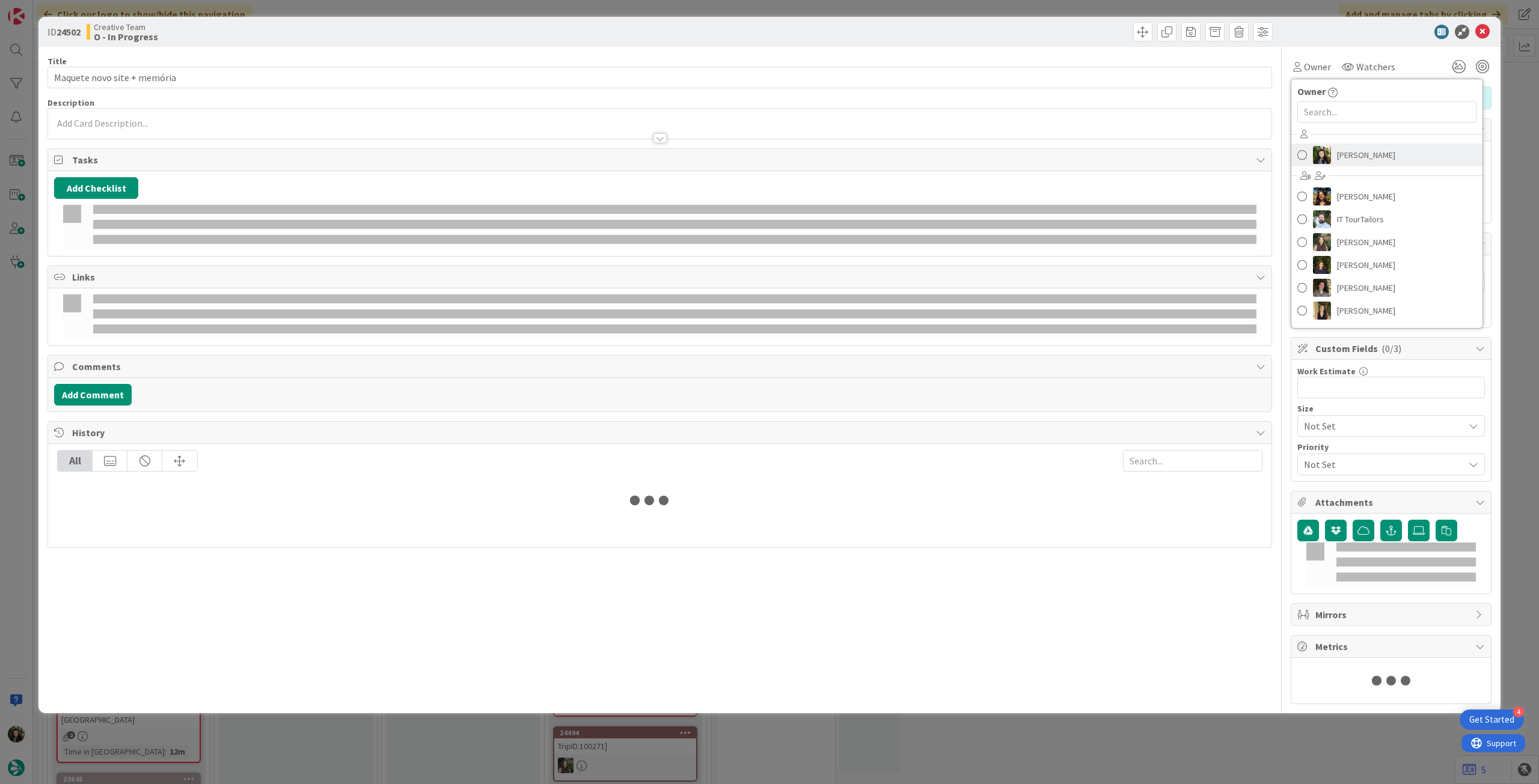
click at [1344, 148] on span "[PERSON_NAME]" at bounding box center [1366, 155] width 58 height 18
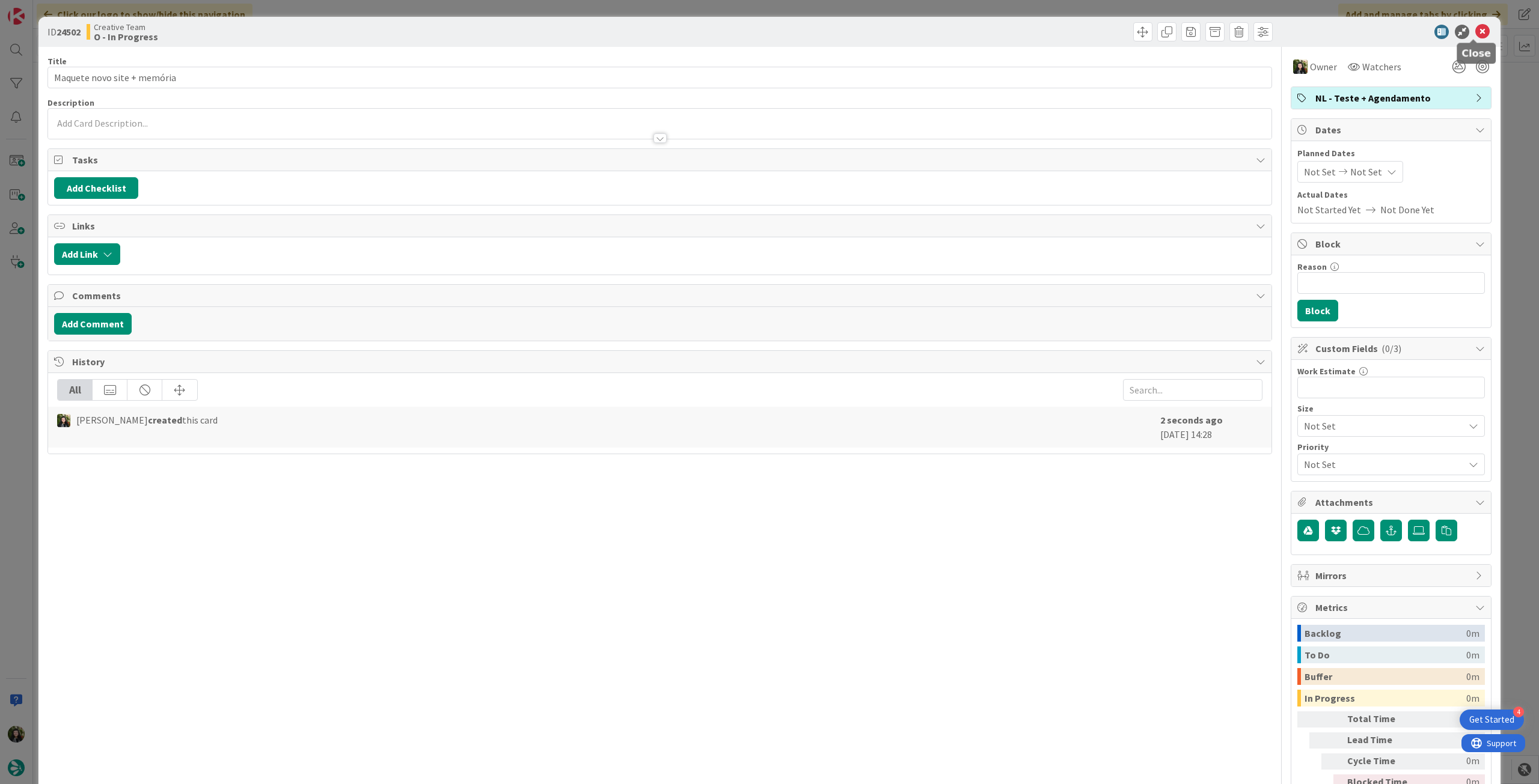
click at [1475, 26] on icon at bounding box center [1483, 32] width 15 height 15
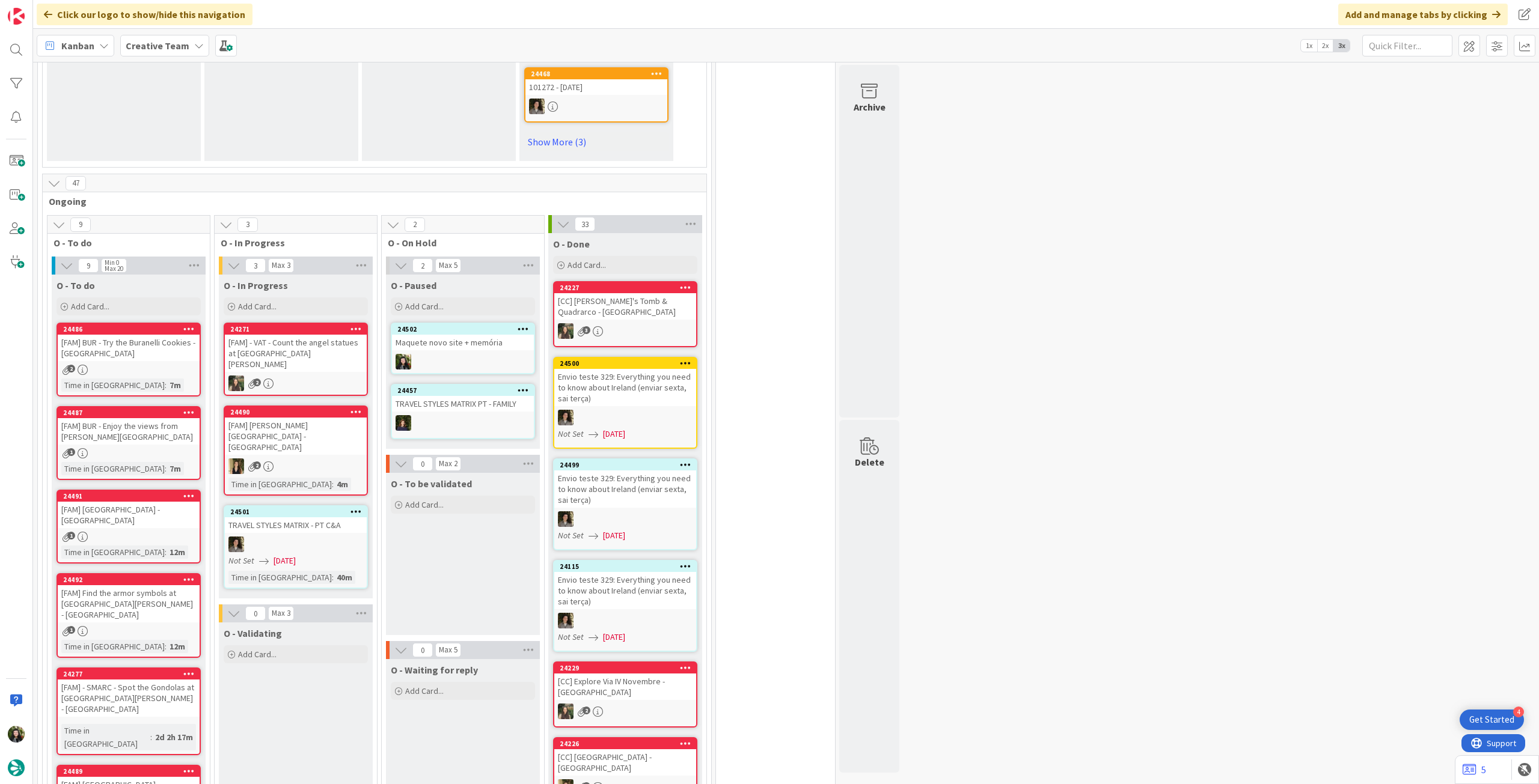
scroll to position [801, 0]
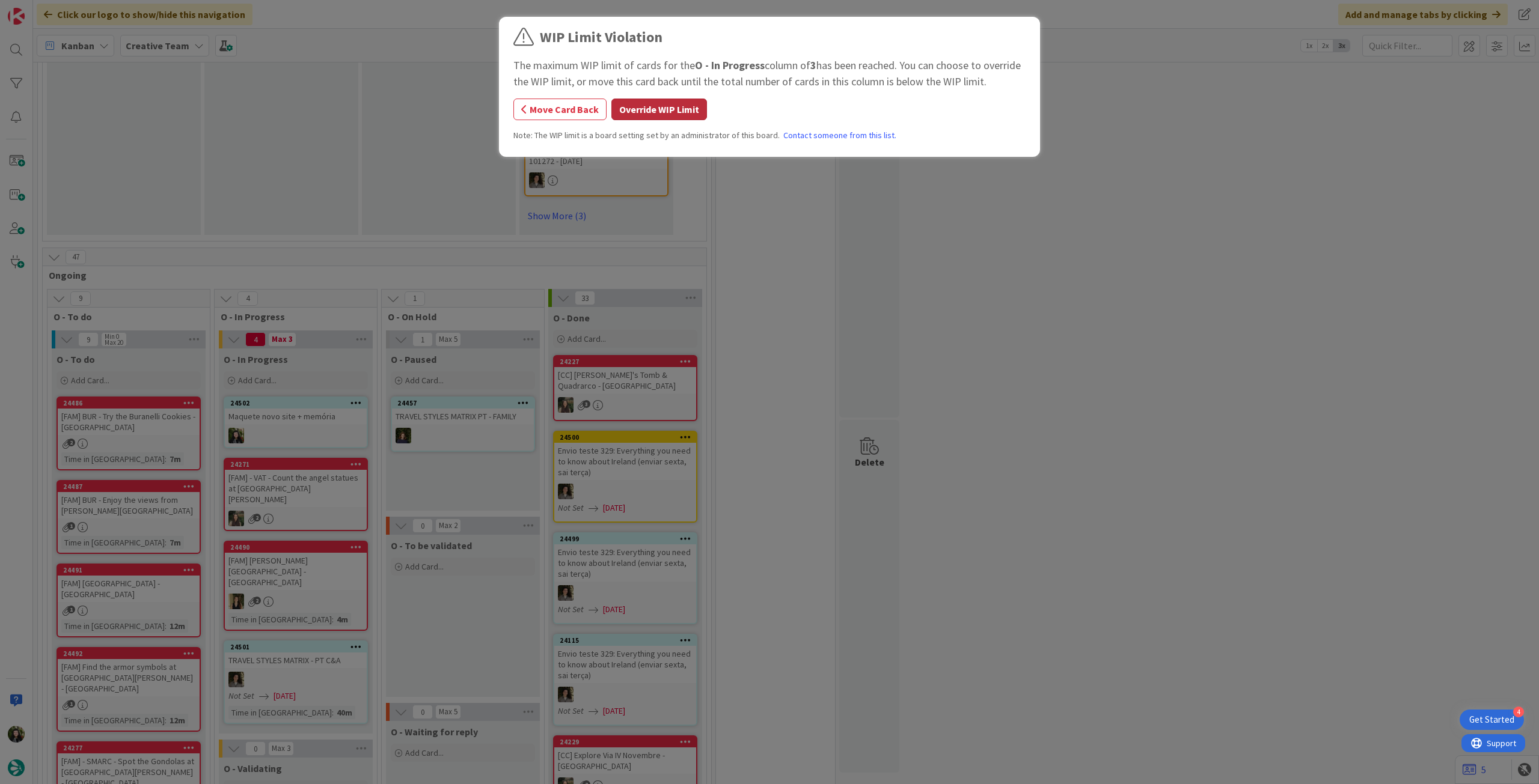
click at [650, 106] on button "Override WIP Limit" at bounding box center [660, 109] width 96 height 21
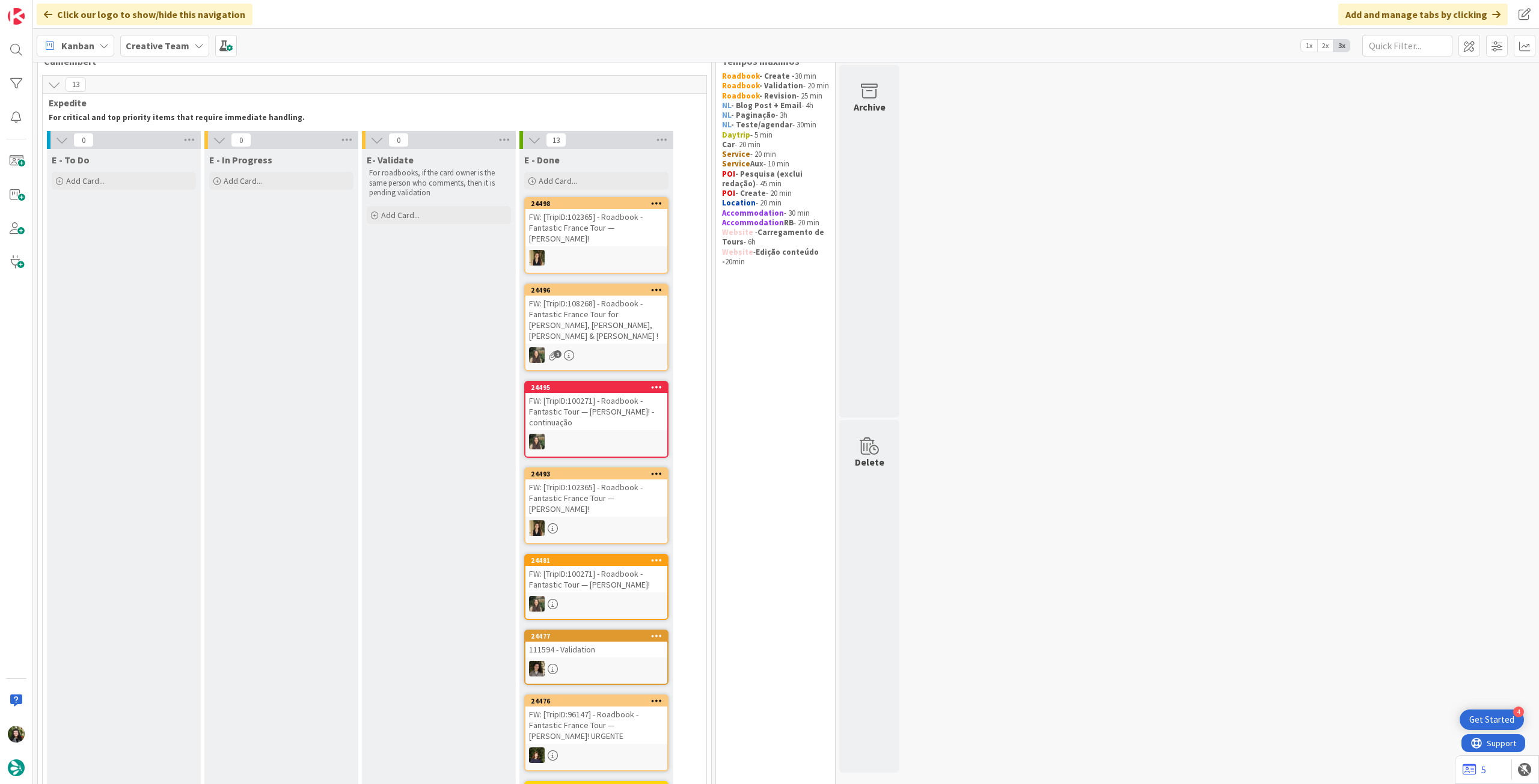
scroll to position [0, 0]
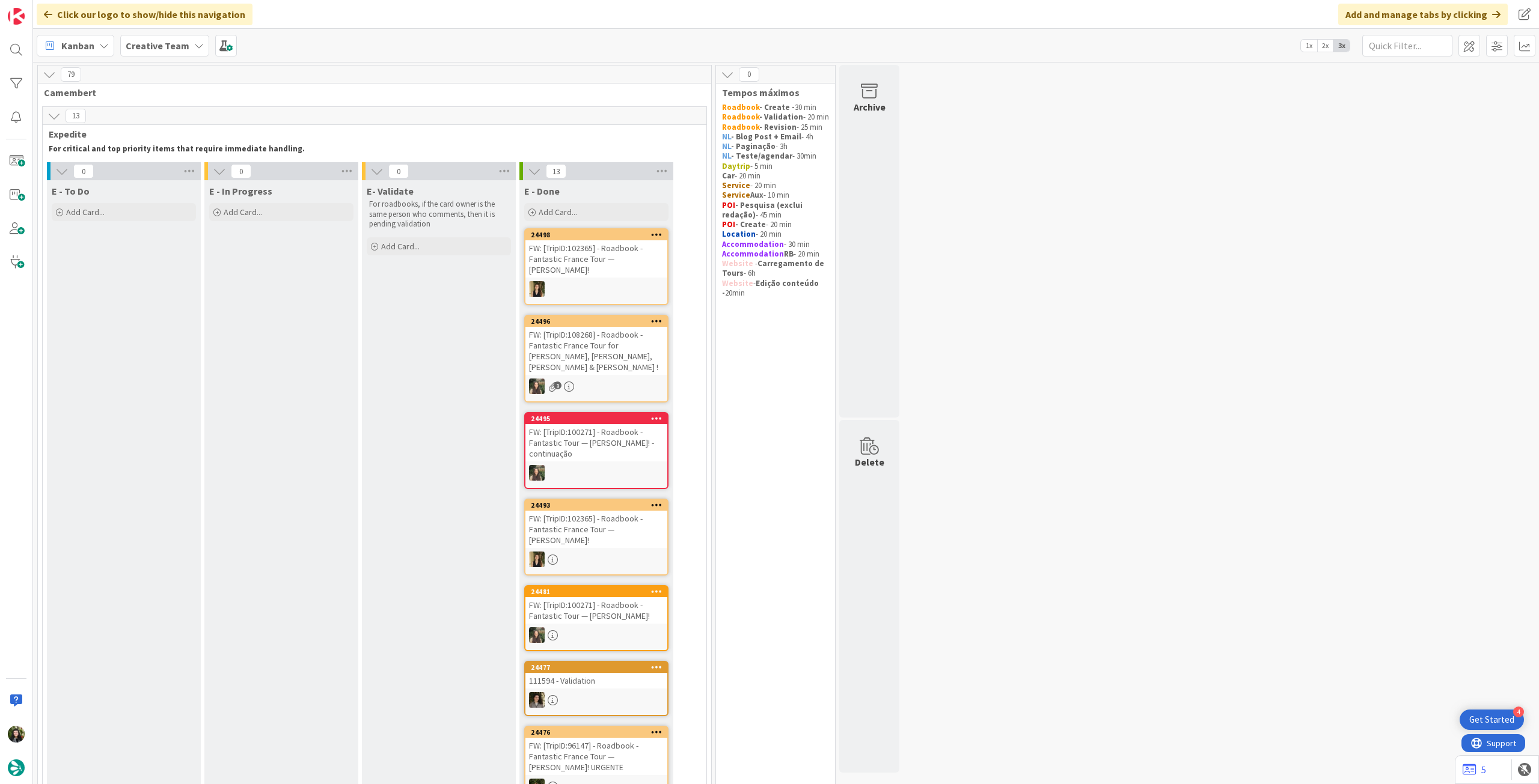
click at [144, 51] on b "Creative Team" at bounding box center [157, 45] width 64 height 12
click at [200, 165] on div "Creative Team - Análise" at bounding box center [221, 172] width 184 height 23
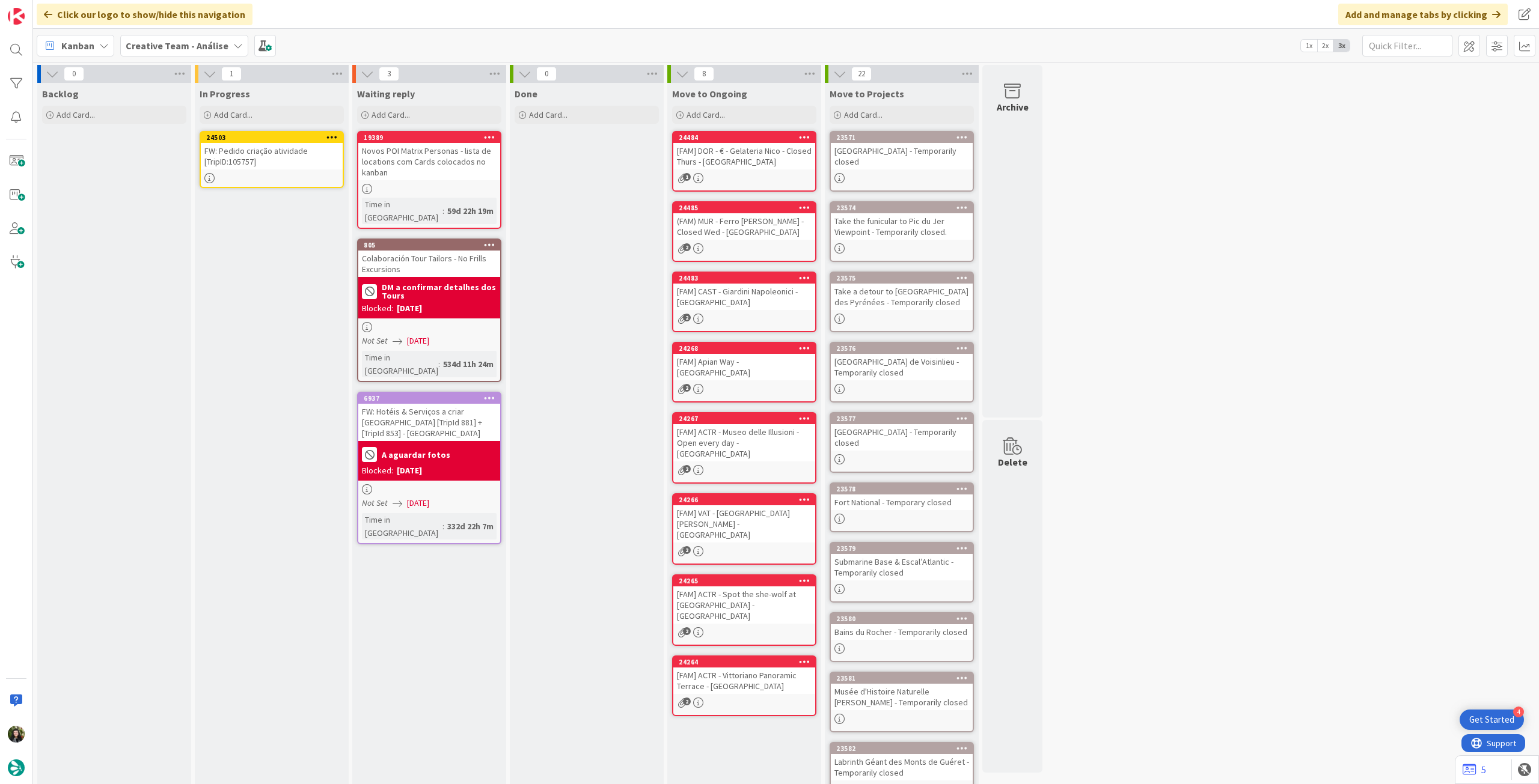
click at [232, 158] on div "FW: Pedido criação atividade [TripID:105757]" at bounding box center [272, 156] width 142 height 27
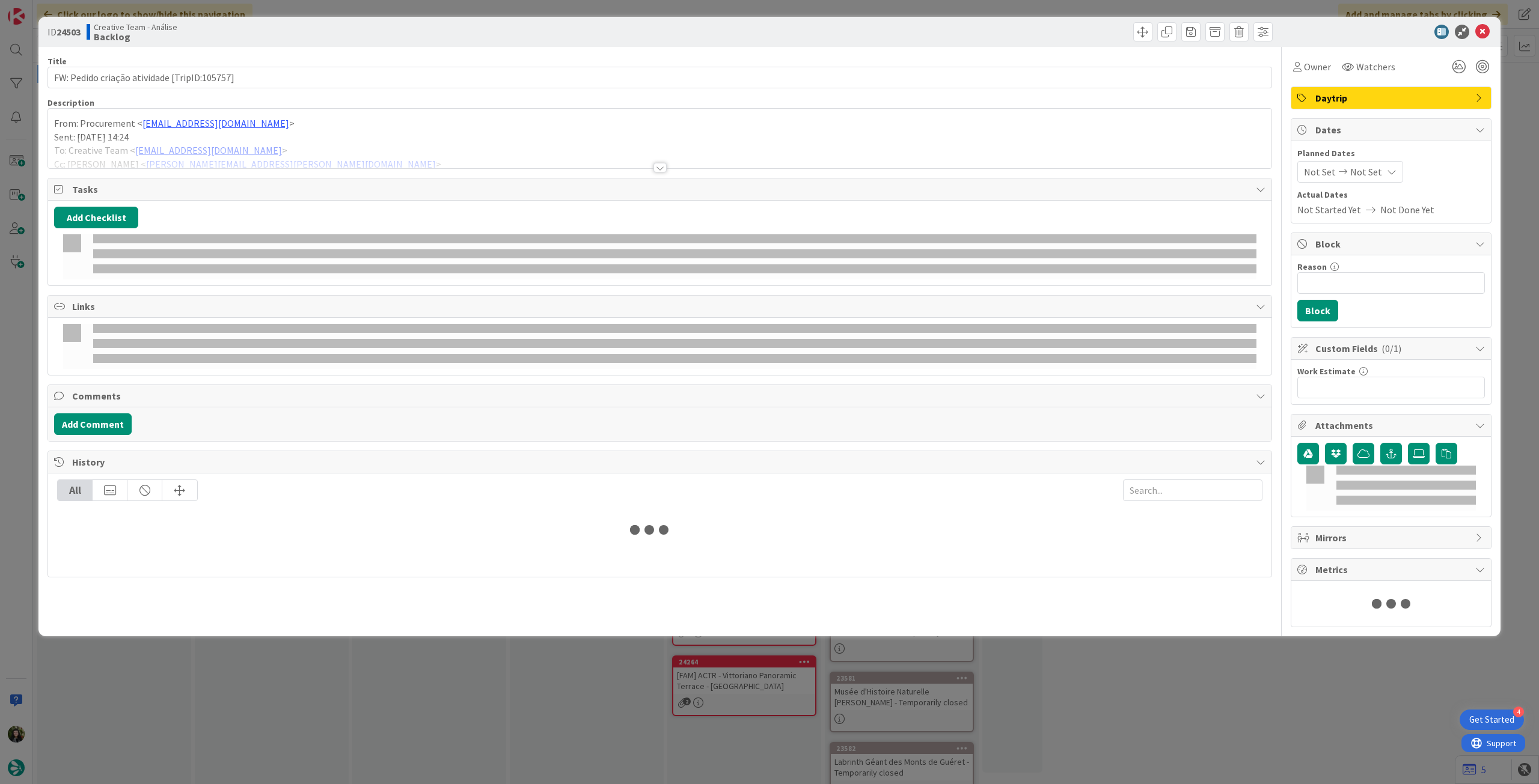
click at [257, 137] on div at bounding box center [660, 152] width 1223 height 30
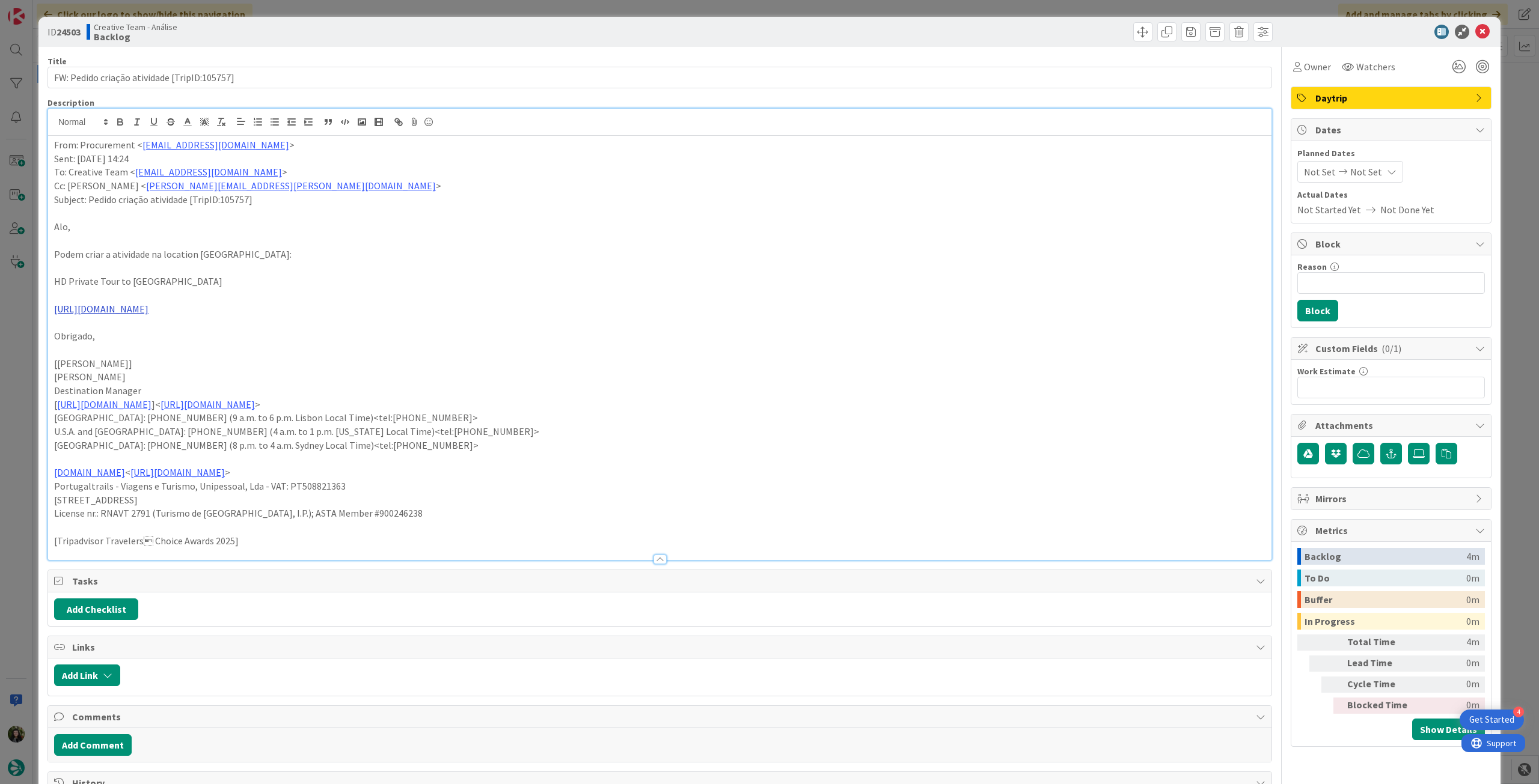
click at [149, 313] on link "[URL][DOMAIN_NAME]" at bounding box center [101, 308] width 94 height 12
click at [206, 336] on link "[URL][DOMAIN_NAME]" at bounding box center [179, 332] width 82 height 16
click at [65, 279] on p "HD Private Tour to [GEOGRAPHIC_DATA]" at bounding box center [660, 281] width 1211 height 14
drag, startPoint x: 171, startPoint y: 281, endPoint x: 44, endPoint y: 244, distance: 132.3
click at [32, 281] on div "ID 24503 Creative Team - Análise Backlog Title 44 / 128 FW: Pedido criação ativ…" at bounding box center [770, 392] width 1539 height 784
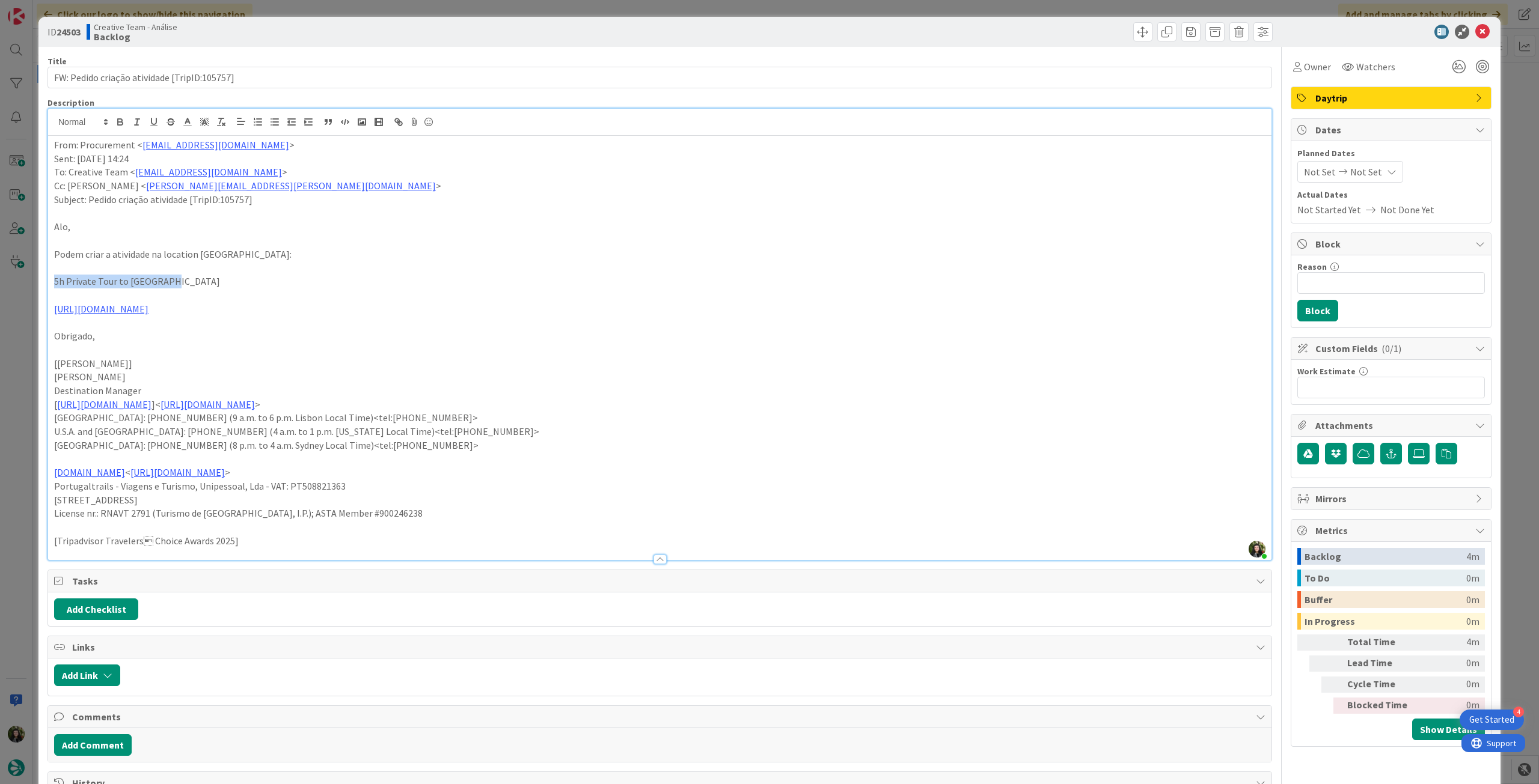
click at [120, 124] on icon "button" at bounding box center [120, 122] width 11 height 11
click at [490, 282] on p "5h Private Tour to [GEOGRAPHIC_DATA]" at bounding box center [660, 281] width 1211 height 14
click at [1477, 33] on icon at bounding box center [1483, 32] width 15 height 15
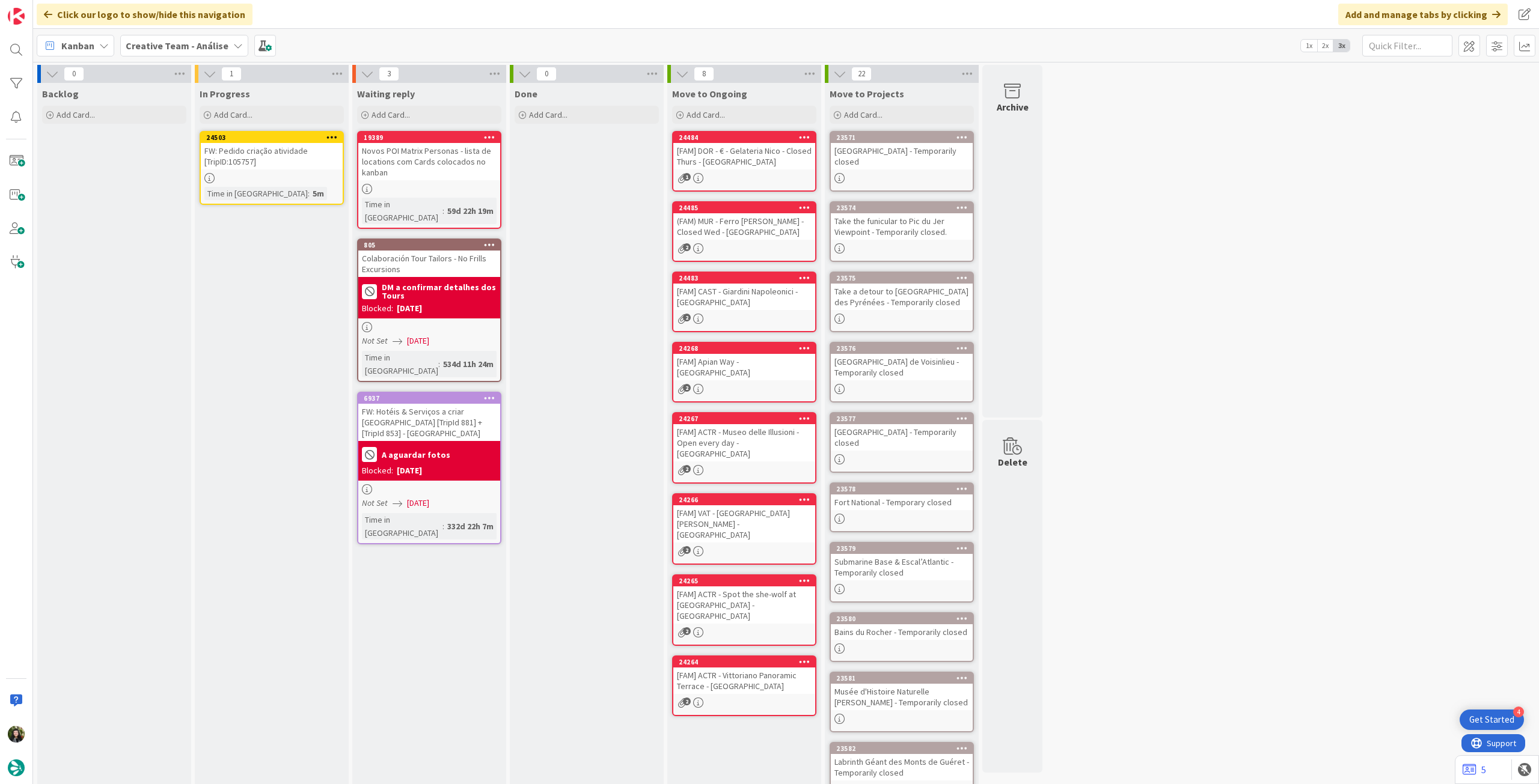
click at [332, 134] on icon at bounding box center [332, 137] width 11 height 8
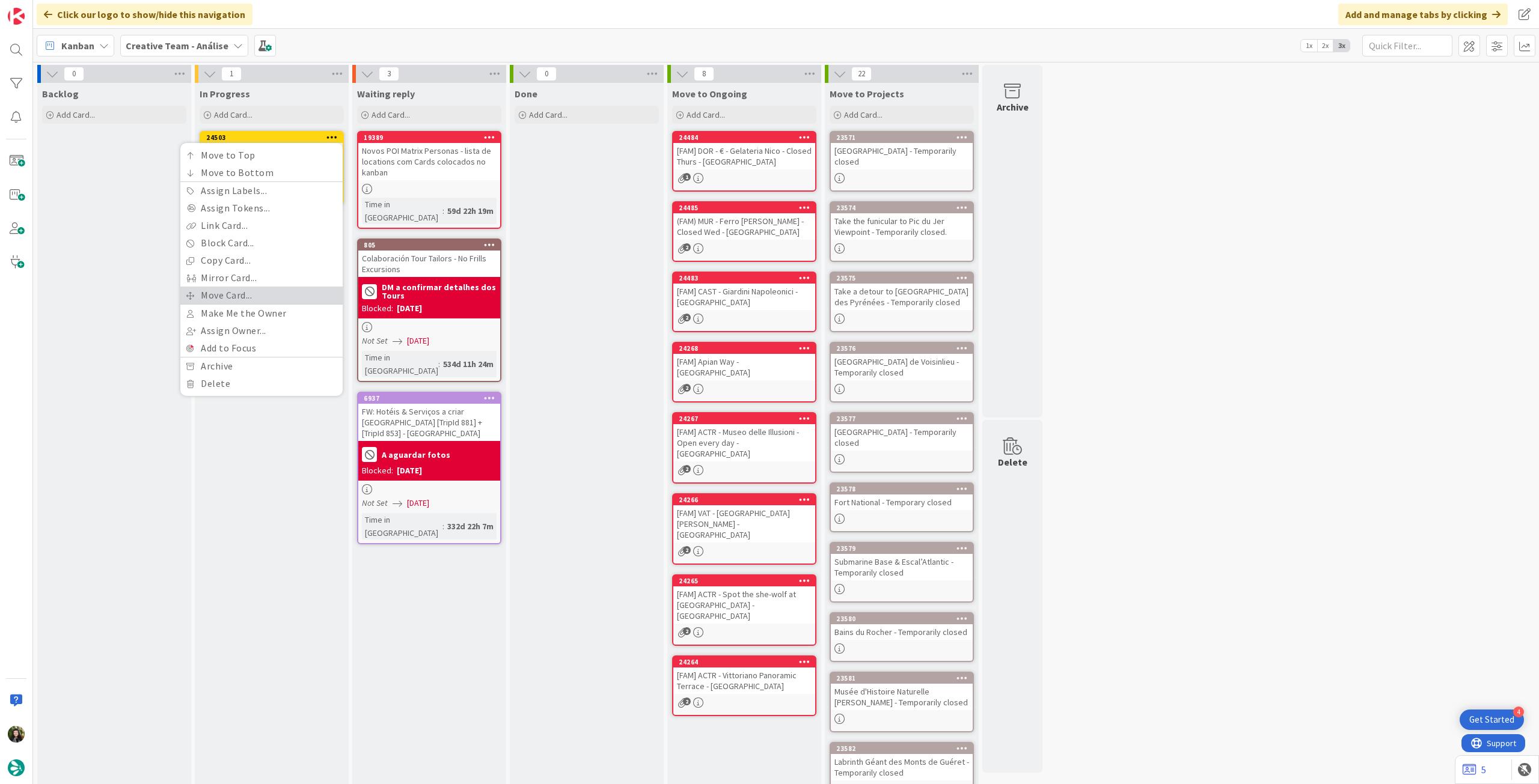
click at [271, 299] on link "Move Card..." at bounding box center [261, 295] width 162 height 18
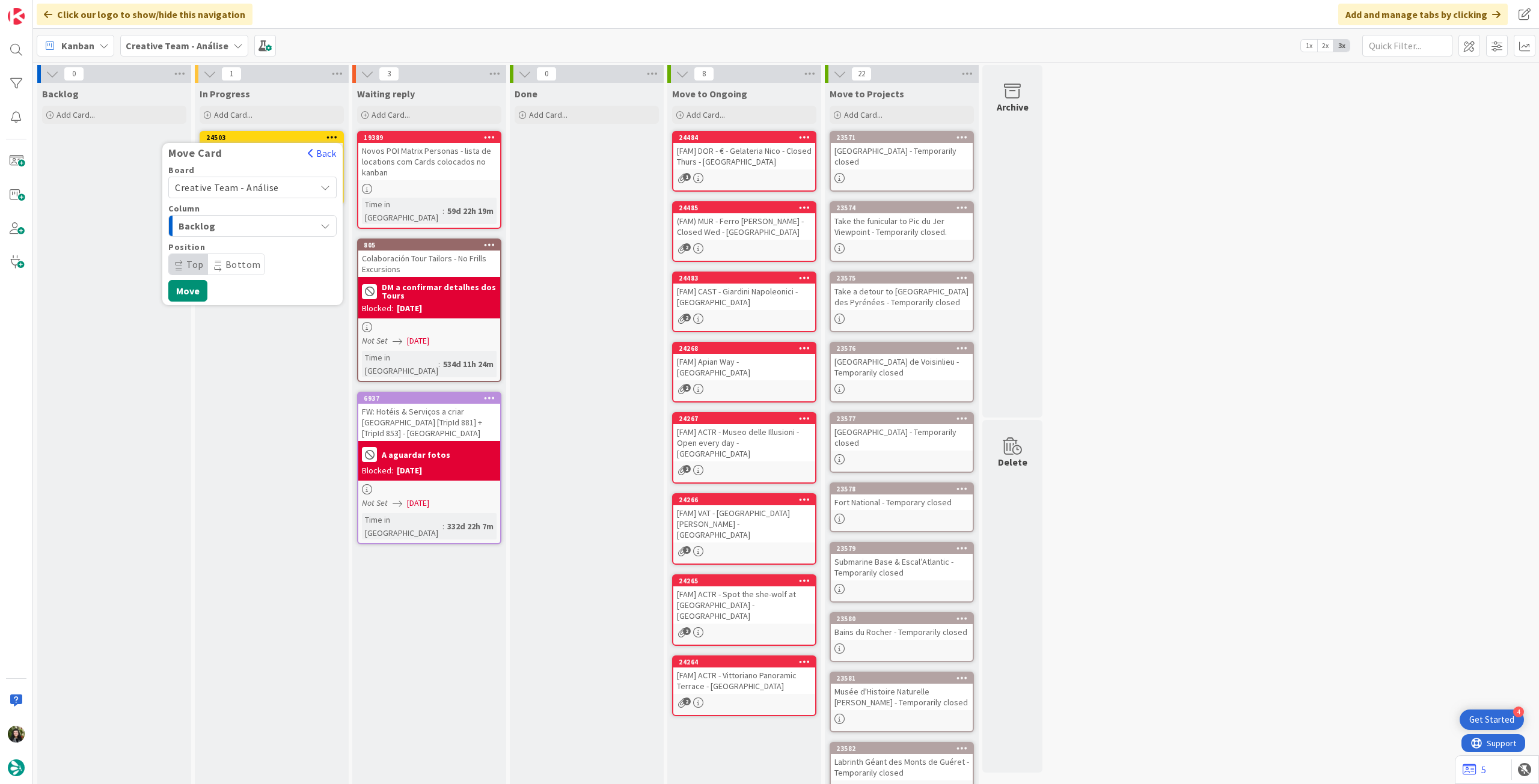
click at [273, 184] on span "Creative Team - Análise" at bounding box center [227, 187] width 104 height 12
click at [249, 239] on span "Creative Team" at bounding box center [260, 244] width 139 height 18
click at [255, 224] on span "Select a Column..." at bounding box center [221, 225] width 90 height 16
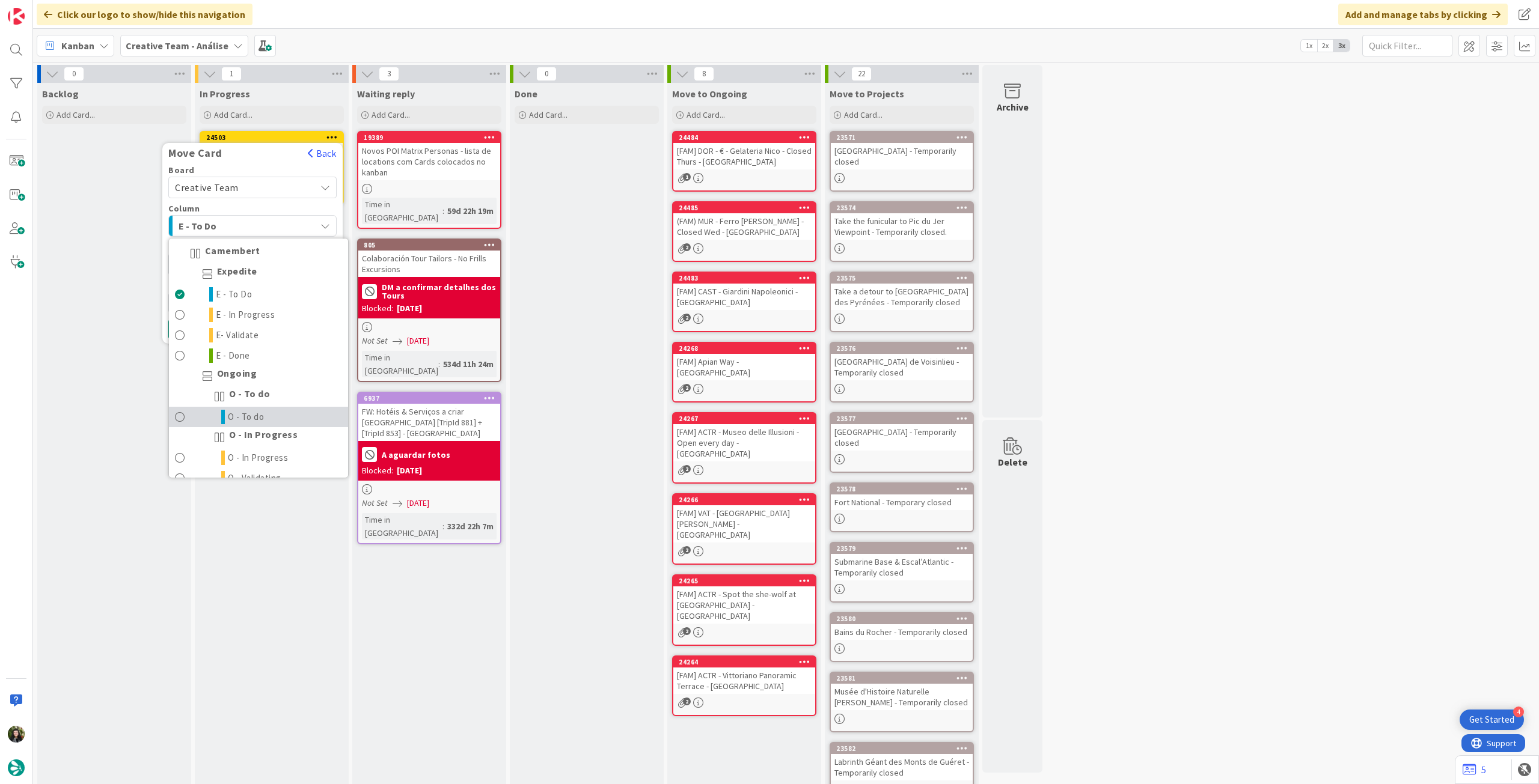
click at [231, 416] on span "O - To do" at bounding box center [246, 417] width 37 height 15
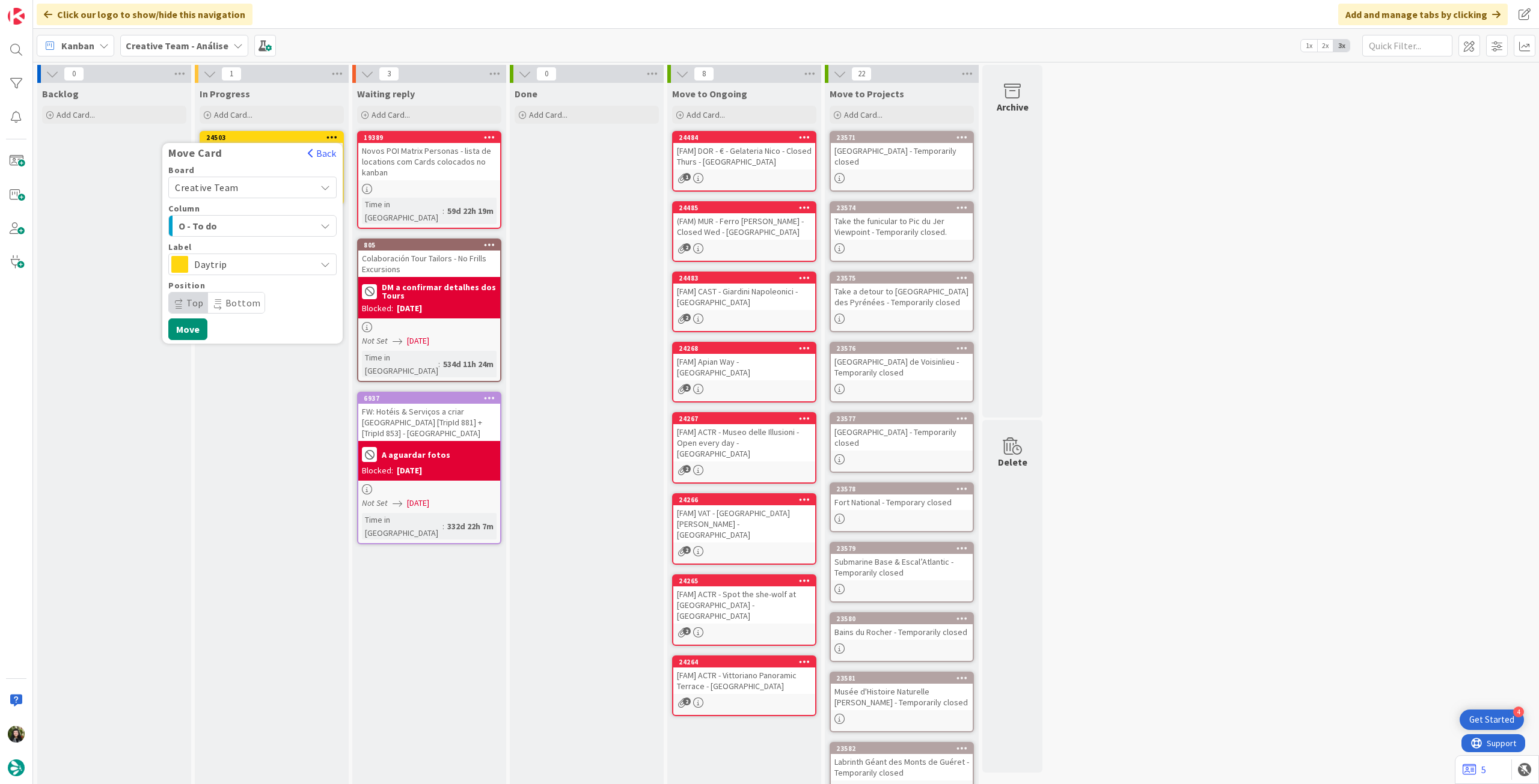
click at [219, 266] on span "Daytrip" at bounding box center [251, 265] width 115 height 17
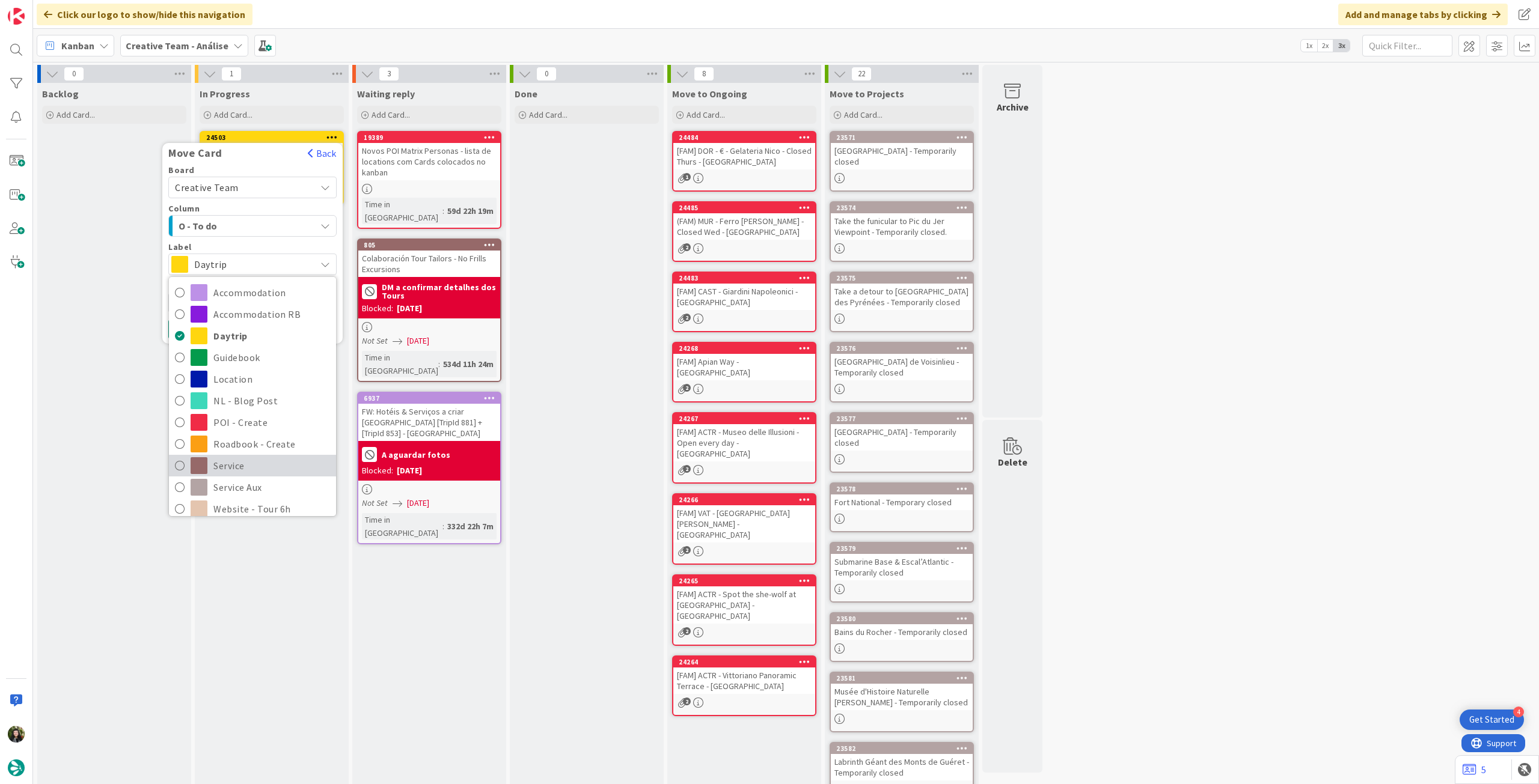
click at [233, 461] on span "Service" at bounding box center [271, 466] width 116 height 18
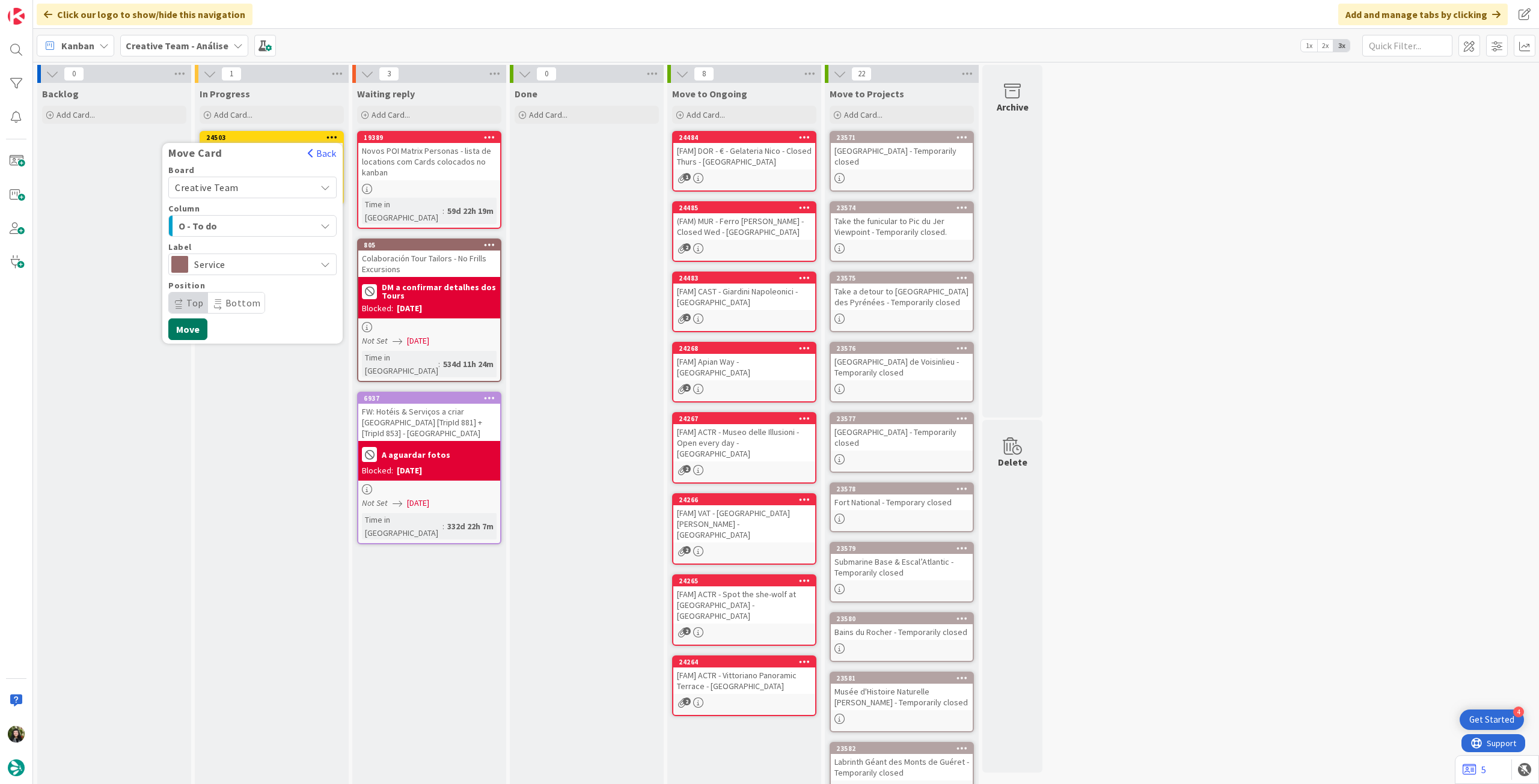
click at [180, 330] on button "Move" at bounding box center [187, 328] width 39 height 21
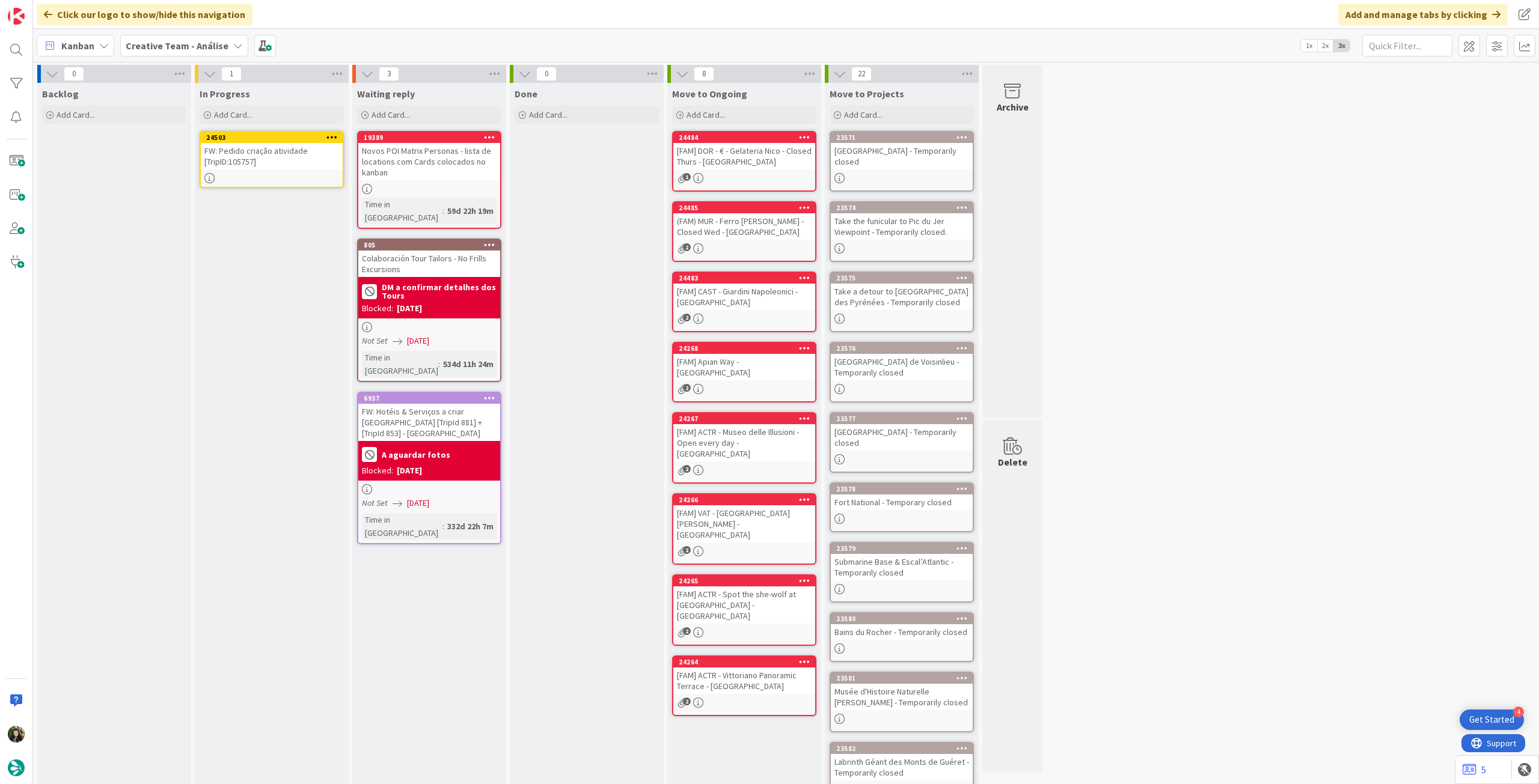
click at [182, 51] on b "Creative Team - Análise" at bounding box center [176, 45] width 102 height 12
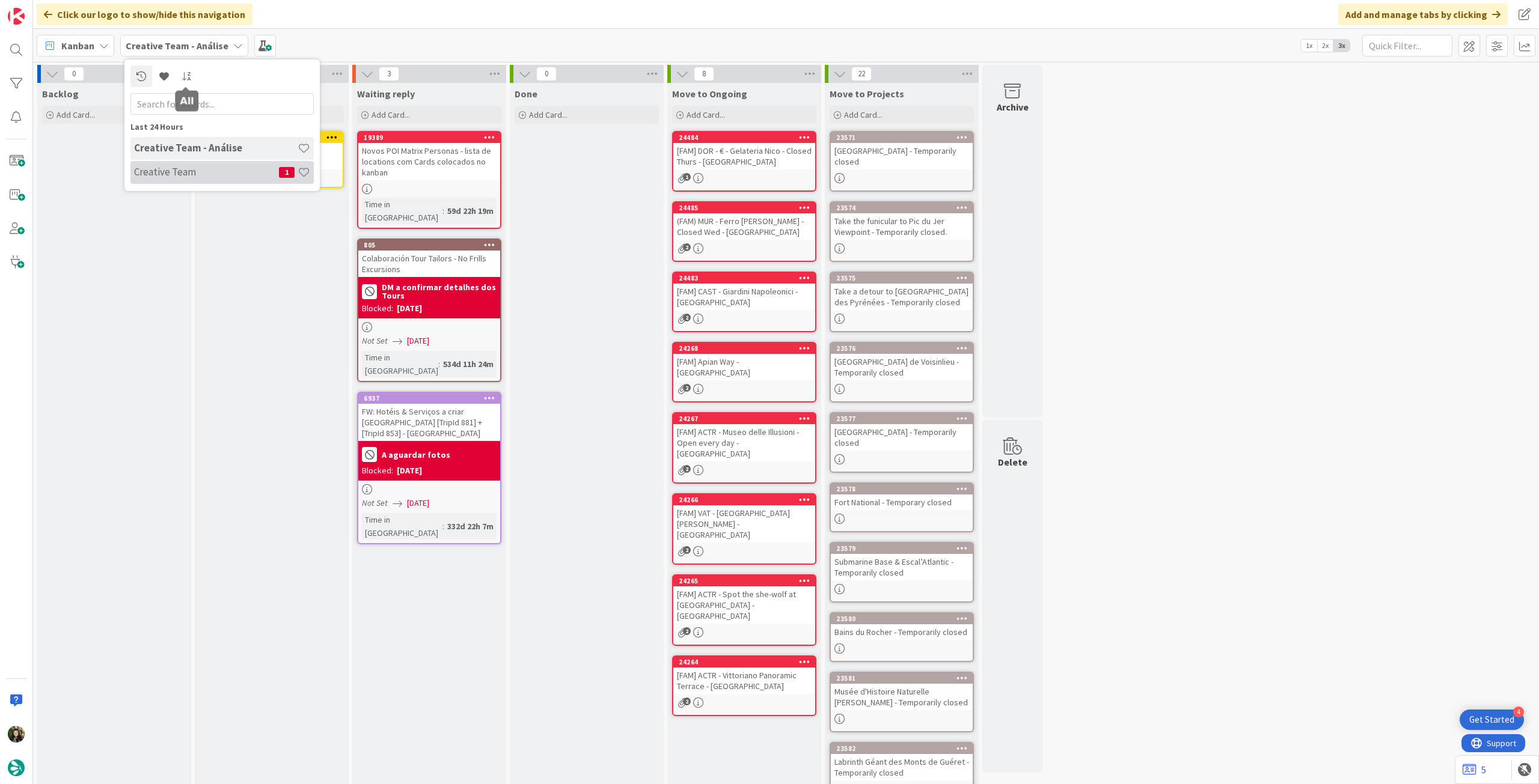
click at [198, 175] on h4 "Creative Team" at bounding box center [206, 172] width 145 height 12
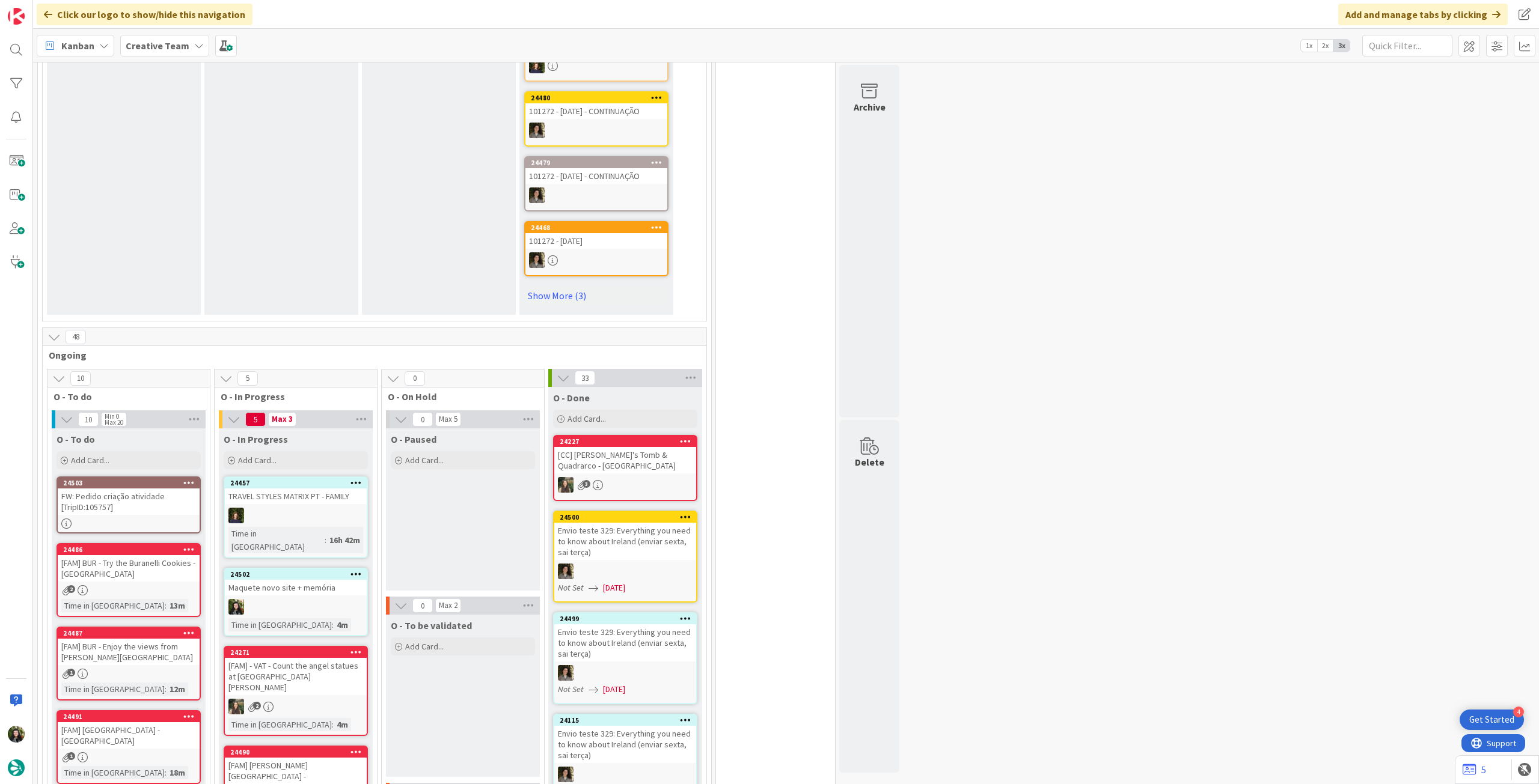
scroll to position [801, 0]
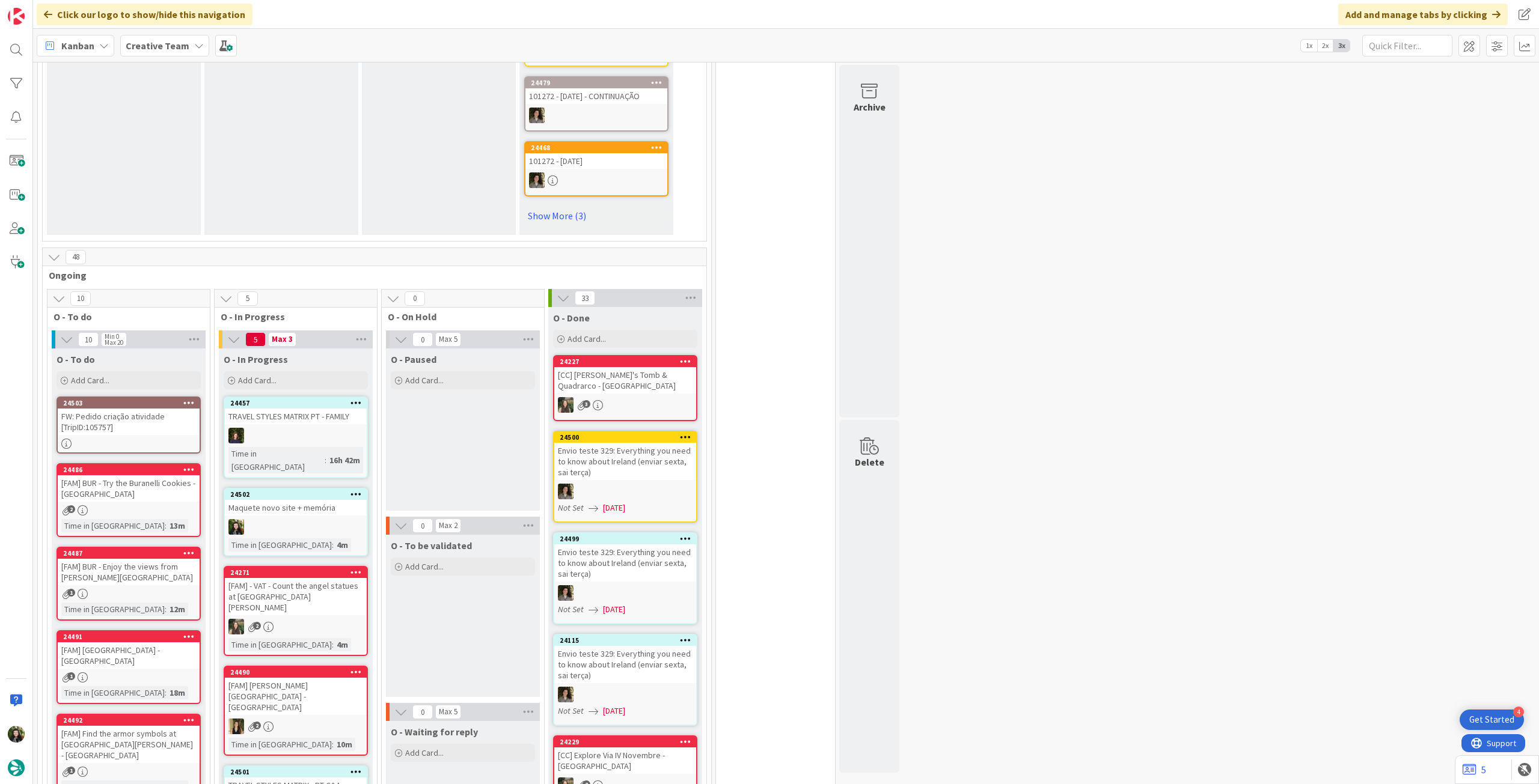
click at [178, 46] on b "Creative Team" at bounding box center [157, 45] width 64 height 12
click at [155, 184] on div "Creative Team 1 Creative Team - Análise" at bounding box center [221, 161] width 184 height 48
click at [162, 172] on h4 "Creative Team - Análise" at bounding box center [215, 172] width 163 height 12
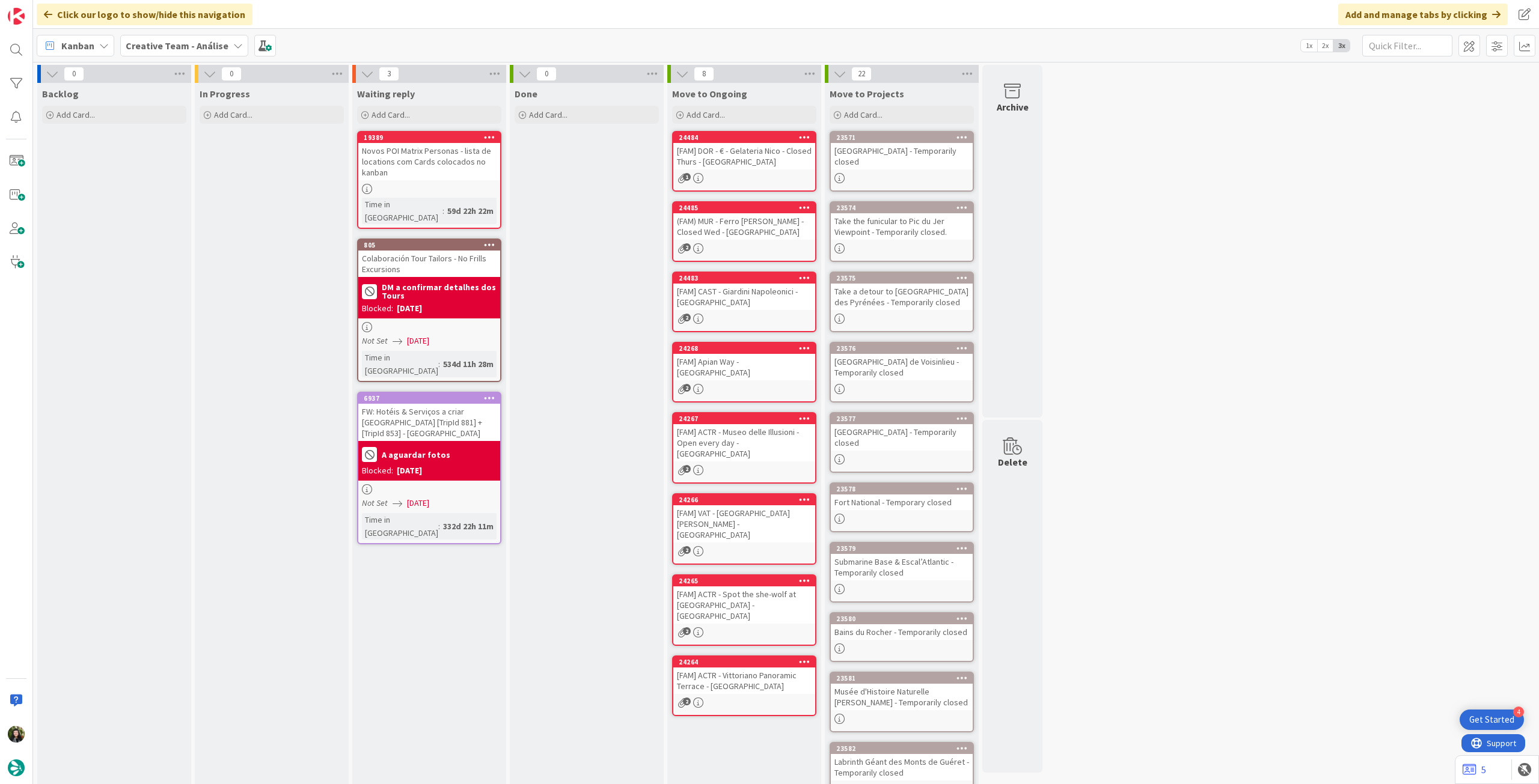
click at [182, 45] on b "Creative Team - Análise" at bounding box center [176, 45] width 102 height 12
click at [195, 168] on h4 "Creative Team" at bounding box center [206, 172] width 145 height 12
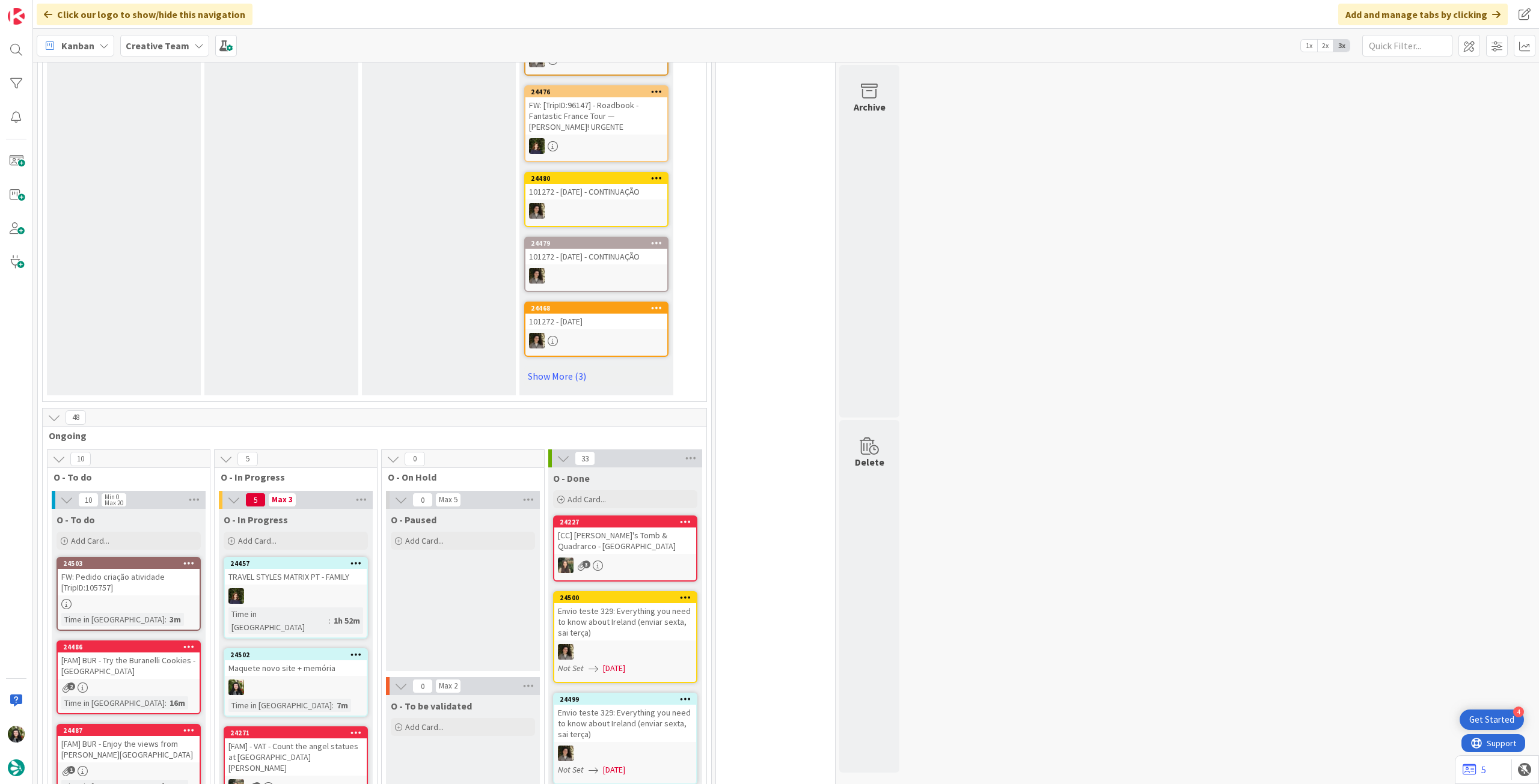
scroll to position [320, 0]
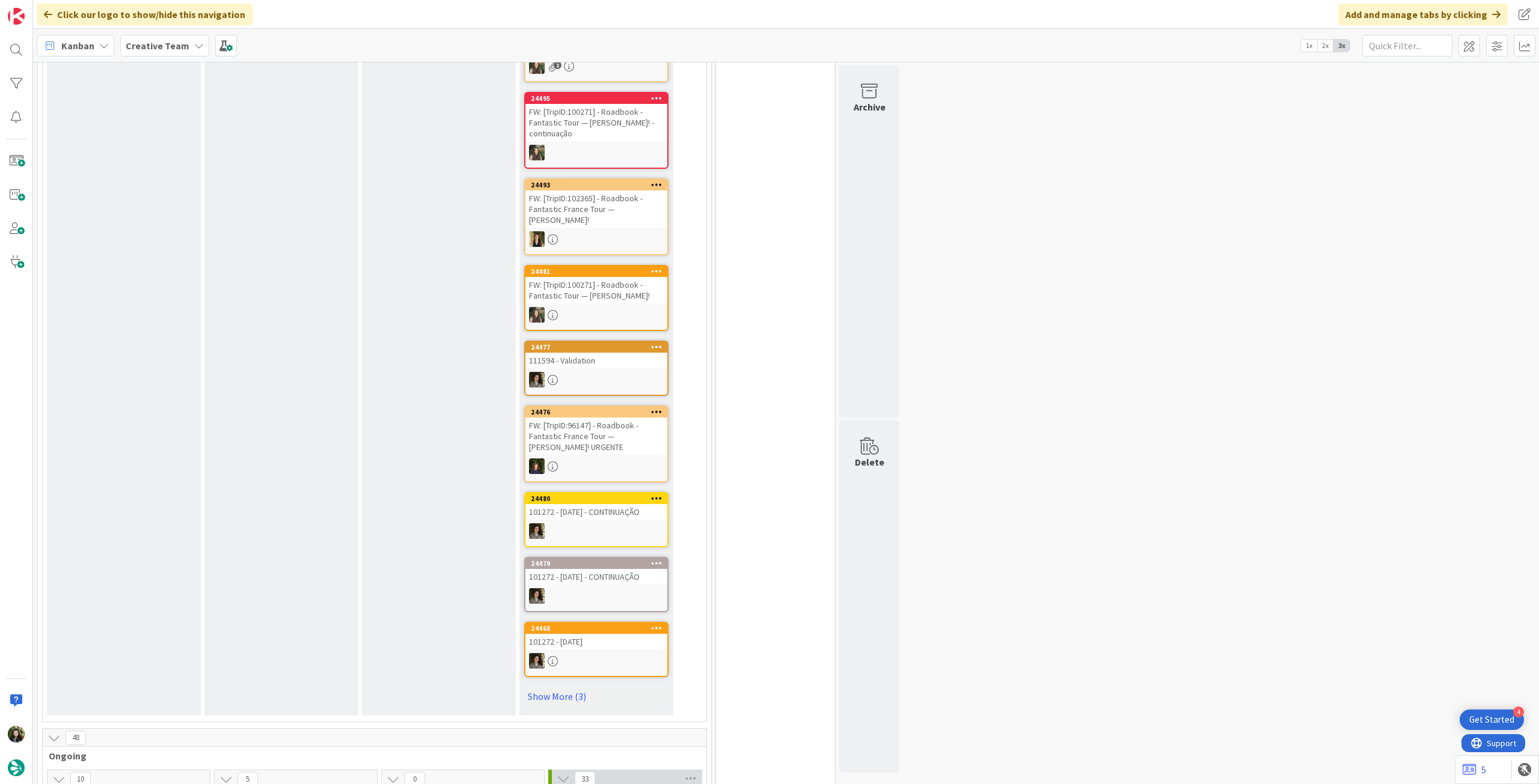
click at [175, 42] on b "Creative Team" at bounding box center [157, 45] width 64 height 12
click at [163, 175] on h4 "Creative Team - Análise" at bounding box center [215, 172] width 163 height 12
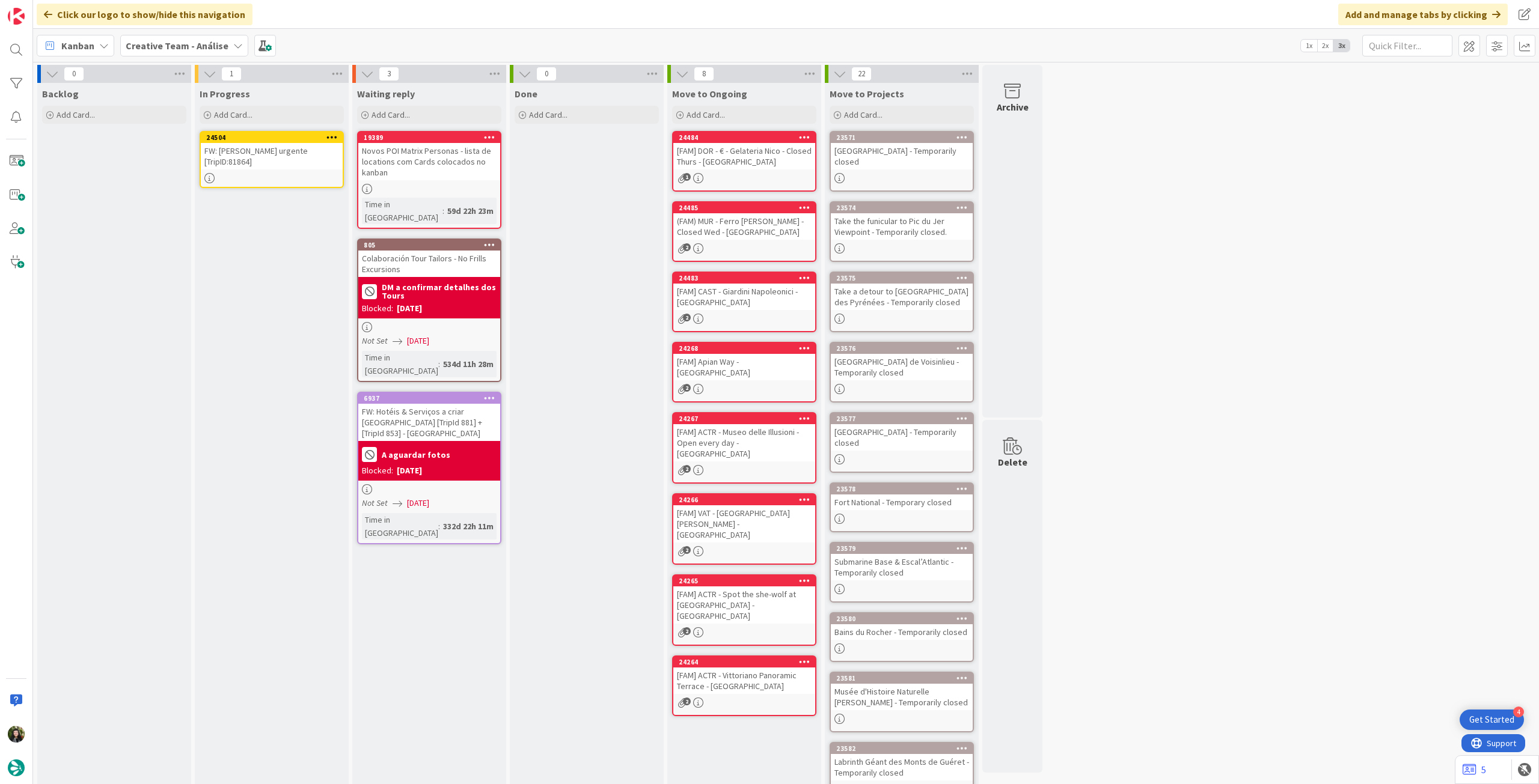
click at [339, 134] on div at bounding box center [331, 137] width 21 height 8
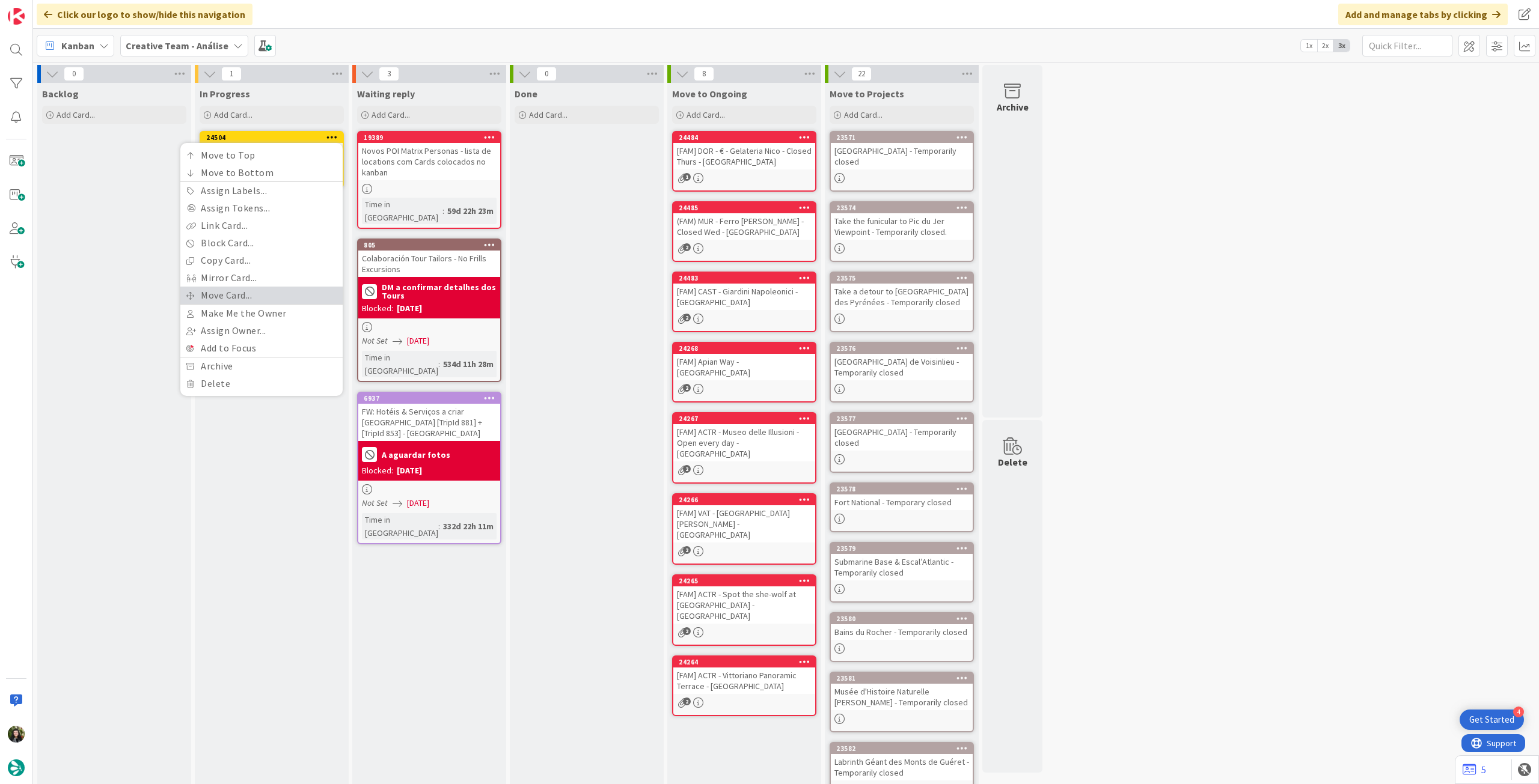
click at [249, 290] on link "Move Card..." at bounding box center [261, 295] width 162 height 18
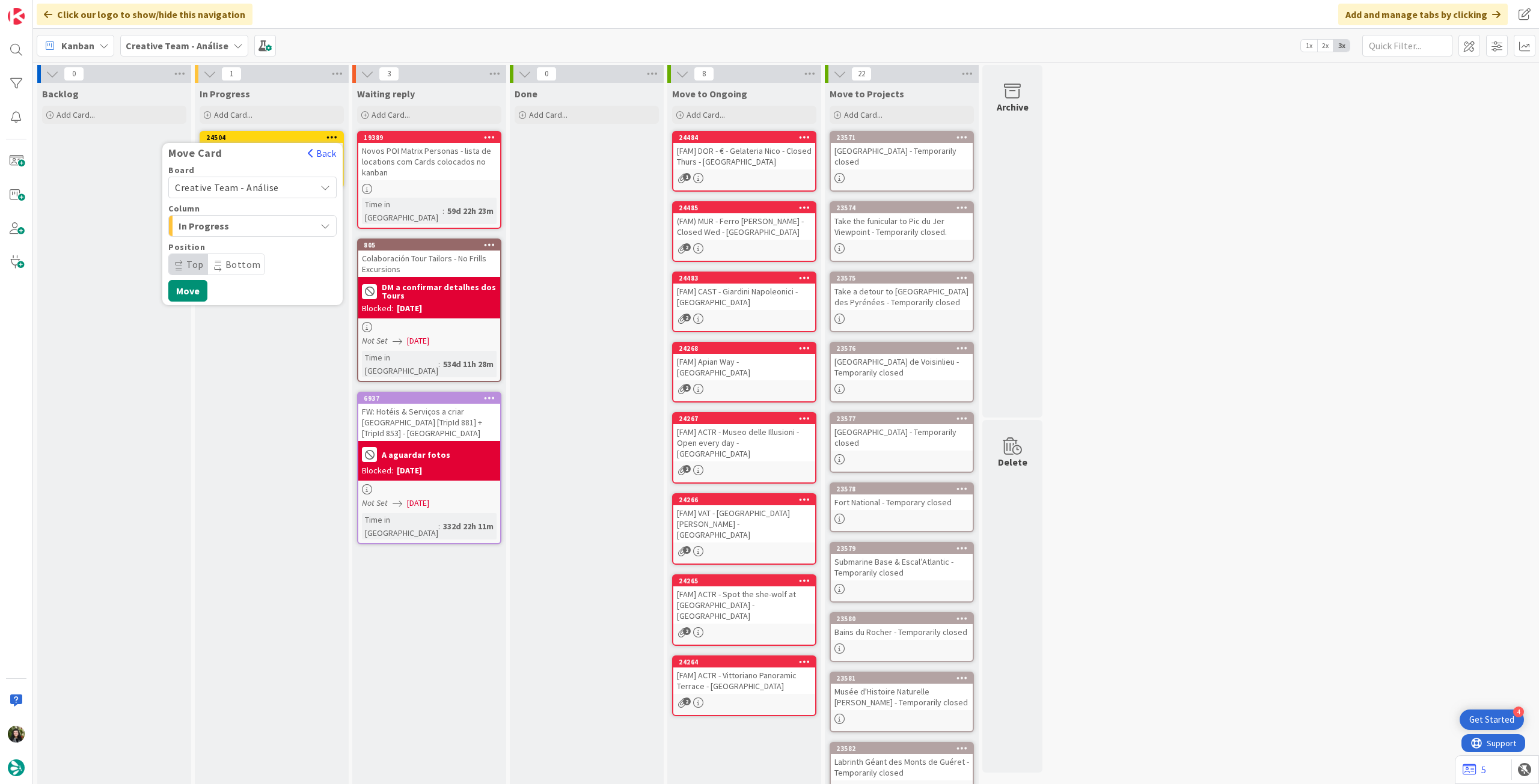
click at [255, 192] on span "Creative Team - Análise" at bounding box center [227, 187] width 104 height 12
click at [242, 247] on span "Creative Team" at bounding box center [260, 244] width 139 height 18
click at [244, 259] on span "Daytrip" at bounding box center [251, 265] width 115 height 17
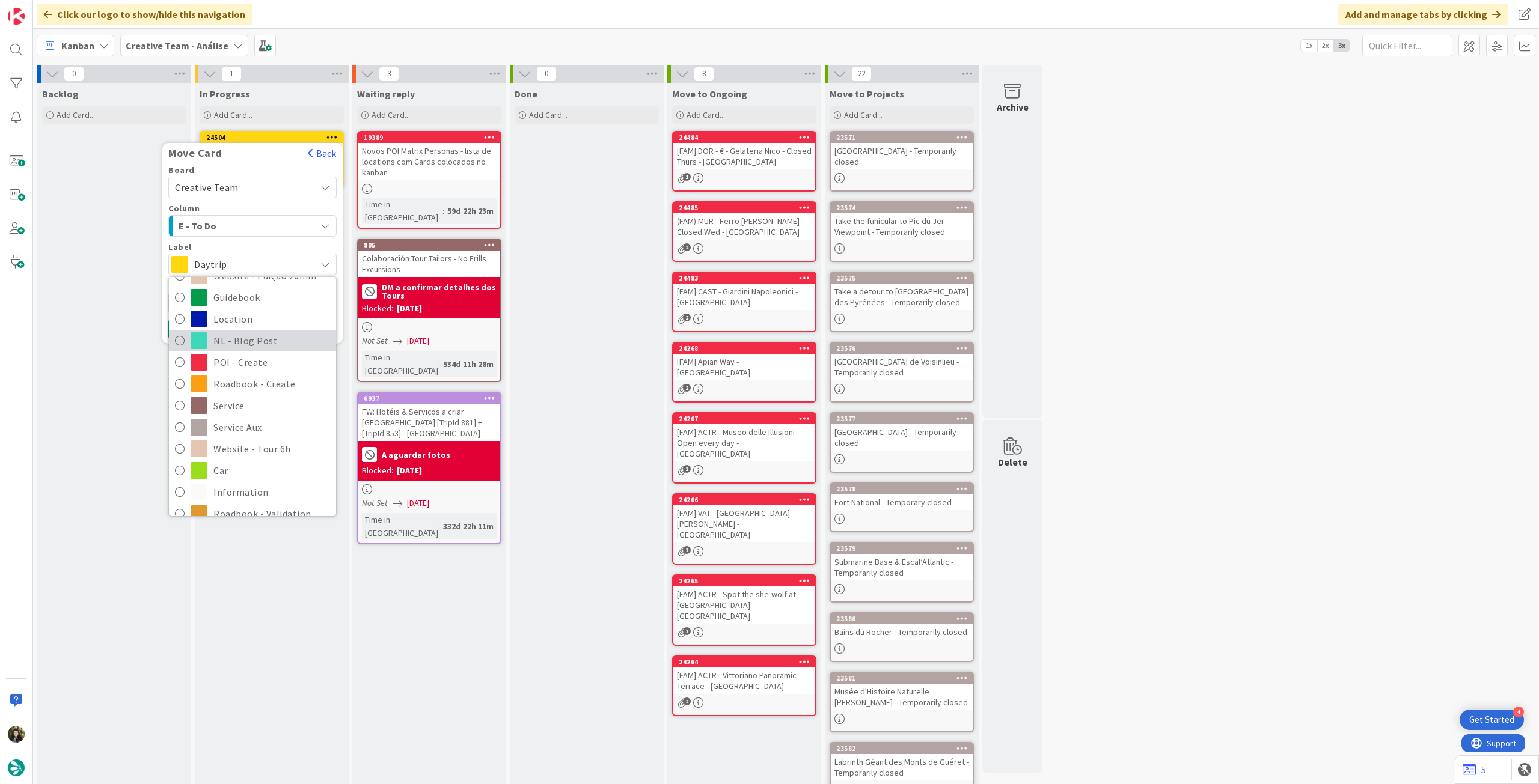
scroll to position [160, 0]
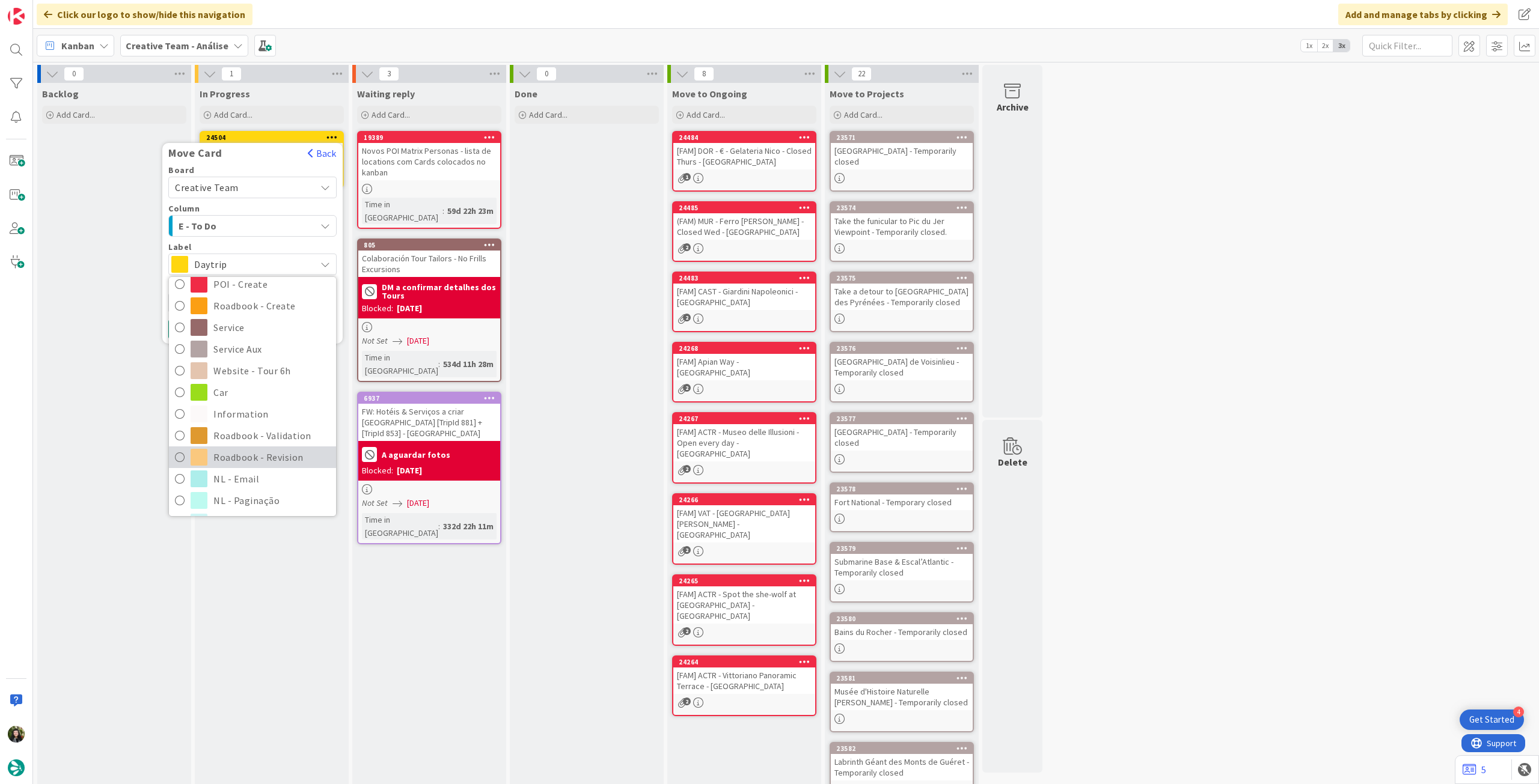
click at [225, 461] on span "Roadbook - Revision" at bounding box center [271, 457] width 116 height 18
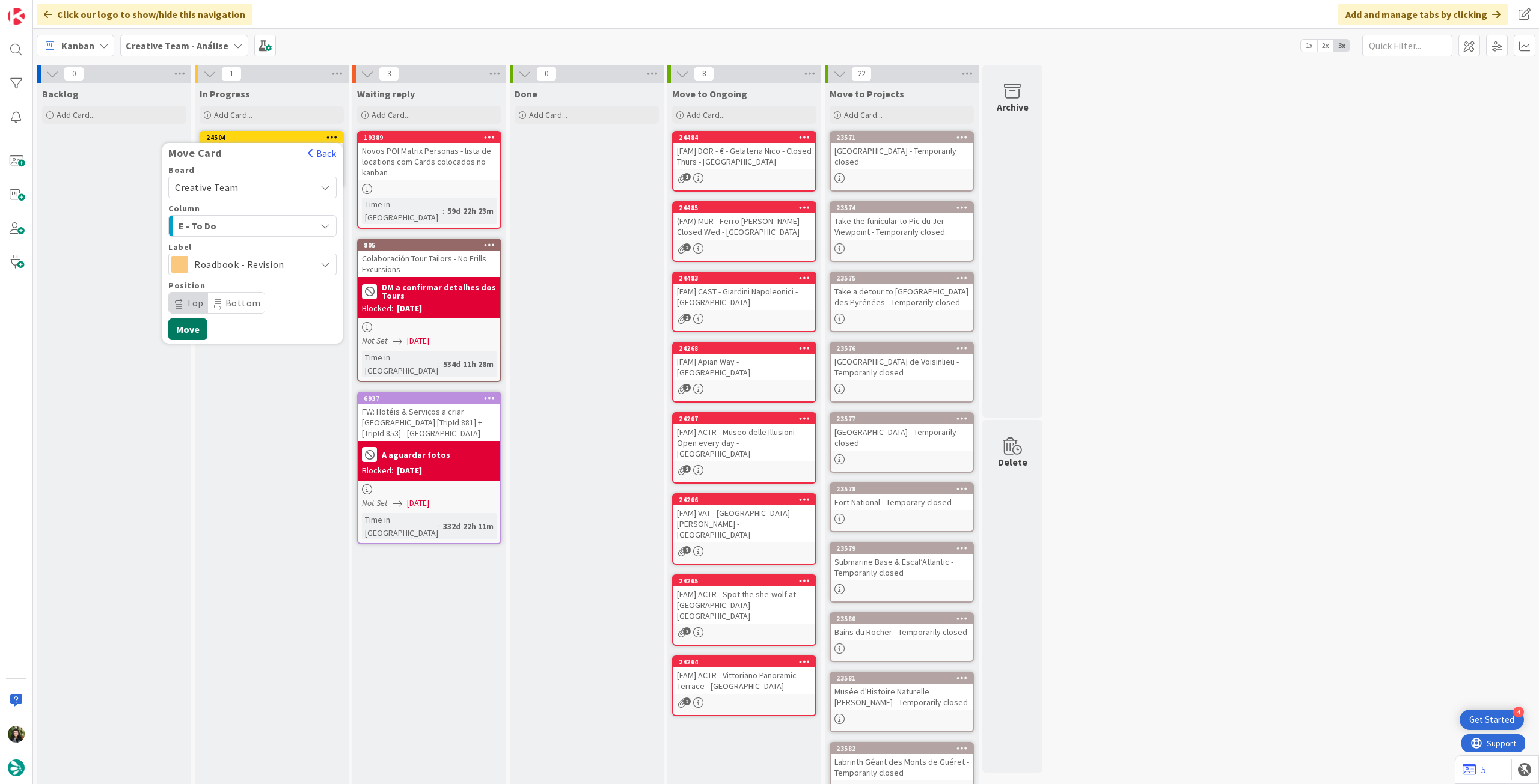
click at [199, 330] on button "Move" at bounding box center [187, 328] width 39 height 21
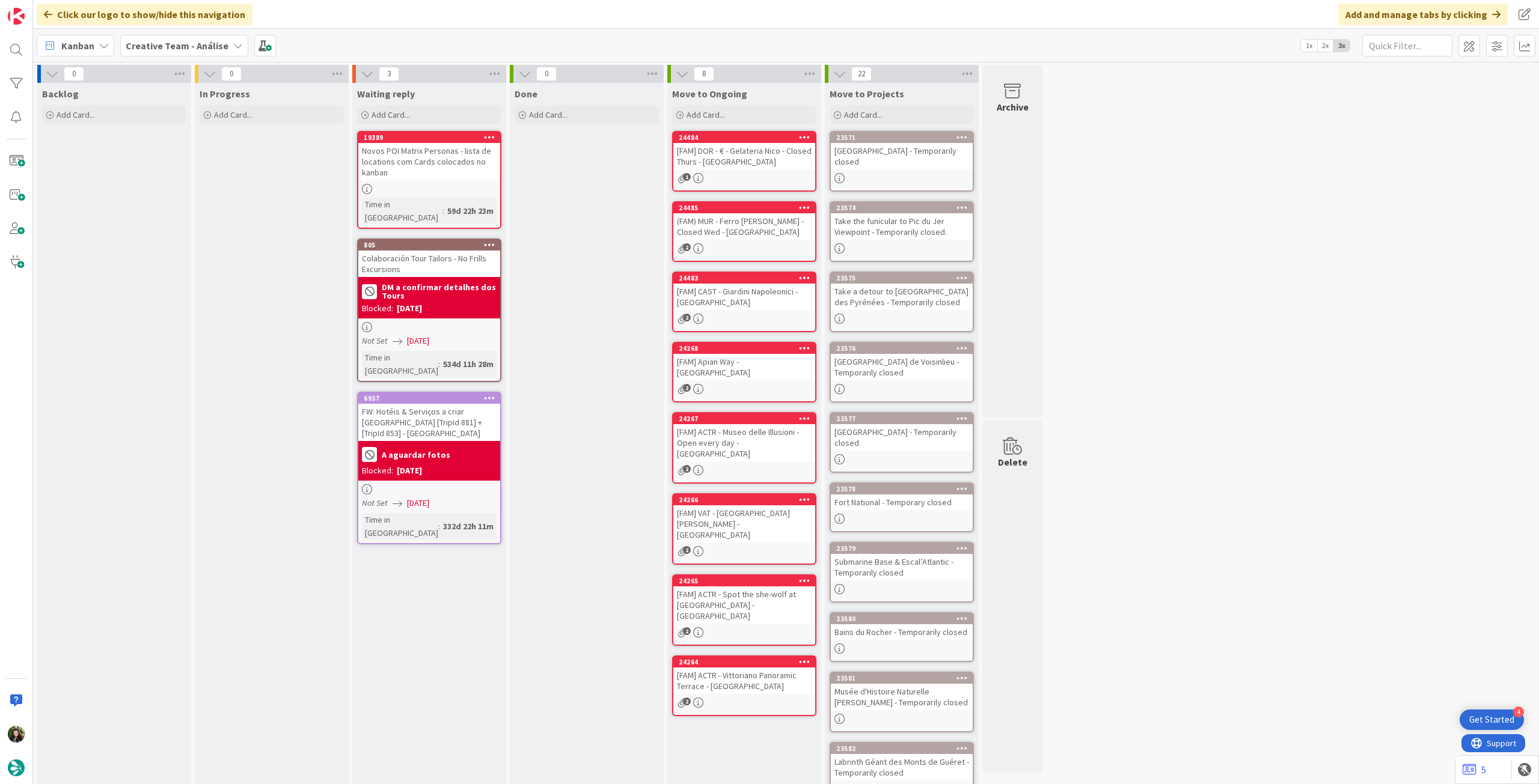
click at [173, 46] on b "Creative Team - Análise" at bounding box center [176, 45] width 102 height 12
click at [208, 177] on h4 "Creative Team" at bounding box center [206, 172] width 145 height 12
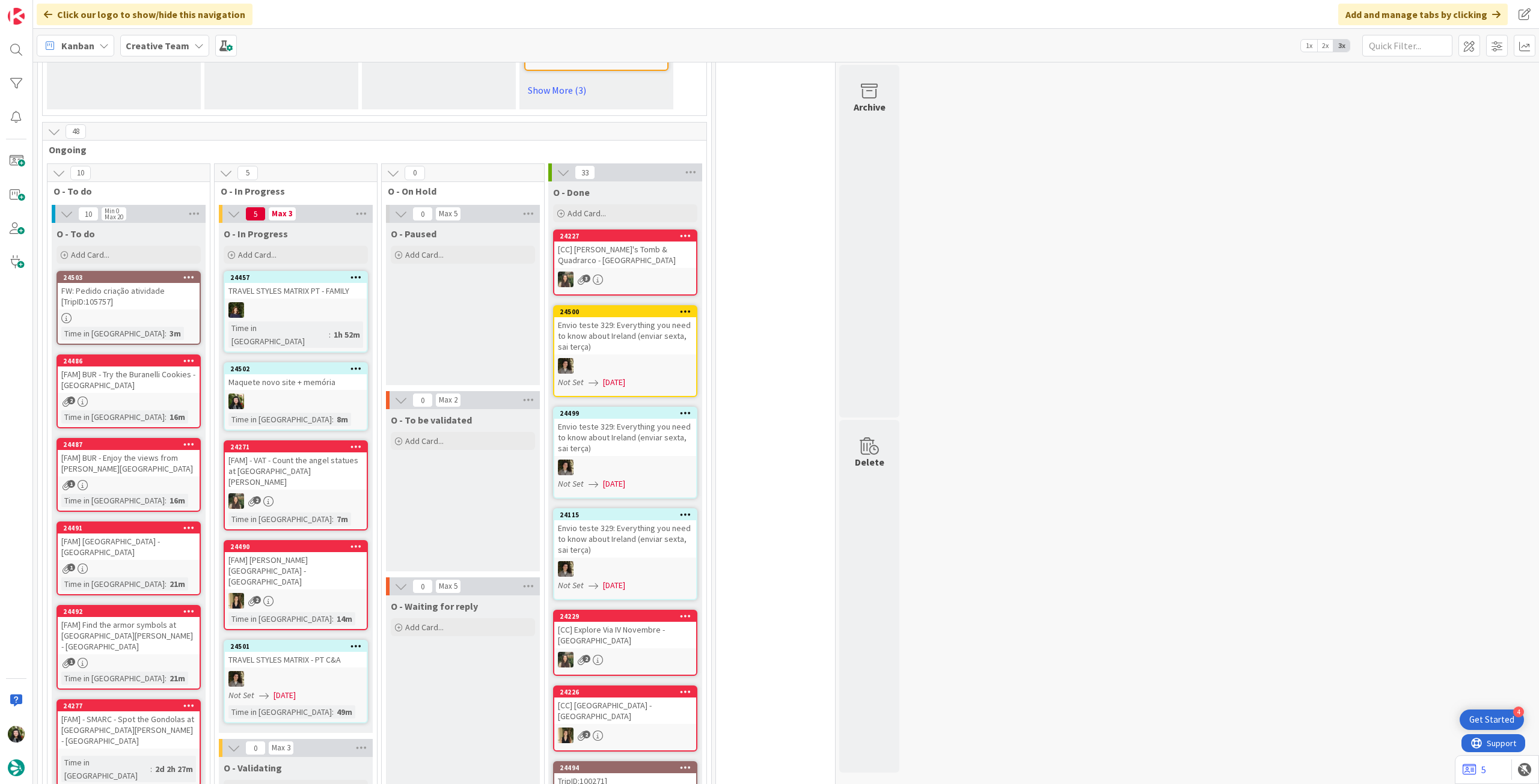
scroll to position [961, 0]
